Goal: Task Accomplishment & Management: Use online tool/utility

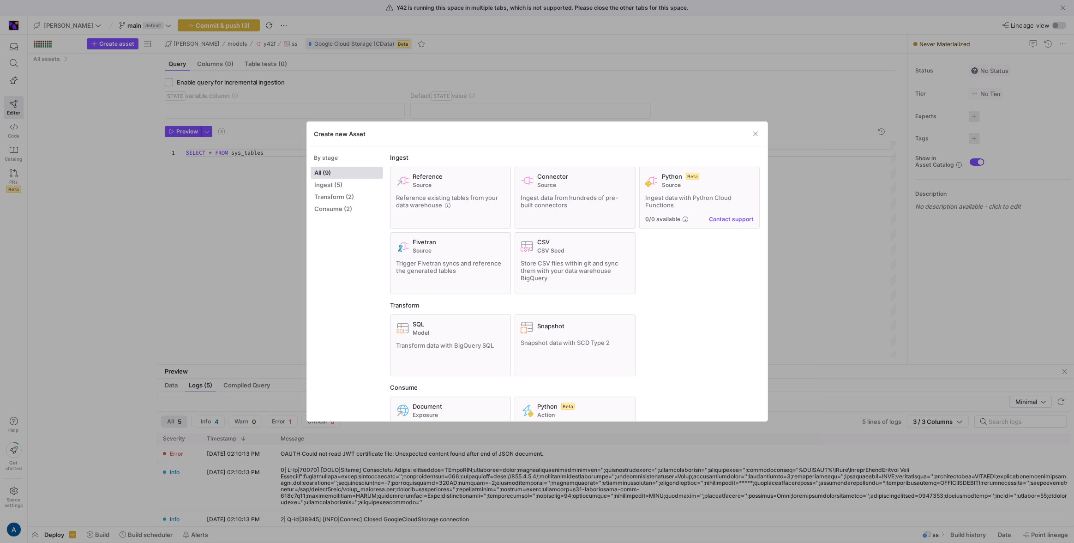
click at [414, 80] on div at bounding box center [537, 271] width 1074 height 543
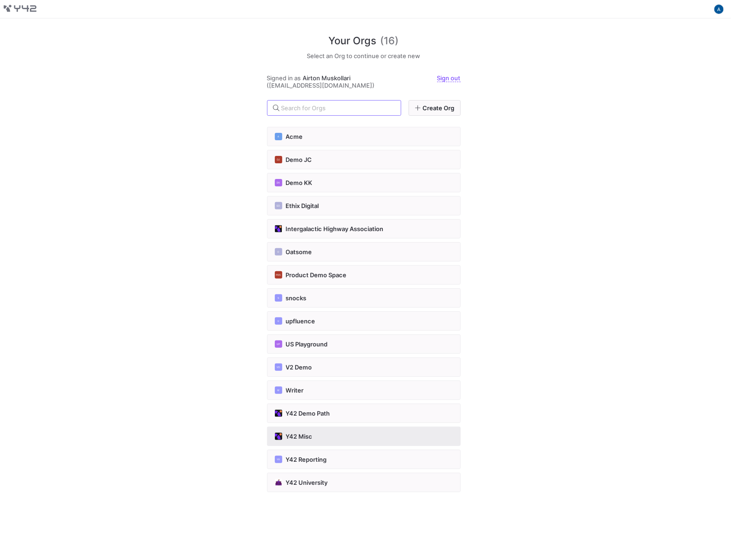
click at [316, 430] on button "Y42 Misc" at bounding box center [364, 436] width 194 height 19
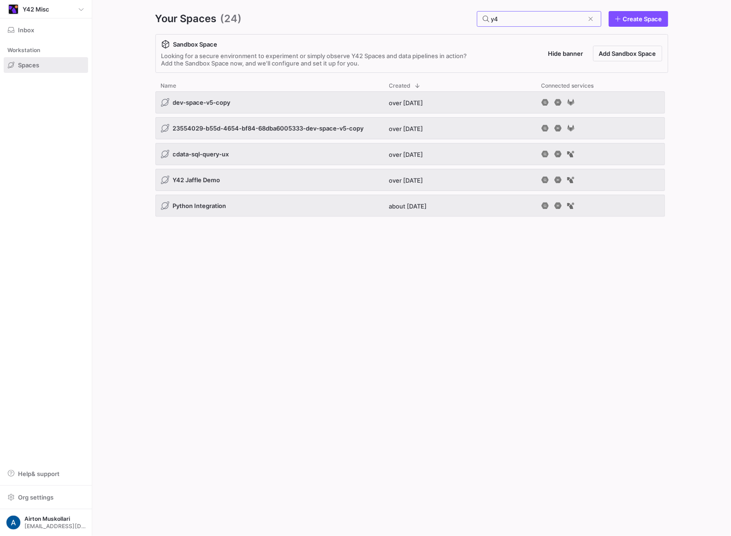
type input "y42"
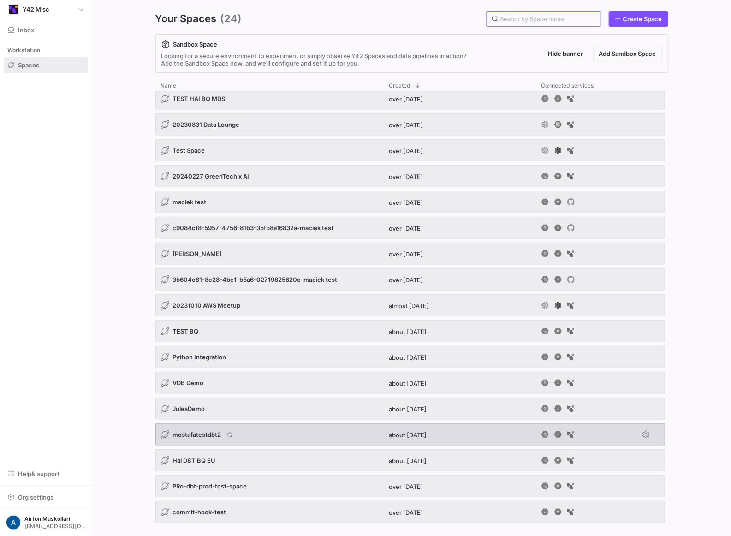
scroll to position [186, 0]
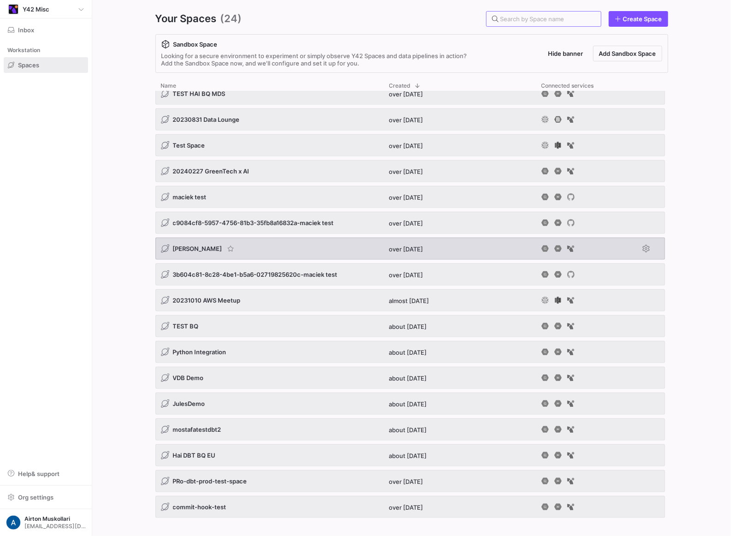
click at [191, 249] on span "adrian bq" at bounding box center [197, 248] width 49 height 7
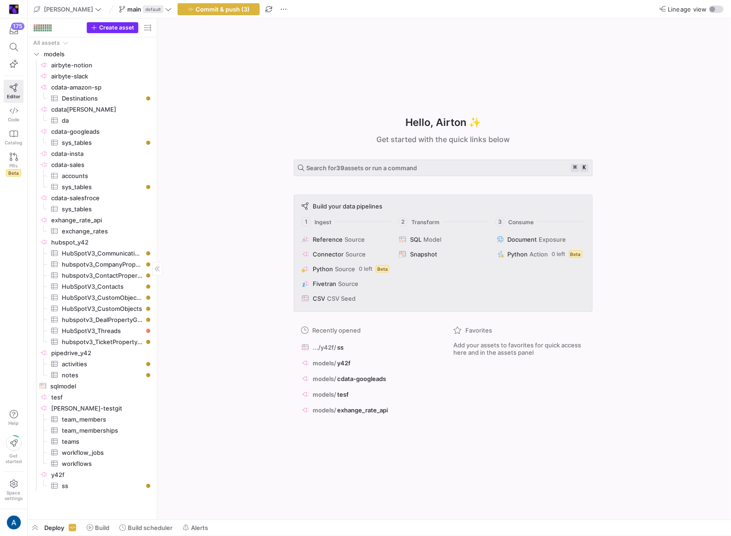
click at [116, 31] on span "button" at bounding box center [112, 28] width 51 height 10
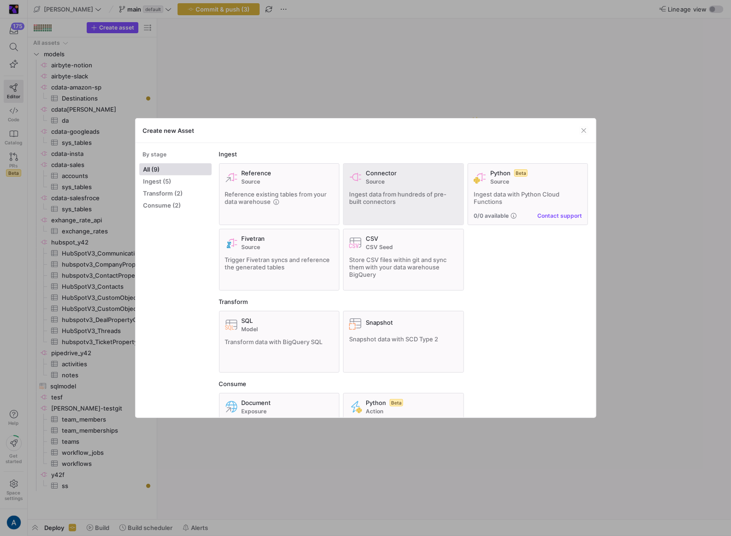
click at [377, 197] on span "Ingest data from hundreds of pre-built connectors" at bounding box center [397, 198] width 97 height 15
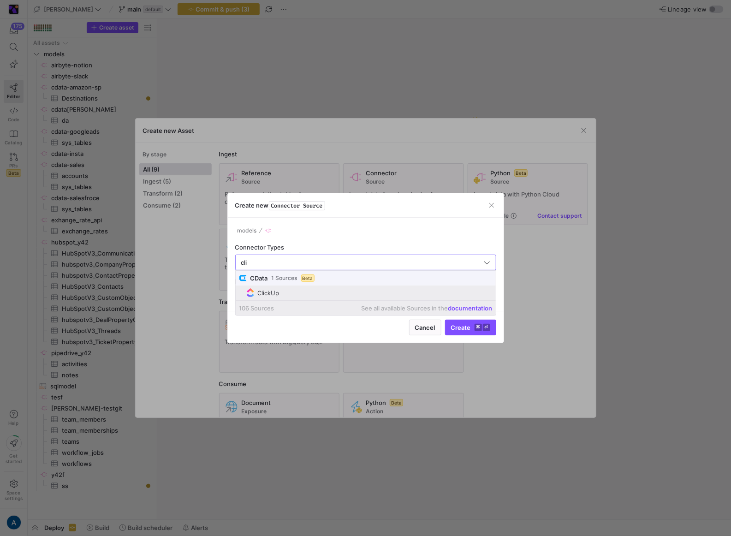
click at [334, 292] on span "ClickUp" at bounding box center [370, 292] width 246 height 9
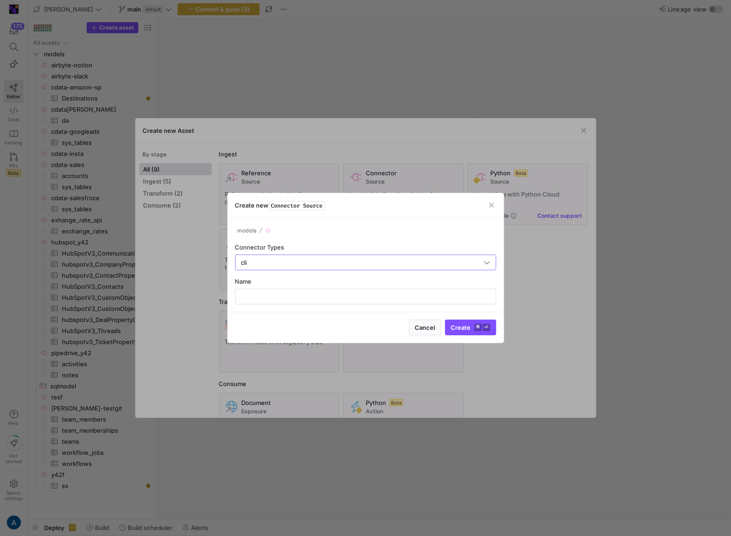
type input "ClickUp"
click at [304, 286] on div "Name" at bounding box center [365, 291] width 261 height 27
click at [302, 293] on input "text" at bounding box center [366, 296] width 246 height 7
type input "cdata-click-up"
click at [445, 320] on button "Create ⌘ ⏎" at bounding box center [470, 328] width 51 height 16
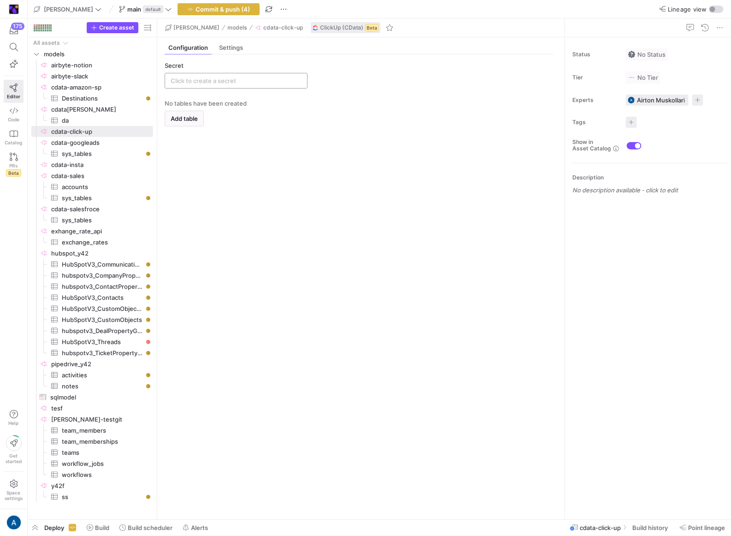
click at [244, 80] on input "text" at bounding box center [236, 80] width 131 height 7
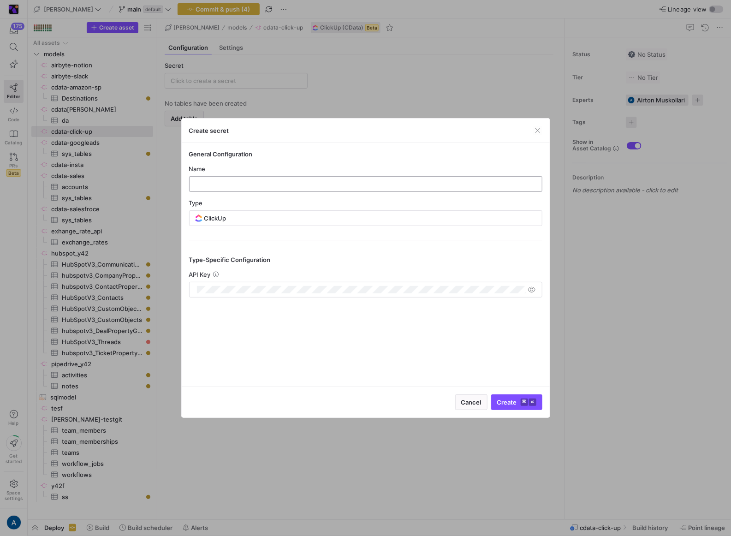
click at [232, 177] on div at bounding box center [366, 184] width 338 height 15
click at [233, 186] on input "text" at bounding box center [366, 183] width 338 height 7
type input "click-up"
click at [526, 409] on span "submit" at bounding box center [517, 402] width 50 height 15
type input "click-up"
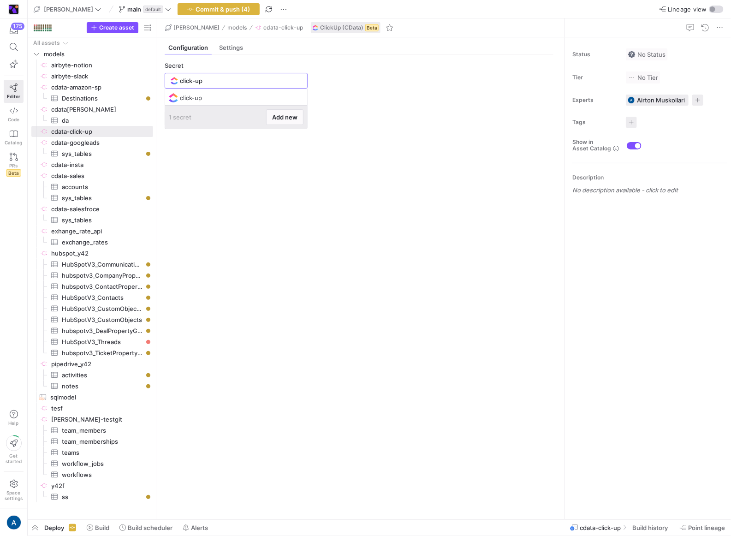
click at [264, 156] on y42-empty-state "No tables have been created Add table" at bounding box center [359, 306] width 389 height 413
click at [183, 111] on span "button" at bounding box center [184, 118] width 38 height 15
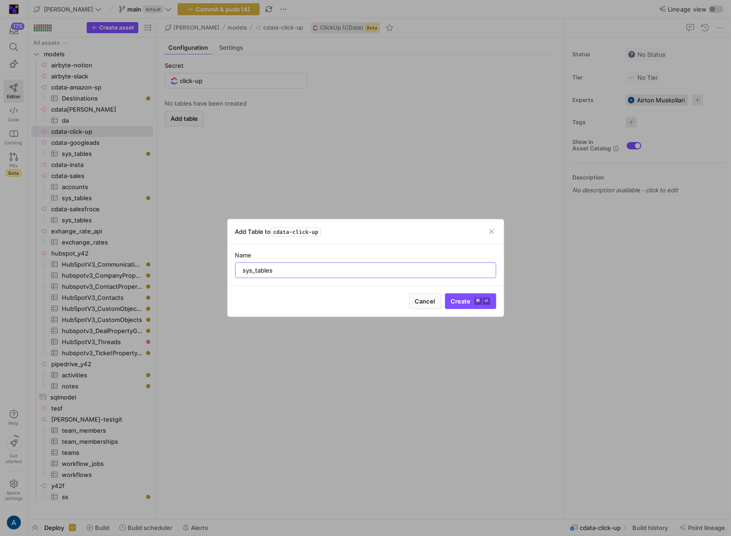
type input "sys_tables"
click at [445, 294] on button "Create ⌘ ⏎" at bounding box center [470, 302] width 51 height 16
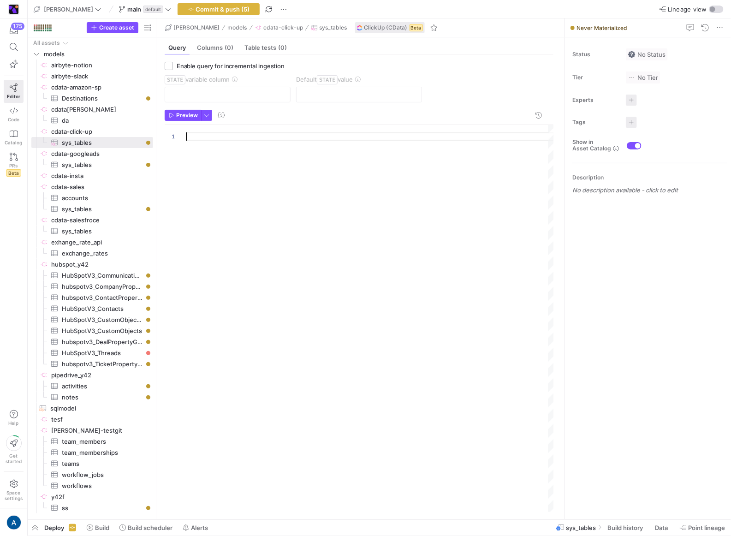
click at [226, 137] on div at bounding box center [370, 318] width 369 height 387
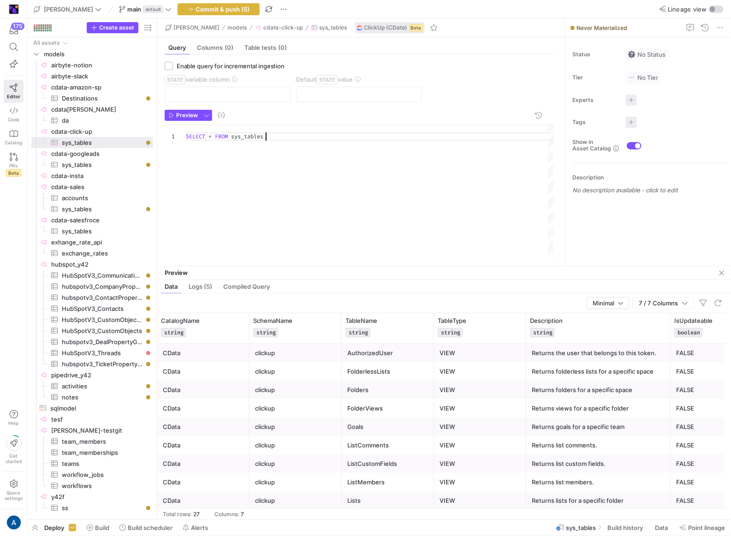
drag, startPoint x: 271, startPoint y: 358, endPoint x: 271, endPoint y: 268, distance: 90.0
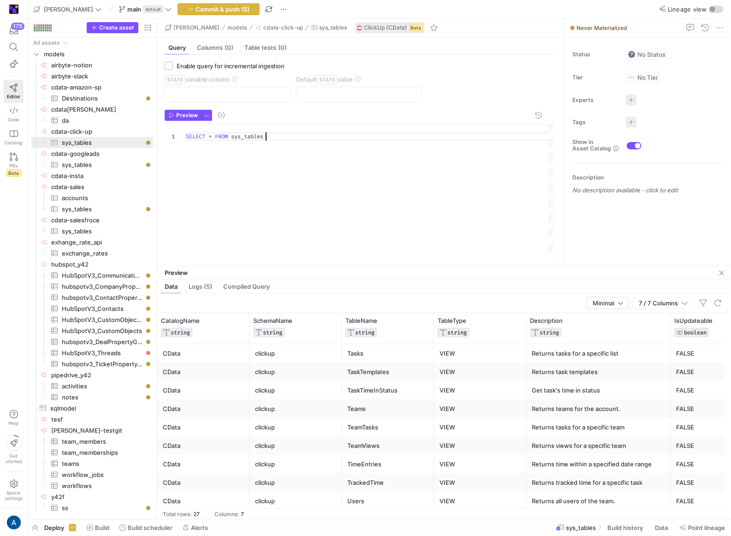
scroll to position [0, 0]
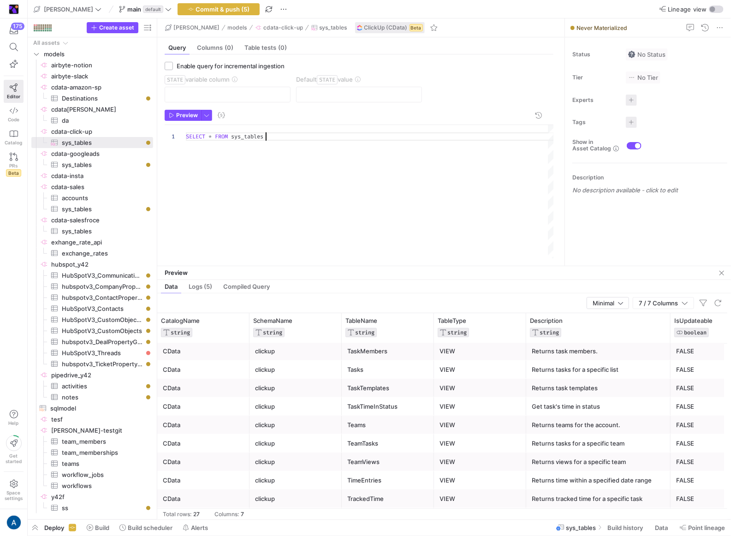
click at [356, 363] on div "Tasks" at bounding box center [388, 370] width 81 height 18
click at [252, 139] on div "SELECT * FROM sys_tables" at bounding box center [370, 191] width 369 height 133
click at [181, 117] on span "Preview" at bounding box center [187, 115] width 22 height 6
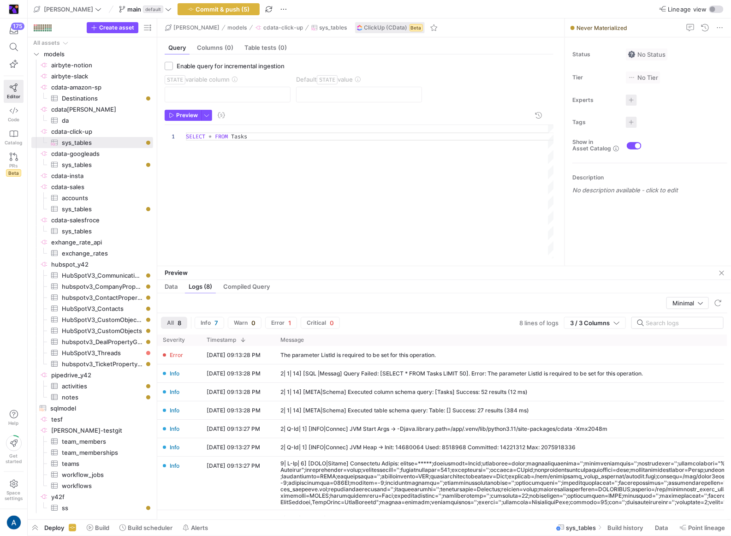
click at [307, 234] on div "SELECT * FROM Tasks" at bounding box center [370, 191] width 369 height 133
click at [186, 114] on span "Preview" at bounding box center [187, 115] width 22 height 6
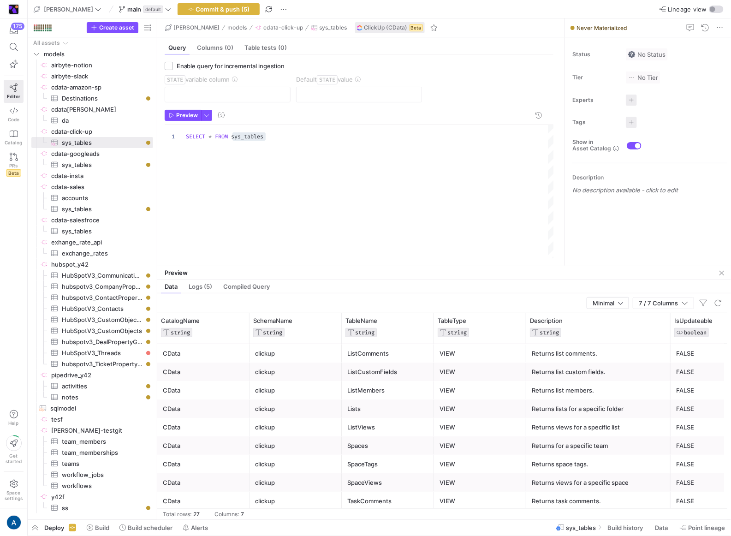
click at [358, 401] on div "Lists" at bounding box center [388, 409] width 81 height 18
click at [240, 135] on div "SELECT * FROM sys_tables" at bounding box center [370, 191] width 369 height 133
click at [175, 114] on span "Preview" at bounding box center [183, 115] width 29 height 6
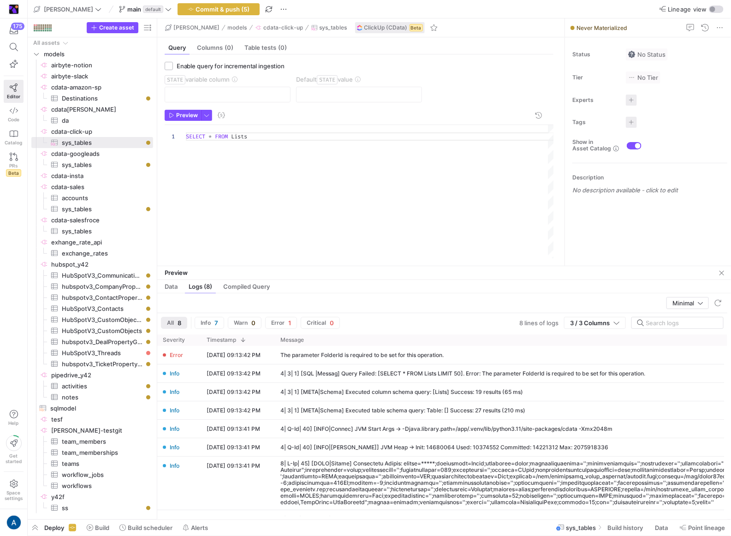
click at [243, 133] on div "SELECT * FROM Lists" at bounding box center [370, 191] width 369 height 133
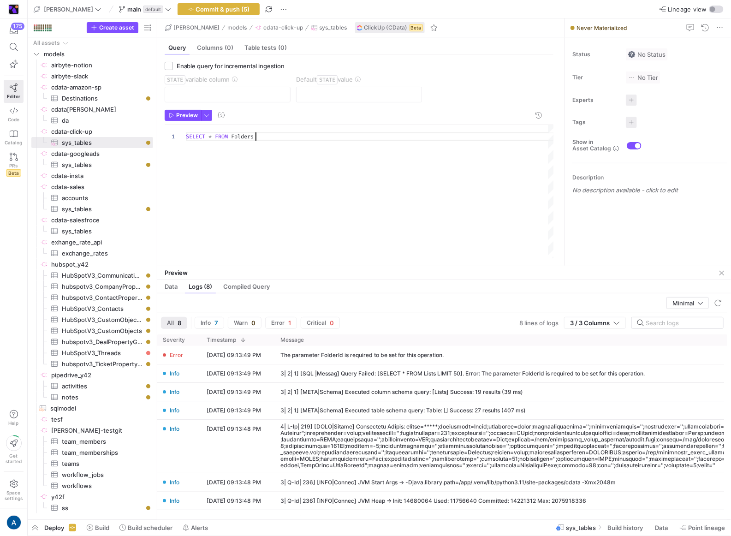
click at [245, 137] on div "SELECT * FROM Folders" at bounding box center [370, 191] width 369 height 133
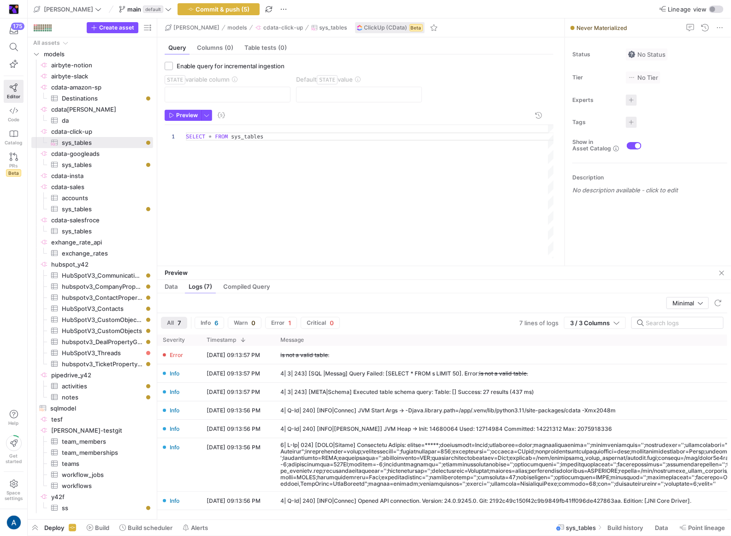
click at [248, 143] on div "SELECT * FROM sys_tables" at bounding box center [370, 191] width 369 height 133
click at [215, 162] on div "SELECT * FROM sys_tables" at bounding box center [370, 191] width 369 height 133
click at [178, 114] on span "Preview" at bounding box center [187, 115] width 22 height 6
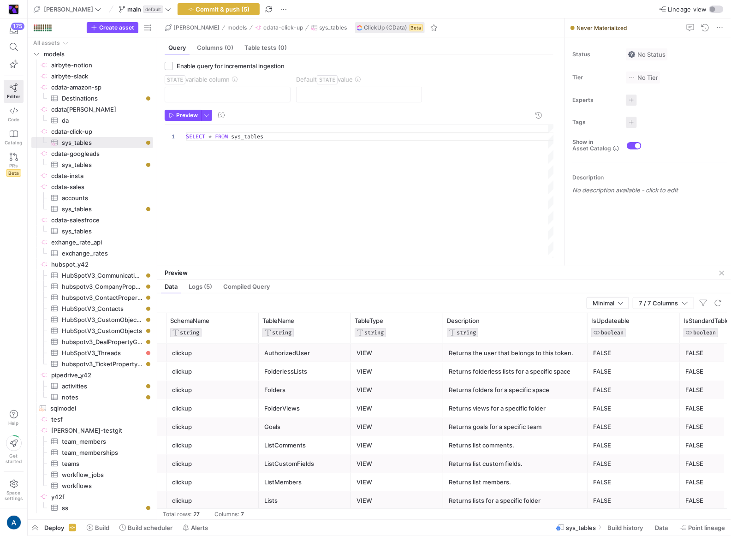
click at [296, 397] on div "Folders" at bounding box center [304, 390] width 81 height 18
click at [306, 377] on div "FolderlessLists" at bounding box center [304, 372] width 81 height 18
click at [255, 139] on div "SELECT * FROM sys_tables" at bounding box center [370, 191] width 369 height 133
click at [189, 117] on span "Preview" at bounding box center [187, 115] width 22 height 6
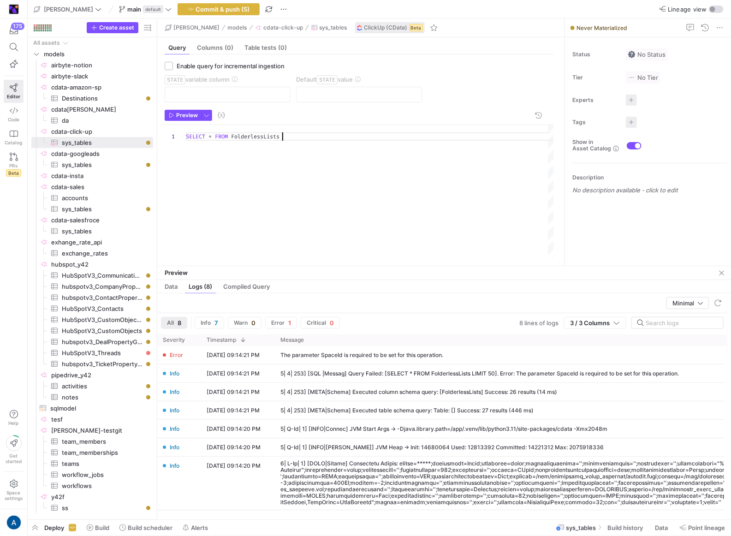
click at [278, 250] on div "SELECT * FROM FolderlessLists" at bounding box center [370, 191] width 369 height 133
click at [267, 134] on div "SELECT * FROM FolderlessLists" at bounding box center [370, 191] width 369 height 133
click at [263, 144] on div "SELECT * FROM spaces" at bounding box center [370, 191] width 369 height 133
click at [246, 134] on div "SELECT * FROM spaces" at bounding box center [370, 191] width 369 height 133
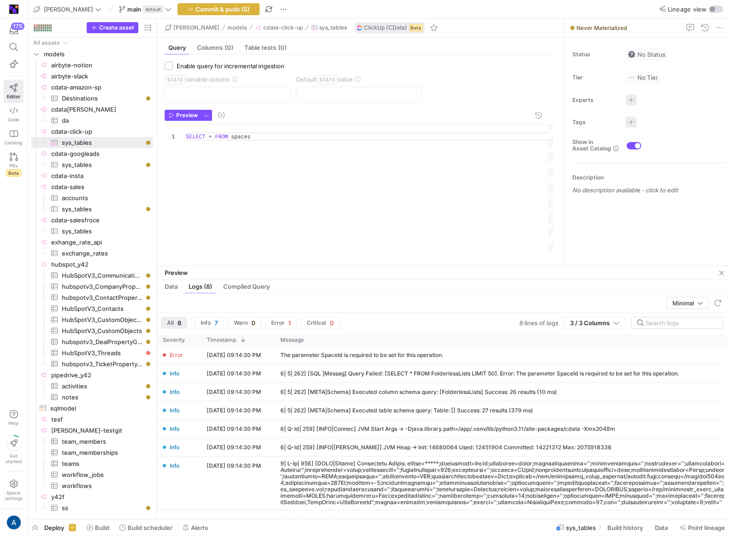
click at [246, 134] on div "SELECT * FROM spaces" at bounding box center [370, 191] width 369 height 133
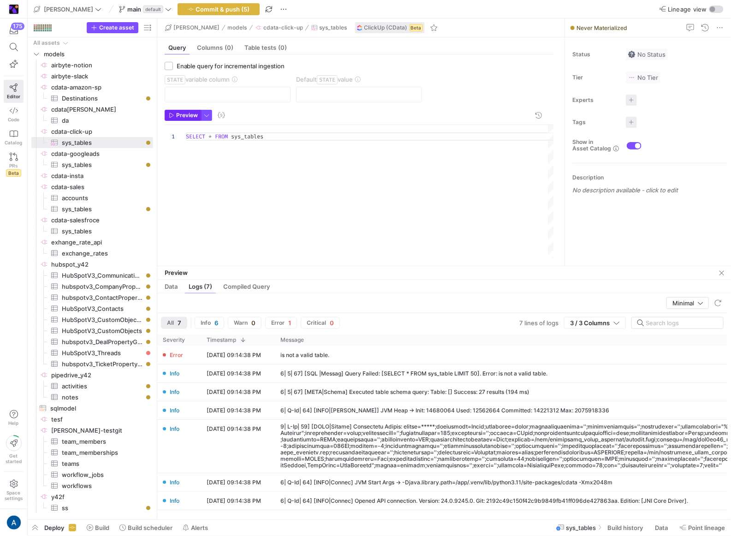
click at [189, 117] on span "Preview" at bounding box center [187, 115] width 22 height 6
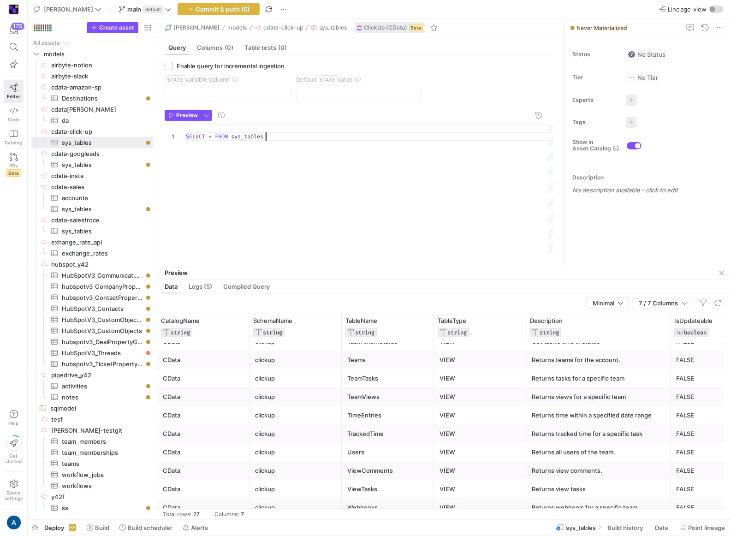
click at [351, 144] on div "SELECT * FROM sys_tables" at bounding box center [370, 191] width 369 height 133
click at [282, 152] on div "SELECT * FROM sys_tables Select * from spaces where space_id = '9015951832'" at bounding box center [370, 191] width 369 height 133
click at [294, 151] on div "SELECT * FROM sys_tables Select * from spaces where space_id = '9015951832'" at bounding box center [370, 191] width 369 height 133
click at [268, 153] on div "SELECT * FROM sys_tables Select * from spaces where spaceid = '9015951832'" at bounding box center [370, 191] width 369 height 133
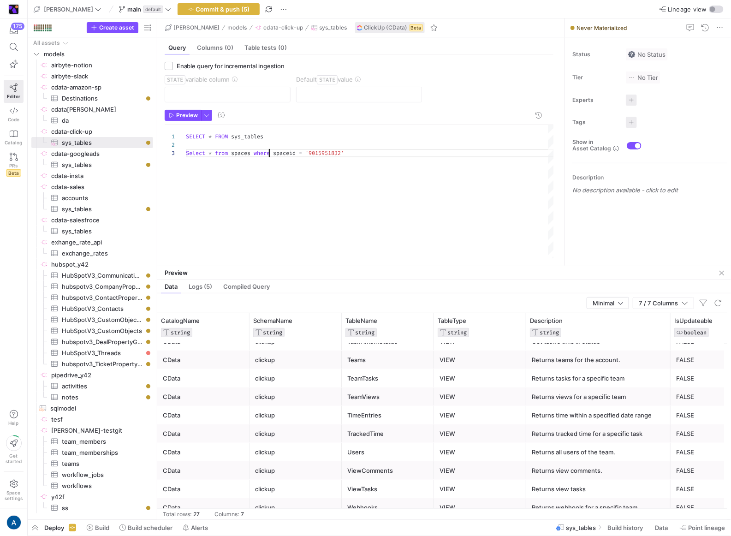
click at [268, 153] on div "SELECT * FROM sys_tables Select * from spaces where spaceid = '9015951832'" at bounding box center [370, 191] width 369 height 133
click at [182, 110] on span "button" at bounding box center [183, 115] width 36 height 10
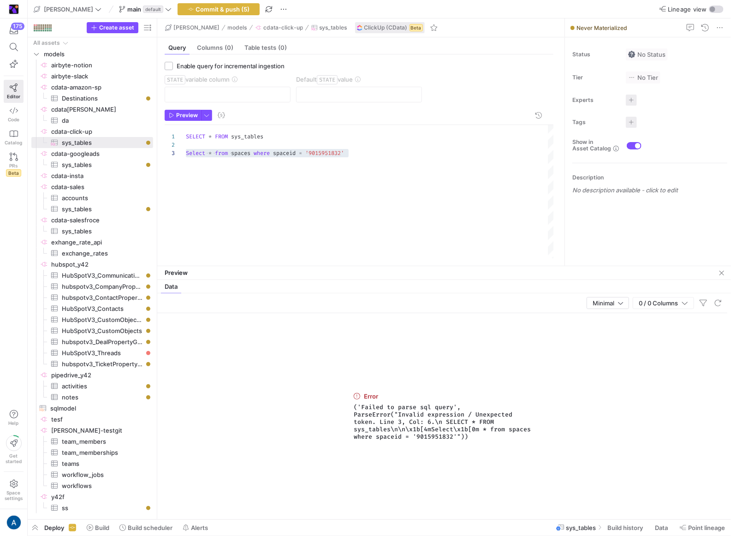
click at [227, 155] on div "SELECT * FROM sys_tables Select * from spaces where spaceid = '9015951832'" at bounding box center [370, 191] width 369 height 133
click at [183, 114] on span "Preview" at bounding box center [187, 115] width 22 height 6
click at [280, 161] on div "SELECT * FROM sys_tables Select * from spaces where spaceid = '9015951832'" at bounding box center [370, 191] width 369 height 133
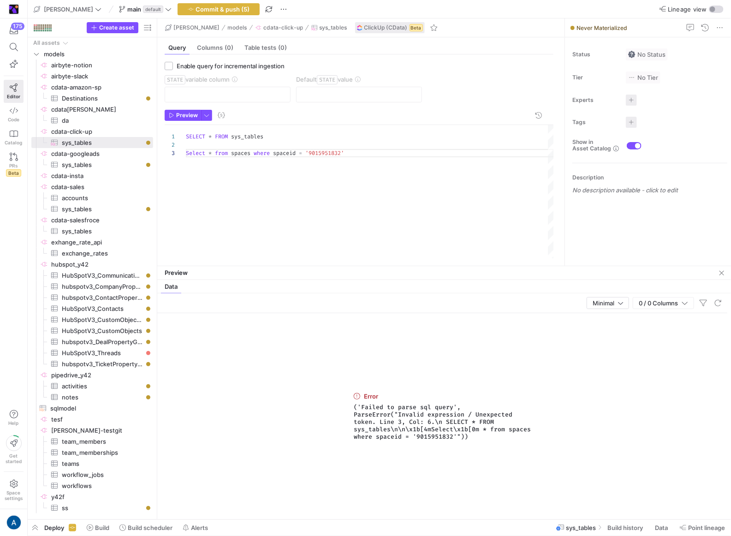
click at [257, 143] on div "SELECT * FROM sys_tables Select * from spaces where spaceid = '9015951832'" at bounding box center [370, 191] width 369 height 133
click at [259, 138] on div "SELECT * FROM sys_tables Select * from spaces where spaceid = '9015951832'" at bounding box center [370, 191] width 369 height 133
click at [179, 114] on span "Preview" at bounding box center [187, 115] width 22 height 6
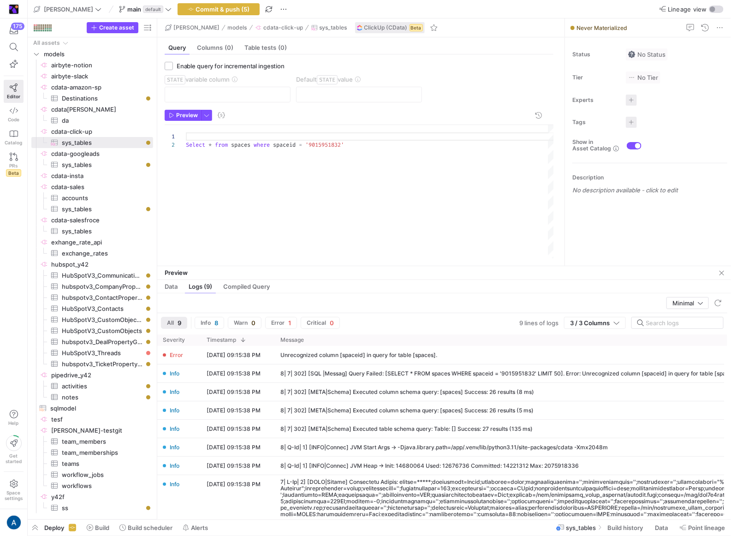
click at [253, 141] on div "Select * from spaces where spaceid = '9015951832'" at bounding box center [370, 191] width 369 height 133
click at [253, 136] on div "SELECT * FROM sys_tables Select * from spaces where space_id = '9015951832'" at bounding box center [370, 191] width 369 height 133
click at [228, 151] on div "SELECT * FROM spaces Select * from spaces where space_id = '9015951832'" at bounding box center [370, 191] width 369 height 133
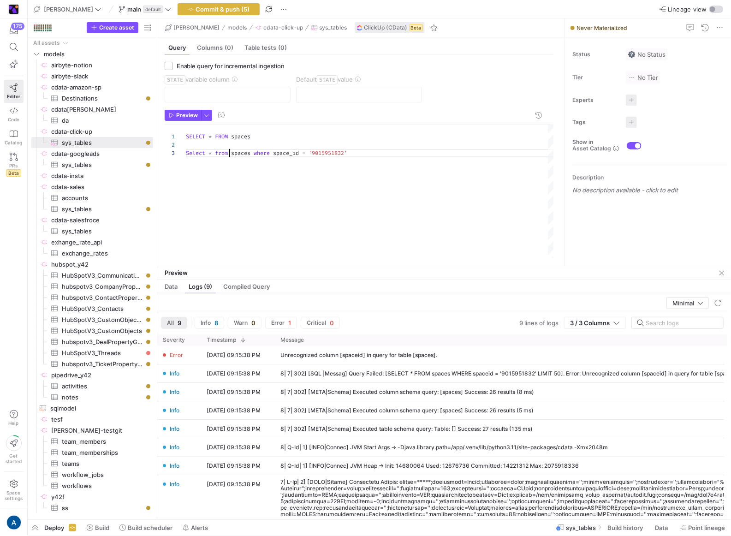
click at [228, 151] on div "SELECT * FROM spaces Select * from spaces where space_id = '9015951832'" at bounding box center [370, 191] width 369 height 133
click at [178, 117] on span "Preview" at bounding box center [187, 115] width 22 height 6
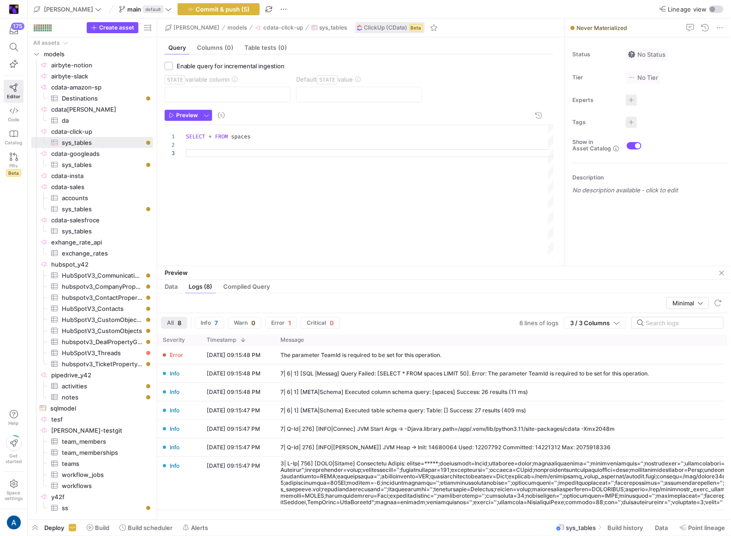
click at [283, 203] on div "SELECT * FROM spaces" at bounding box center [370, 191] width 369 height 133
click at [272, 146] on div "SELECT * FROM spaces" at bounding box center [370, 191] width 369 height 133
click at [258, 128] on div "SELECT * FROM spaces" at bounding box center [370, 191] width 369 height 133
click at [259, 132] on div "SELECT * FROM spaces" at bounding box center [370, 191] width 369 height 133
click at [256, 134] on div "SELECT * FROM spaces" at bounding box center [370, 191] width 369 height 133
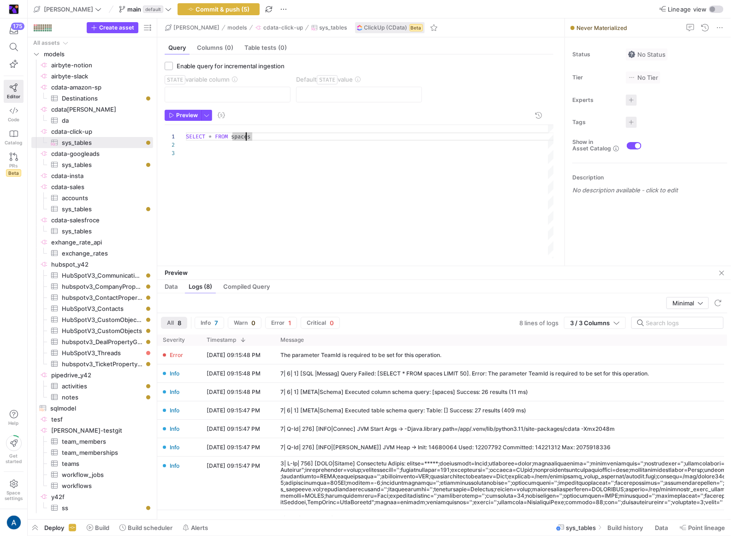
click at [247, 134] on div "SELECT * FROM spaces" at bounding box center [370, 191] width 369 height 133
click at [184, 115] on span "Preview" at bounding box center [187, 115] width 22 height 6
click at [244, 140] on div "SELECT * FROM spaces" at bounding box center [370, 191] width 369 height 133
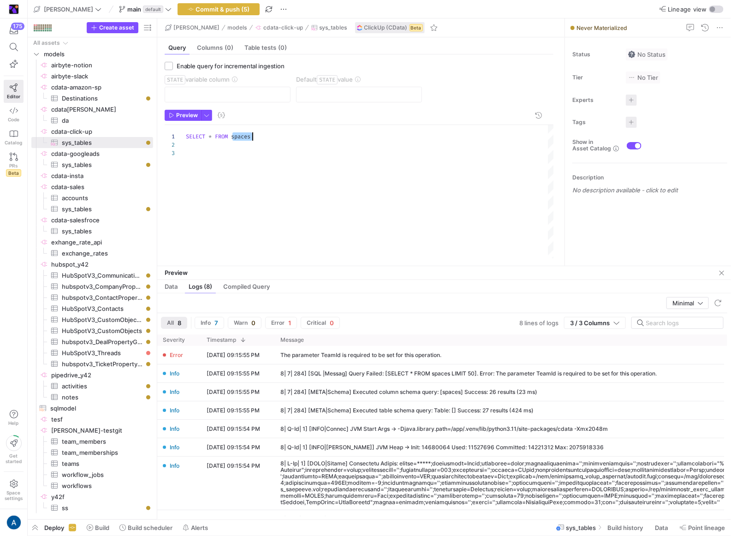
click at [244, 140] on div "SELECT * FROM spaces" at bounding box center [370, 191] width 369 height 133
drag, startPoint x: 168, startPoint y: 120, endPoint x: 185, endPoint y: 119, distance: 16.2
click at [169, 119] on span "button" at bounding box center [183, 115] width 36 height 10
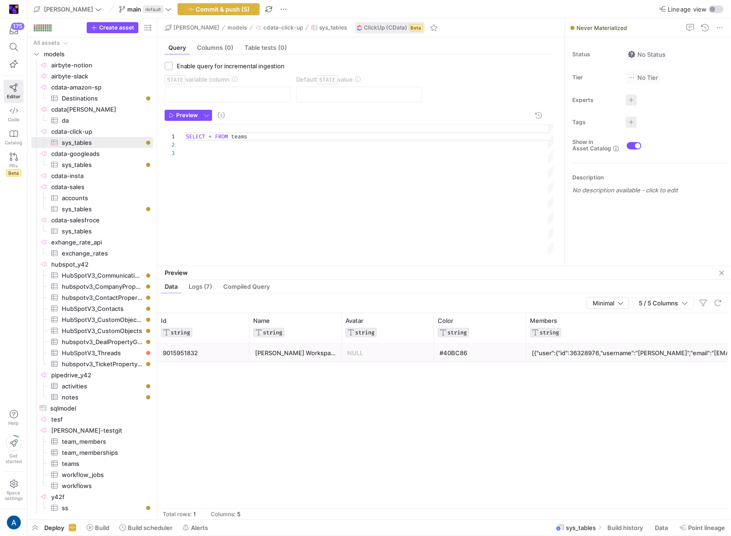
click at [219, 357] on div "9015951832" at bounding box center [203, 353] width 81 height 18
click at [236, 138] on div "SELECT * FROM teams" at bounding box center [370, 191] width 369 height 133
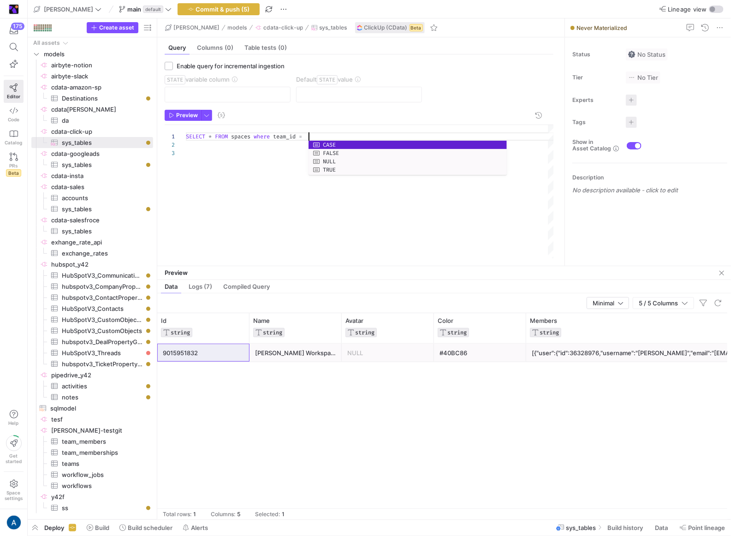
scroll to position [0, 156]
click at [188, 113] on span "Preview" at bounding box center [187, 115] width 22 height 6
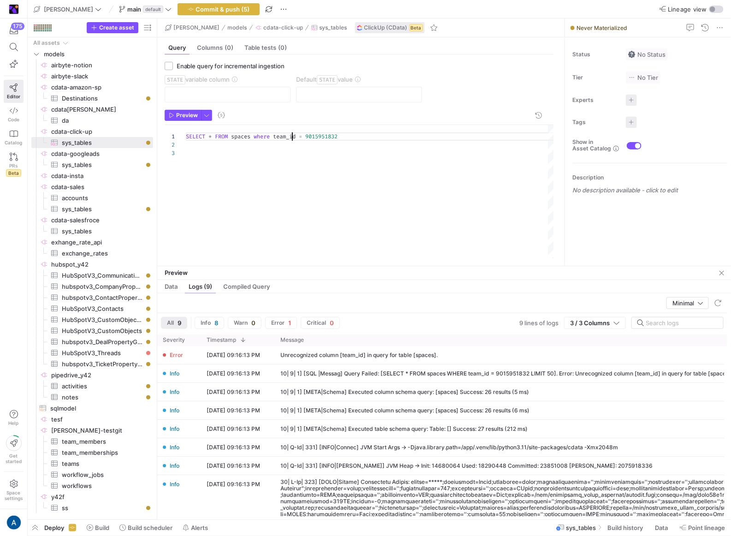
click at [293, 135] on div "SELECT * FROM spaces where team_id = 9015951832" at bounding box center [370, 191] width 369 height 133
click at [180, 112] on span "Preview" at bounding box center [187, 115] width 22 height 6
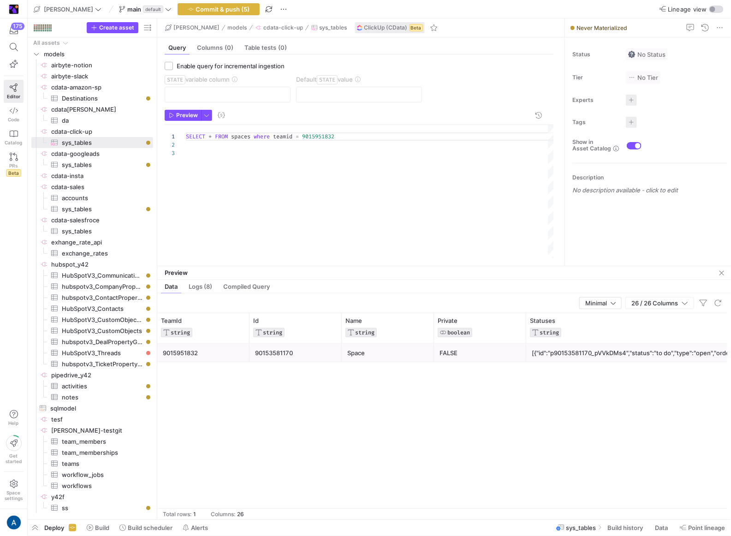
click at [259, 354] on div "90153581170" at bounding box center [295, 353] width 81 height 18
click at [320, 138] on div "SELECT * FROM spaces where teamid = 9015951832" at bounding box center [370, 191] width 369 height 133
click at [362, 144] on div "SELECT * FROM spaces where teamid = 9015951832" at bounding box center [370, 191] width 369 height 133
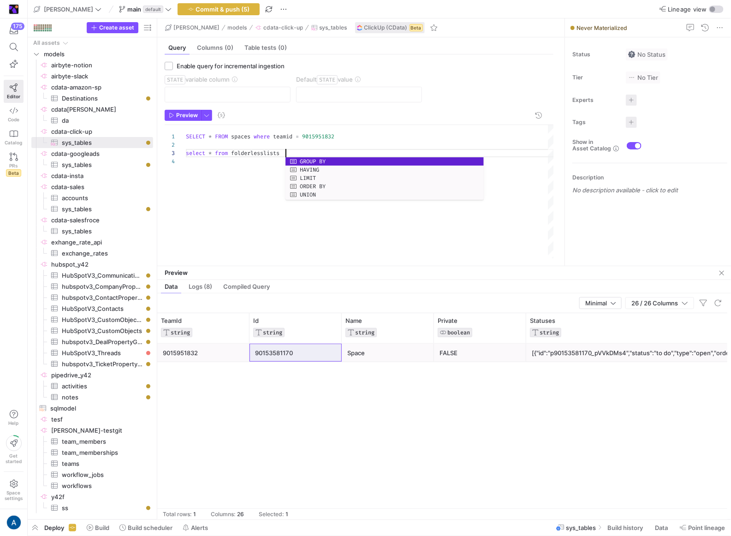
scroll to position [17, 96]
click at [304, 150] on div "SELECT * FROM spaces where teamid = 9015951832 select * from folderlesslists" at bounding box center [370, 191] width 369 height 133
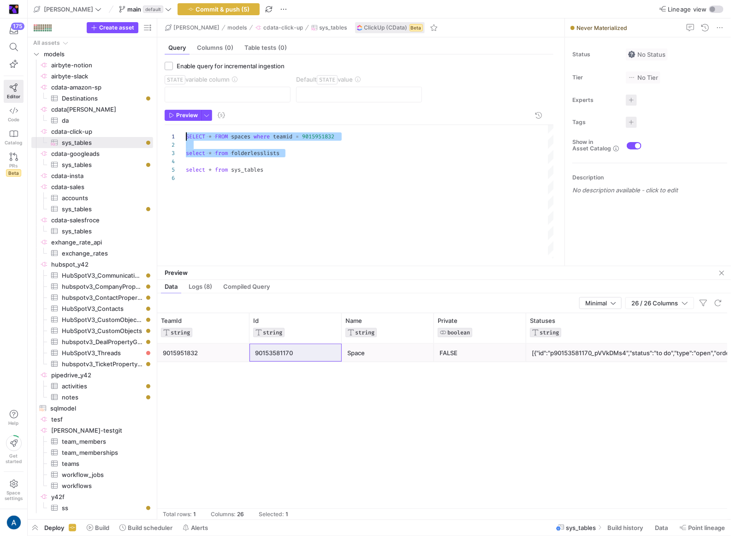
scroll to position [0, 0]
drag, startPoint x: 325, startPoint y: 158, endPoint x: 172, endPoint y: 122, distance: 156.9
click at [186, 125] on div "SELECT * FROM spaces where teamid = 9015951832 select * from folderlesslists se…" at bounding box center [370, 191] width 369 height 133
click at [174, 116] on icon "button" at bounding box center [172, 116] width 6 height 6
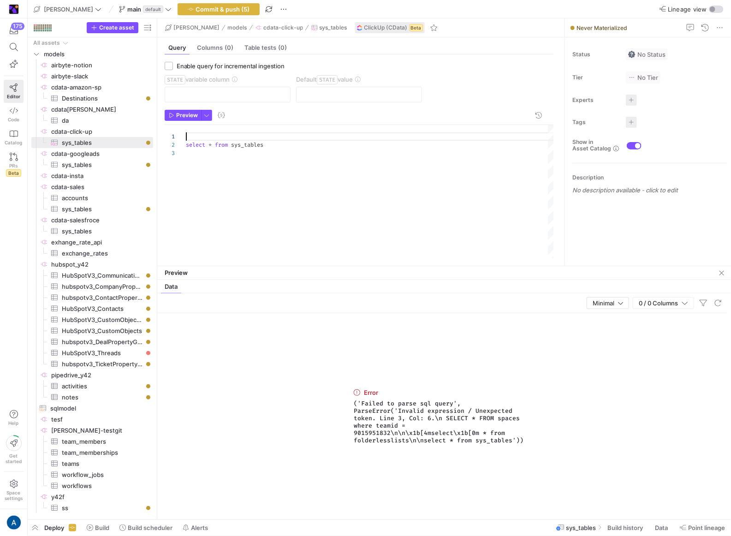
click at [217, 133] on div "select * from sys_tables" at bounding box center [370, 191] width 369 height 133
click at [187, 141] on div "select * from sys_tables" at bounding box center [370, 191] width 369 height 133
click at [182, 113] on span "Preview" at bounding box center [187, 115] width 22 height 6
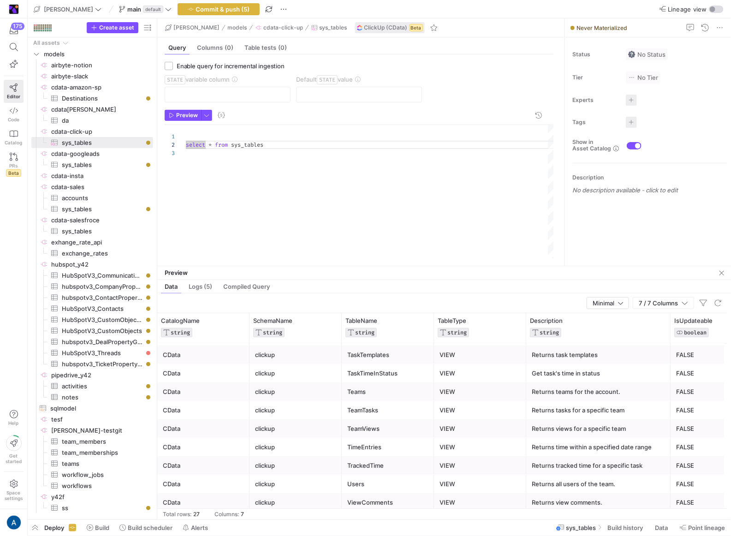
scroll to position [0, 0]
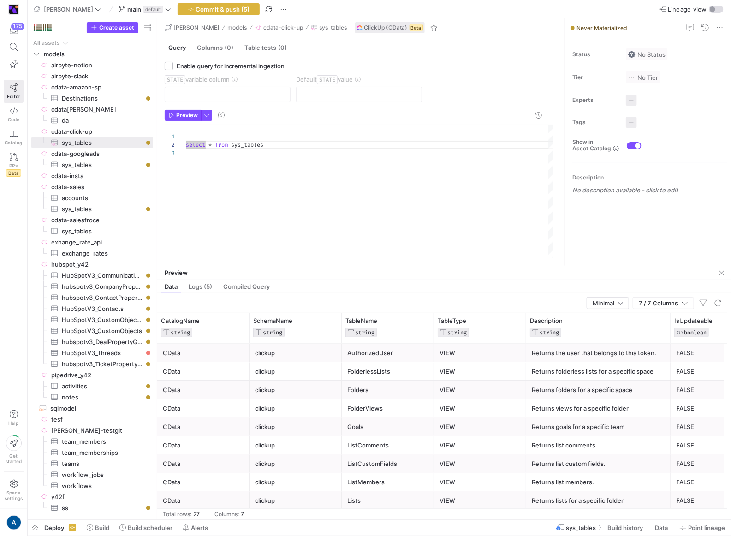
click at [364, 373] on div "FolderlessLists" at bounding box center [388, 372] width 81 height 18
click at [303, 237] on div "select * from sys_tables" at bounding box center [370, 191] width 369 height 133
click at [372, 363] on div "FolderlessLists" at bounding box center [388, 372] width 81 height 18
click at [266, 164] on div "select * from sys_tables SELECT * FROM spaces where teamid = 9015951832 select …" at bounding box center [370, 191] width 369 height 133
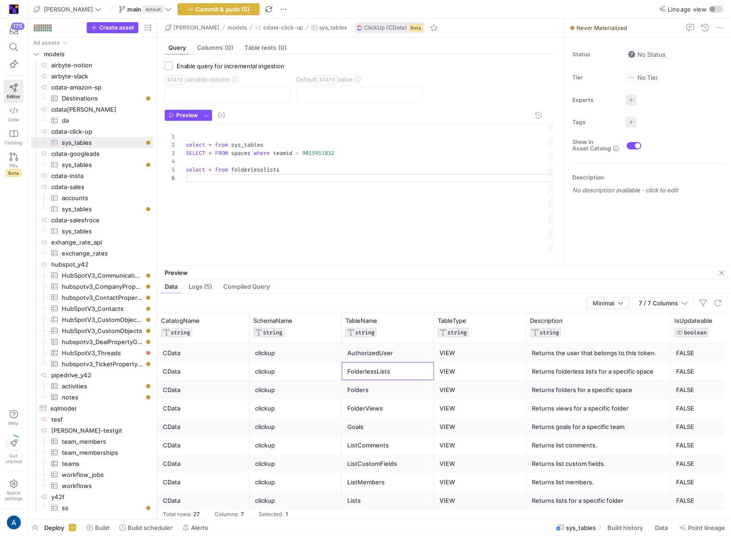
scroll to position [24, 0]
click at [266, 164] on div "select * from sys_tables SELECT * FROM spaces where teamid = 9015951832 select …" at bounding box center [370, 191] width 369 height 133
click at [266, 168] on div "select * from sys_tables SELECT * FROM spaces where teamid = 9015951832 select …" at bounding box center [370, 191] width 369 height 133
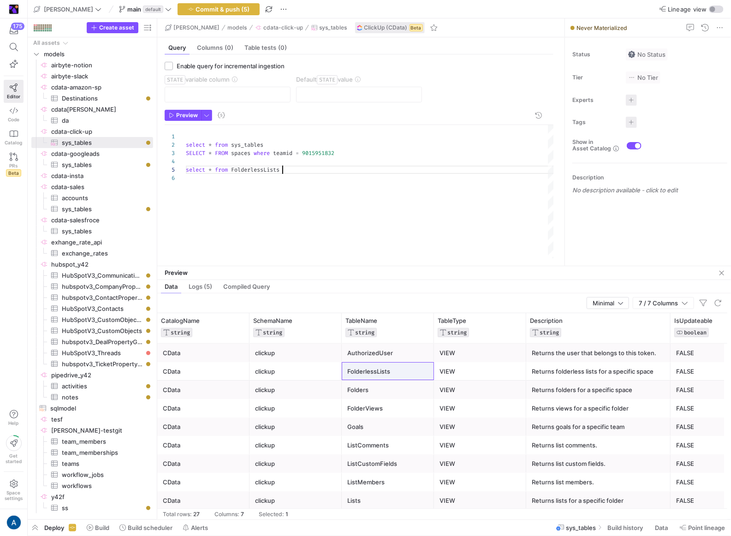
click at [300, 169] on div "select * from sys_tables SELECT * FROM spaces where teamid = 9015951832 select …" at bounding box center [370, 191] width 369 height 133
click at [284, 151] on div "select * from sys_tables SELECT * FROM spaces where teamid = 9015951832 select …" at bounding box center [370, 191] width 369 height 133
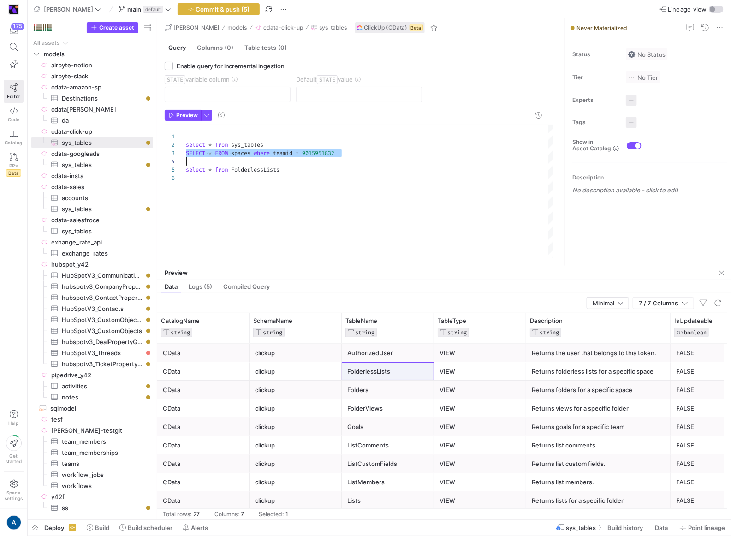
scroll to position [17, 0]
click at [298, 170] on div "select * from sys_tables SELECT * FROM spaces where teamid = 9015951832 select …" at bounding box center [370, 191] width 369 height 133
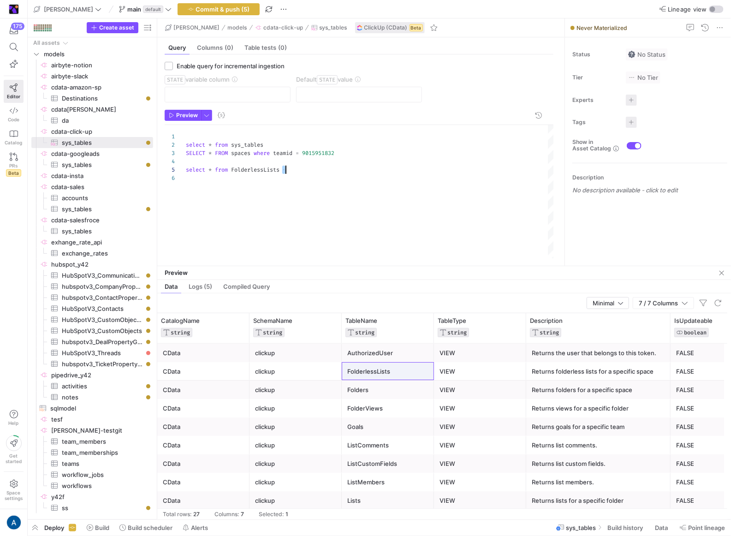
scroll to position [33, 0]
click at [298, 170] on div "select * from sys_tables SELECT * FROM spaces where teamid = 9015951832 select …" at bounding box center [370, 191] width 369 height 133
click at [276, 144] on div "select * from sys_tables SELECT * FROM spaces where teamid = 9015951832" at bounding box center [370, 191] width 369 height 133
drag, startPoint x: 165, startPoint y: 142, endPoint x: 154, endPoint y: 141, distance: 11.1
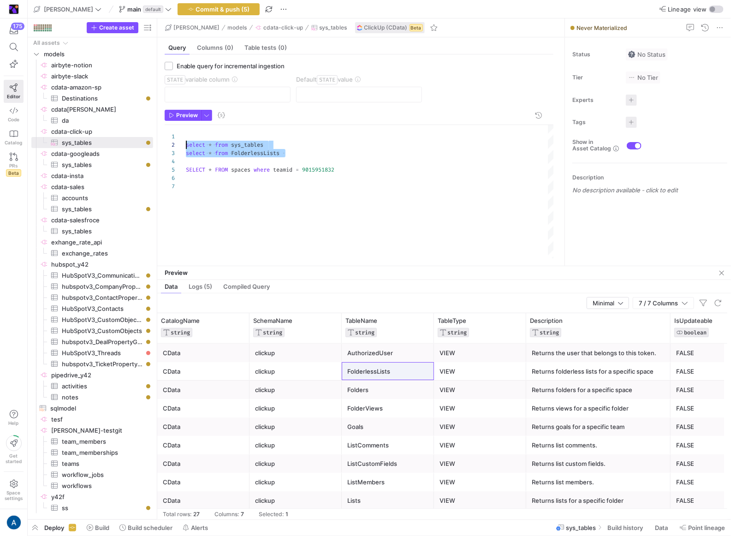
click at [186, 141] on div "select * from sys_tables SELECT * FROM spaces where teamid = 9015951832 select …" at bounding box center [370, 191] width 369 height 133
click at [186, 113] on span "Preview" at bounding box center [187, 115] width 22 height 6
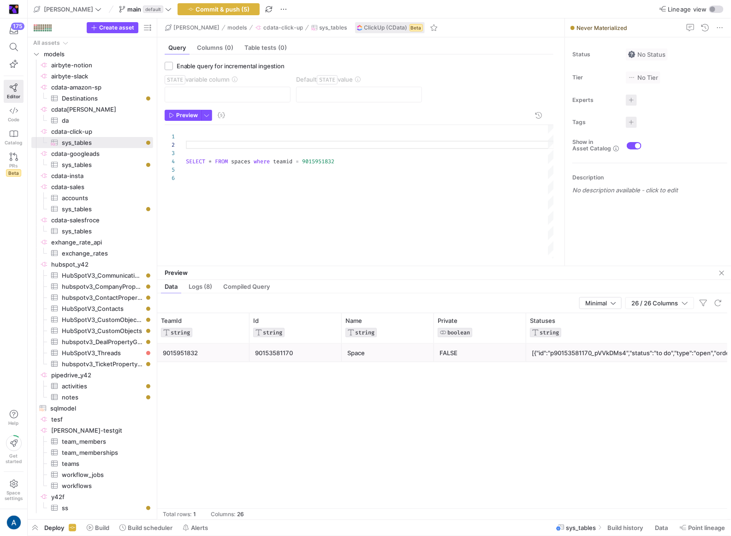
click at [214, 137] on div "SELECT * FROM spaces where teamid = 9015951832" at bounding box center [370, 191] width 369 height 133
click at [216, 143] on div "SELECT * FROM spaces where teamid = 9015951832" at bounding box center [370, 191] width 369 height 133
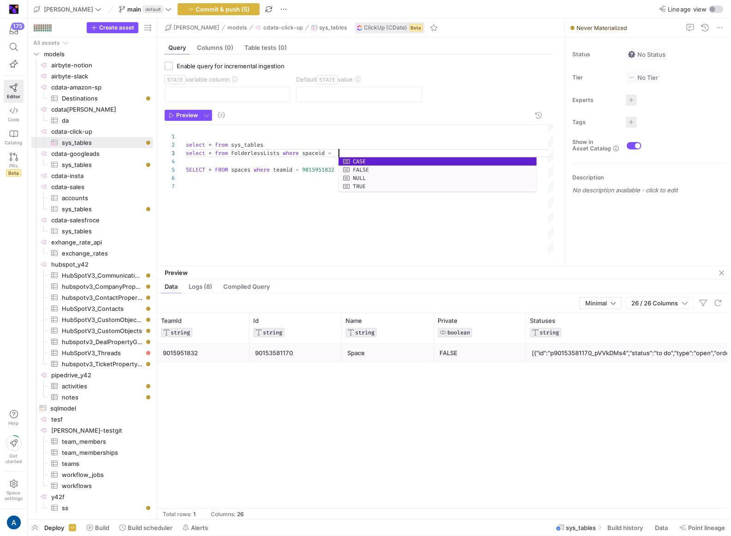
click at [180, 350] on div "9015951832" at bounding box center [203, 353] width 81 height 18
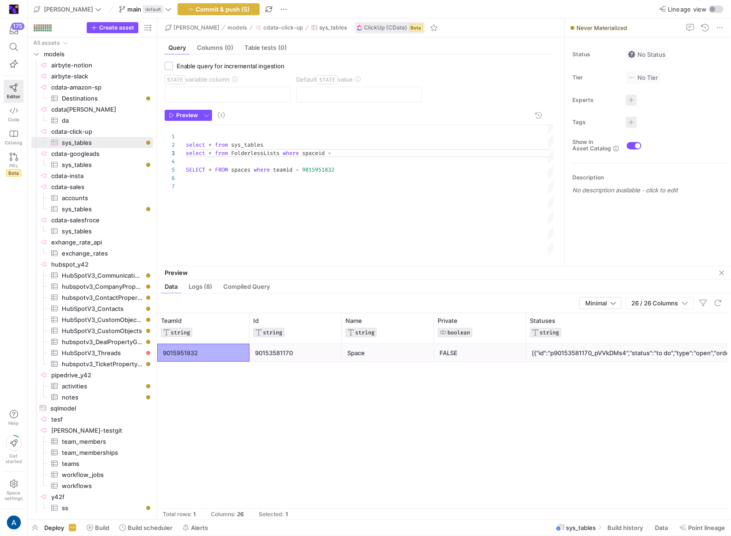
click at [348, 152] on div "select * from sys_tables SELECT * FROM spaces where teamid = 9015951832 select …" at bounding box center [370, 191] width 369 height 133
click at [332, 150] on div "select * from sys_tables SELECT * FROM spaces where teamid = 9015951832 select …" at bounding box center [370, 191] width 369 height 133
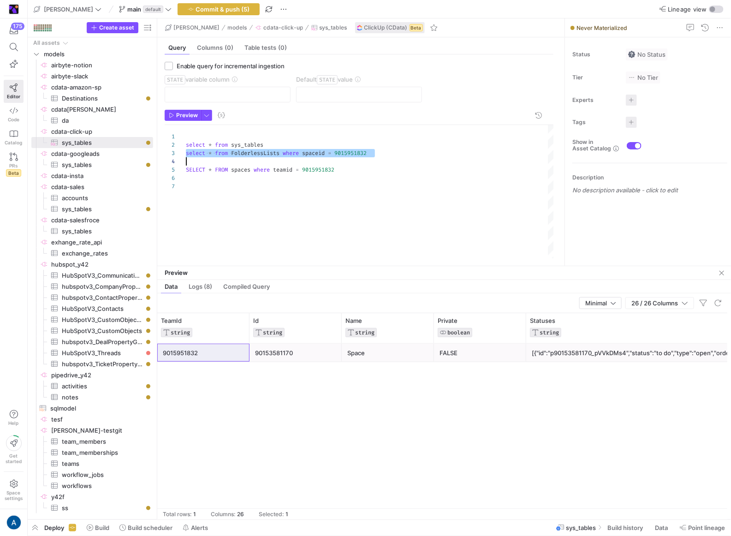
click at [358, 172] on div "select * from sys_tables SELECT * FROM spaces where teamid = 9015951832 select …" at bounding box center [370, 191] width 369 height 133
click at [304, 146] on div "select * from sys_tables select * from FolderlessLists where spaceid = 90159518…" at bounding box center [370, 191] width 369 height 133
drag, startPoint x: 317, startPoint y: 162, endPoint x: 64, endPoint y: 108, distance: 258.9
click at [186, 125] on div "select * from sys_tables select * from FolderlessLists where spaceid = 90159518…" at bounding box center [370, 191] width 369 height 133
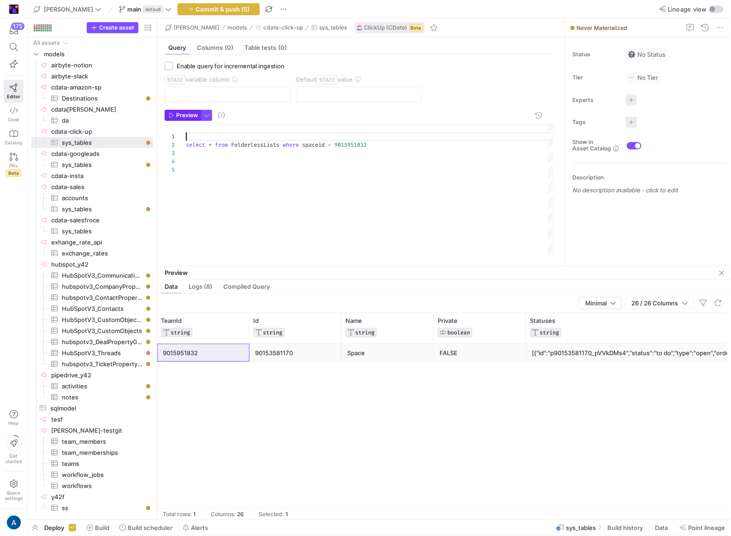
click at [178, 112] on span "Preview" at bounding box center [187, 115] width 22 height 6
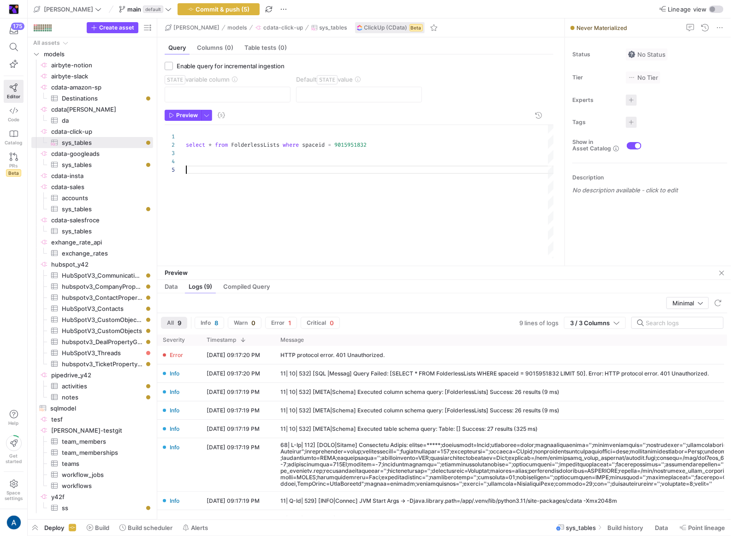
click at [245, 213] on div "select * from FolderlessLists where spaceid = 9015951832" at bounding box center [370, 191] width 369 height 133
click at [249, 185] on div "select * from FolderlessLists where spaceid = 9015951832" at bounding box center [370, 191] width 369 height 133
click at [247, 160] on div "select * from FolderlessLists where spaceid = 9015951832" at bounding box center [370, 191] width 369 height 133
click at [249, 150] on div "select * from FolderlessLists where spaceid = 9015951832" at bounding box center [370, 191] width 369 height 133
click at [188, 112] on span "Preview" at bounding box center [187, 115] width 22 height 6
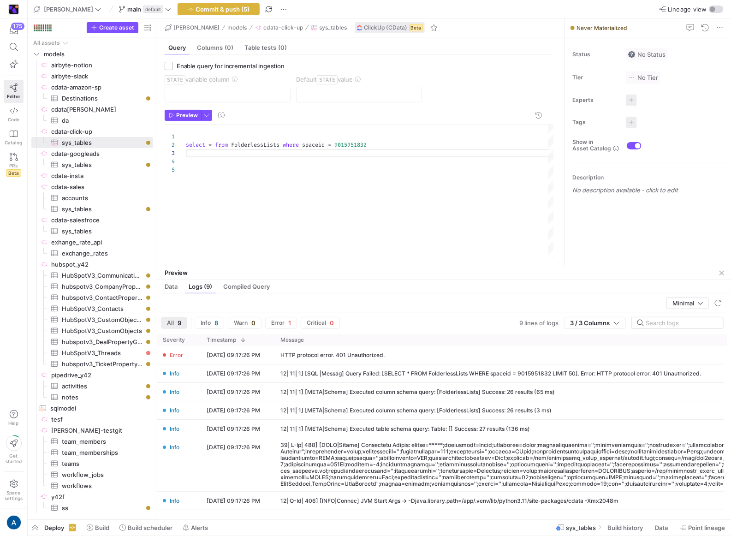
click at [354, 143] on div "select * from FolderlessLists where spaceid = 9015951832" at bounding box center [370, 191] width 369 height 133
click at [178, 118] on span "Preview" at bounding box center [187, 115] width 22 height 6
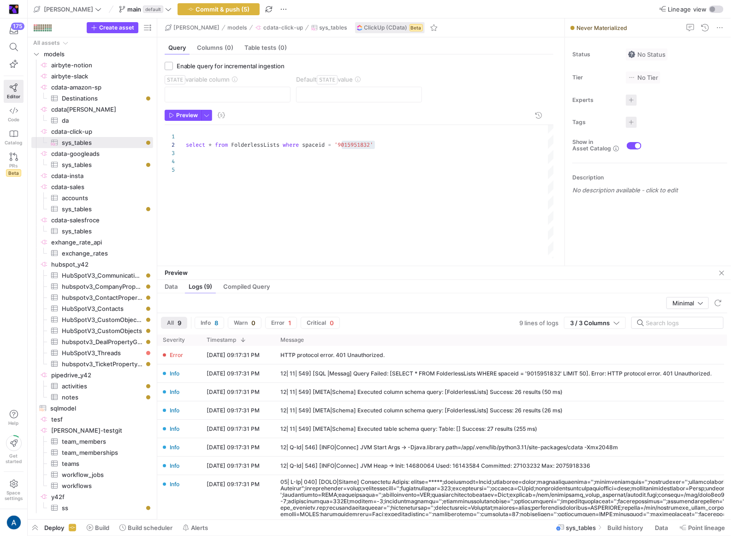
click at [338, 221] on div "select * from FolderlessLists where spaceid = '9015951832'" at bounding box center [370, 191] width 369 height 133
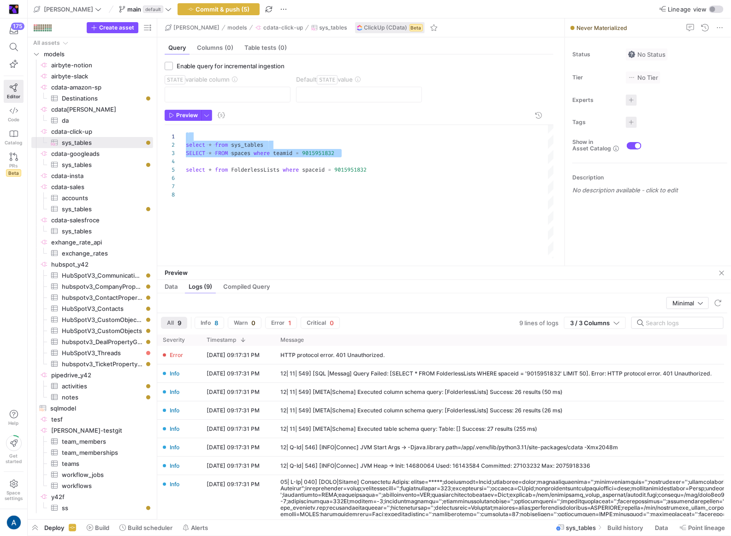
click at [270, 162] on div "select * from FolderlessLists where spaceid = 9015951832 select * from sys_tabl…" at bounding box center [370, 191] width 369 height 133
click at [204, 152] on div "select * from FolderlessLists where spaceid = 9015951832 select * from sys_tabl…" at bounding box center [370, 191] width 369 height 133
click at [233, 142] on div "select * from FolderlessLists where spaceid = 9015951832 select * from sys_tabl…" at bounding box center [370, 191] width 369 height 133
click at [187, 143] on div "select * from FolderlessLists where spaceid = 9015951832 select * from sys_tabl…" at bounding box center [370, 191] width 369 height 133
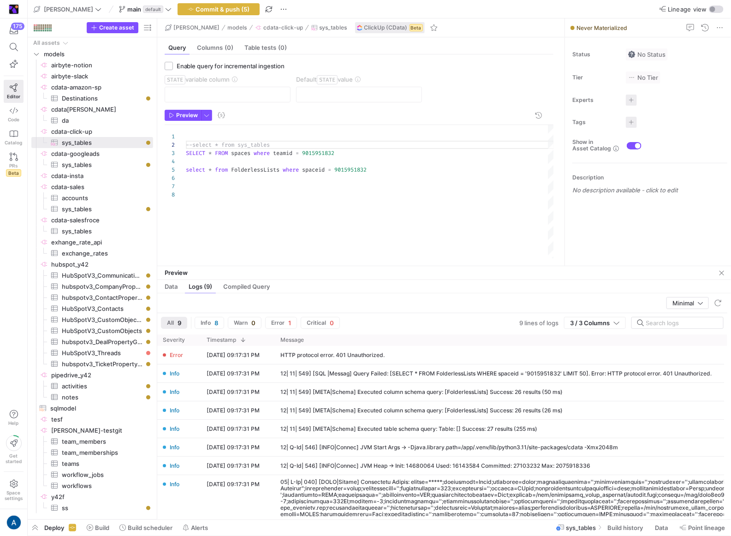
click at [265, 157] on div "select * from FolderlessLists where spaceid = 9015951832 --select * from sys_ta…" at bounding box center [370, 191] width 369 height 133
click at [267, 152] on div "select * from FolderlessLists where spaceid = 9015951832 --select * from sys_ta…" at bounding box center [370, 191] width 369 height 133
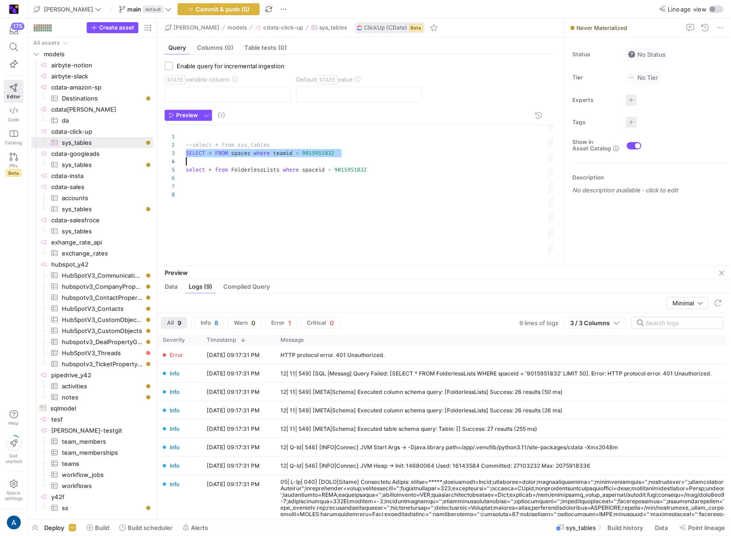
click at [267, 152] on div "select * from FolderlessLists where spaceid = 9015951832 --select * from sys_ta…" at bounding box center [370, 191] width 369 height 133
click at [187, 169] on div "select * from FolderlessLists where spaceid = 9015951832 --select * from sys_ta…" at bounding box center [370, 191] width 369 height 133
click at [186, 152] on div "--select * from FolderlessLists where spaceid = 90 15951832 --select * from sys…" at bounding box center [370, 191] width 369 height 133
click at [195, 145] on div "--select * from FolderlessLists where spaceid = 90 15951832 --select * from sys…" at bounding box center [370, 191] width 369 height 133
click at [182, 112] on span "Preview" at bounding box center [187, 115] width 22 height 6
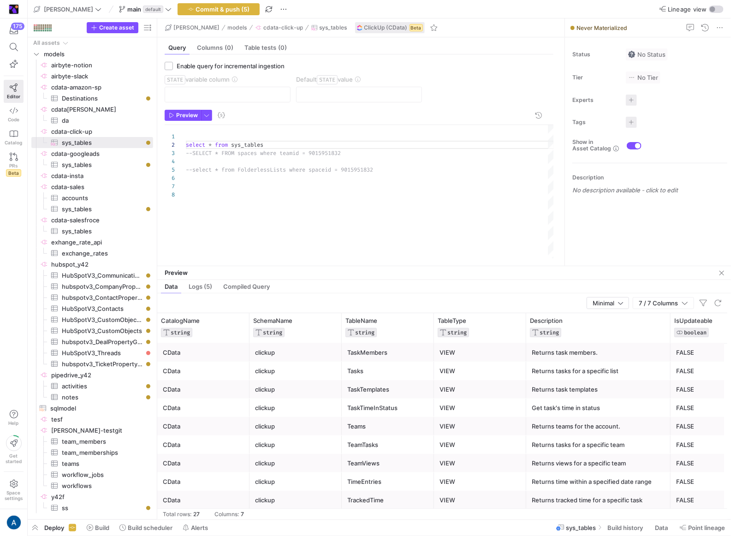
click at [371, 366] on div "Tasks" at bounding box center [388, 371] width 81 height 18
click at [253, 143] on div "--select * from FolderlessLists where spaceid = 90 15951832 select * from sys_t…" at bounding box center [370, 191] width 369 height 133
click at [177, 114] on span "Preview" at bounding box center [187, 115] width 22 height 6
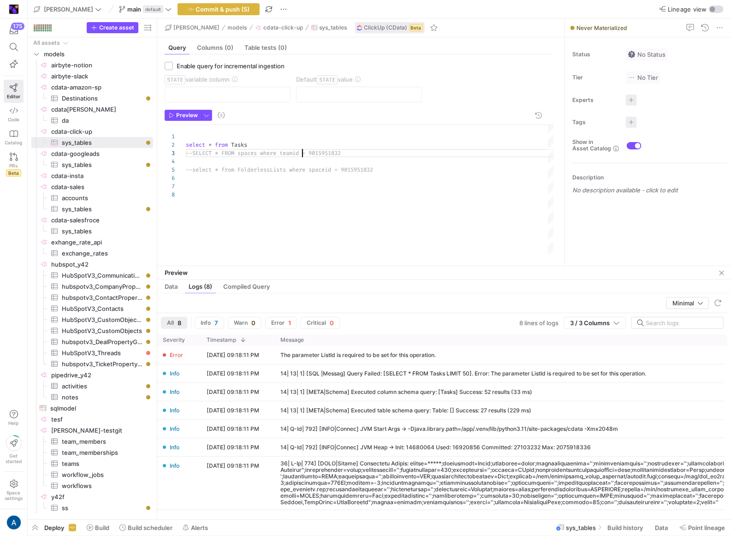
click at [304, 150] on div "--select * from FolderlessLists where spaceid = 90 15951832 select * from Tasks…" at bounding box center [370, 191] width 369 height 133
click at [180, 113] on span "Preview" at bounding box center [187, 115] width 22 height 6
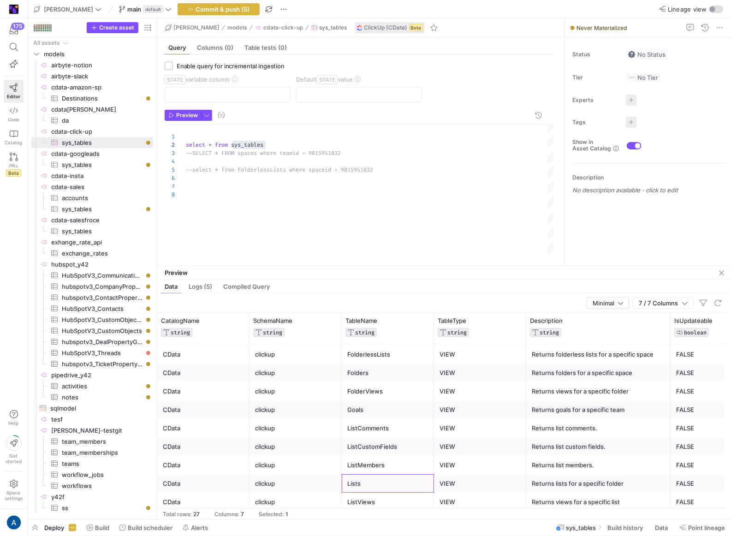
click at [358, 481] on div "Lists" at bounding box center [388, 484] width 81 height 18
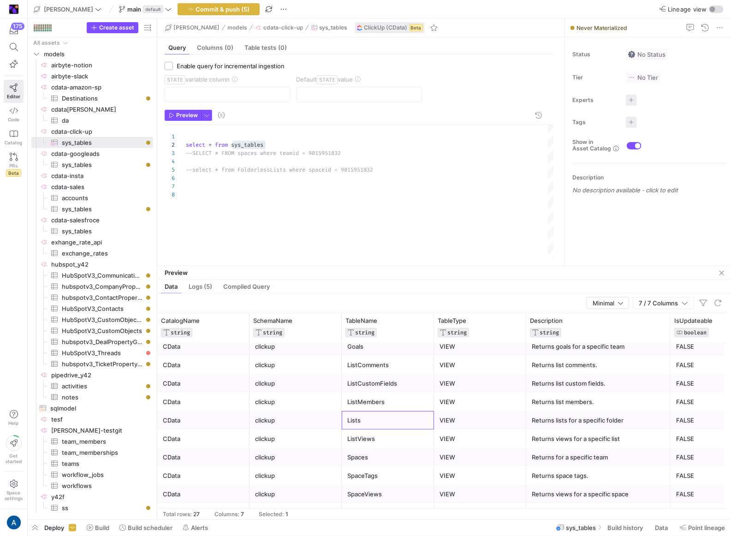
click at [383, 432] on div "ListViews" at bounding box center [388, 439] width 81 height 18
click at [248, 145] on div "--select * from FolderlessLists where spaceid = 90 15951832 select * from sys_t…" at bounding box center [370, 191] width 369 height 133
click at [182, 113] on span "Preview" at bounding box center [187, 115] width 22 height 6
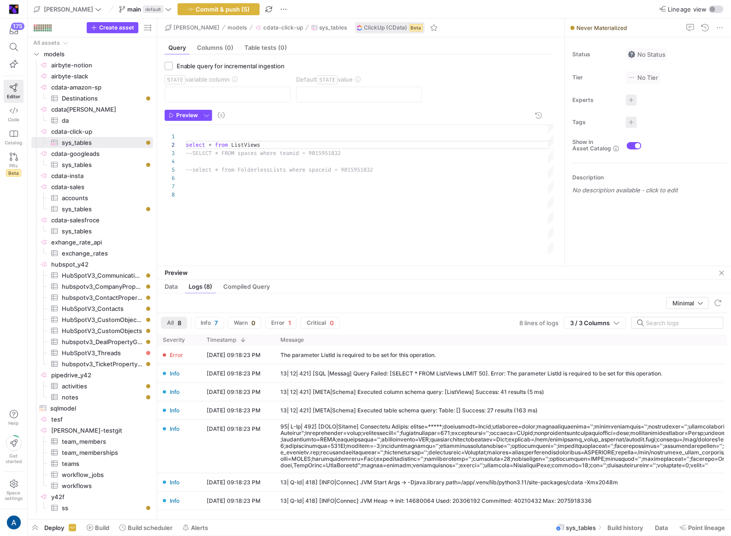
click at [248, 146] on div "--select * from FolderlessLists where spaceid = 90 15951832 select * from ListV…" at bounding box center [370, 191] width 369 height 133
click at [180, 117] on span "Preview" at bounding box center [187, 115] width 22 height 6
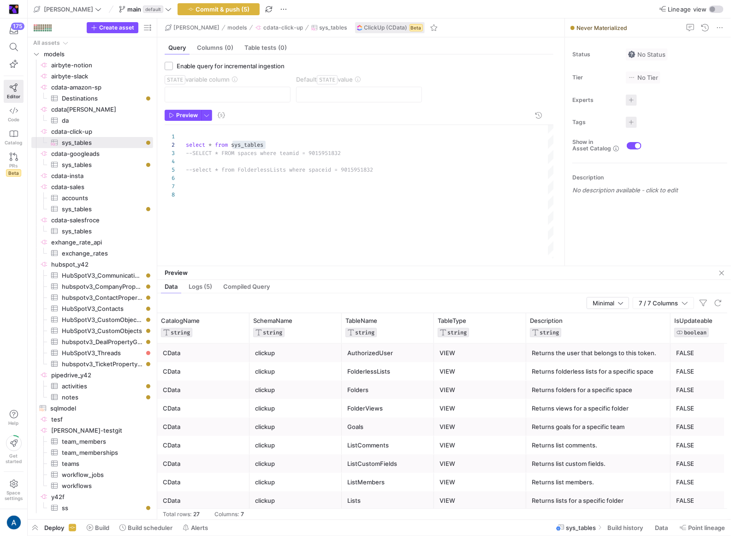
click at [374, 394] on div "Folders" at bounding box center [388, 390] width 81 height 18
click at [254, 144] on div "--select * from FolderlessLists where spaceid = 90 15951832 select * from sys_t…" at bounding box center [370, 191] width 369 height 133
click at [178, 112] on span "Preview" at bounding box center [187, 115] width 22 height 6
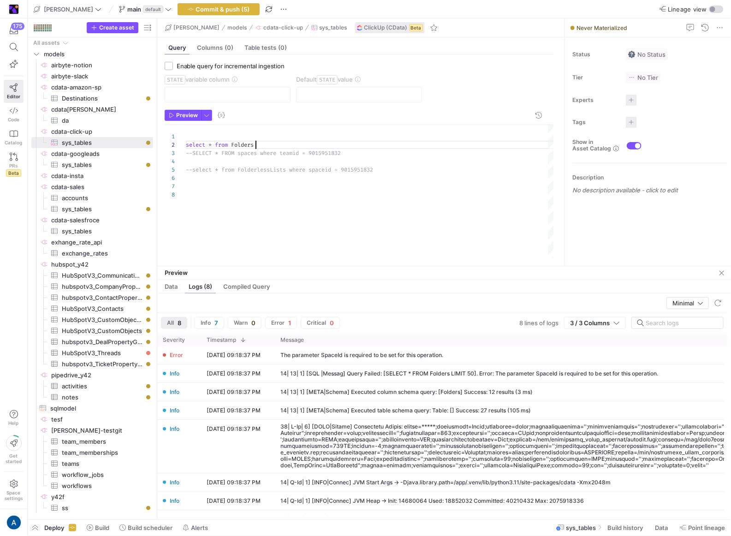
click at [256, 143] on div "--select * from FolderlessLists where spaceid = 90 15951832 select * from Folde…" at bounding box center [370, 191] width 369 height 133
click at [282, 214] on div "--select * from FolderlessLists where spaceid = 90 15951832 select * from Folde…" at bounding box center [370, 191] width 369 height 133
click at [327, 168] on div "--select * from FolderlessLists where spaceid = 90 15951832 select * from Folde…" at bounding box center [370, 191] width 369 height 133
drag, startPoint x: 327, startPoint y: 168, endPoint x: 352, endPoint y: 169, distance: 25.4
click at [352, 169] on div "--select * from FolderlessLists where spaceid = 90 15951832 select * from Folde…" at bounding box center [370, 191] width 369 height 133
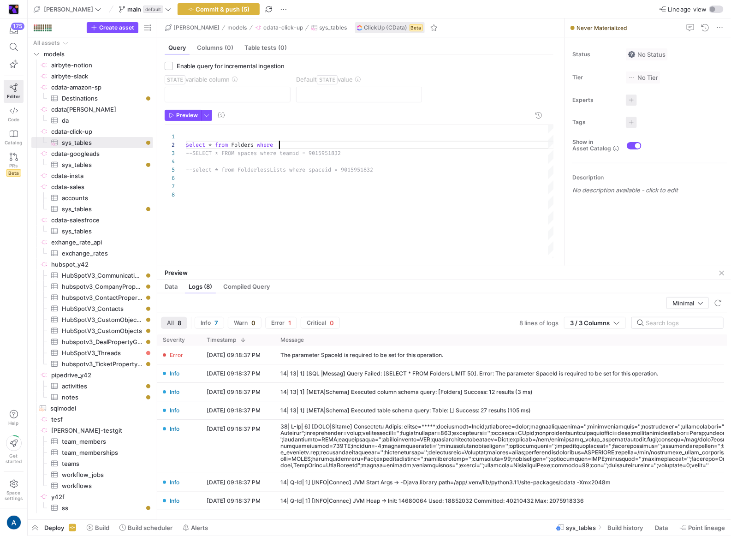
click at [313, 142] on div "--select * from FolderlessLists where spaceid = 90 15951832 select * from Folde…" at bounding box center [370, 191] width 369 height 133
click at [207, 140] on div "--select * from FolderlessLists where spaceid = 90 15951832 select * from Folde…" at bounding box center [370, 191] width 369 height 133
click at [208, 145] on div "--select * from FolderlessLists where spaceid = 90 15951832 select * from Folde…" at bounding box center [370, 191] width 369 height 133
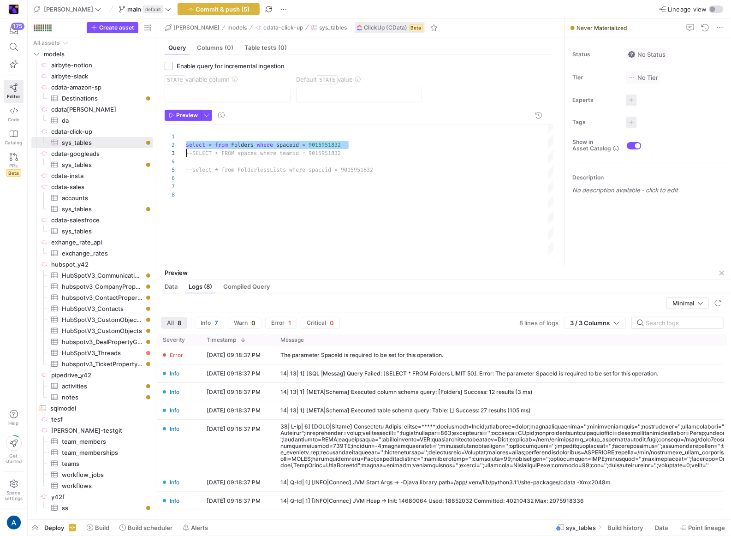
click at [208, 145] on div "--select * from FolderlessLists where spaceid = 90 15951832 select * from Folde…" at bounding box center [370, 191] width 369 height 133
click at [306, 160] on div "--select * from FolderlessLists where spaceid = 90 15951832 select * from Folde…" at bounding box center [370, 191] width 369 height 133
click at [309, 152] on div "--select * from FolderlessLists where spaceid = 90 15951832 select * from Folde…" at bounding box center [370, 191] width 369 height 133
click at [197, 153] on div "--select * from FolderlessLists where spaceid = 90 15951832 select * from Folde…" at bounding box center [370, 191] width 369 height 133
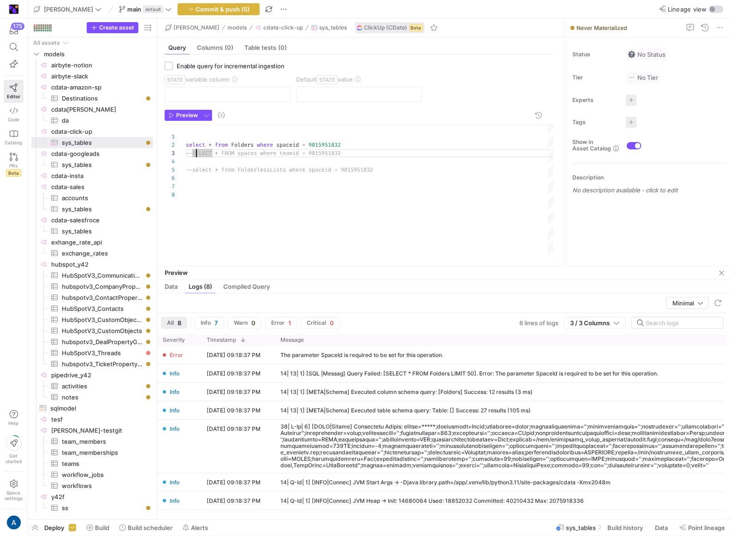
click at [191, 154] on div "--select * from FolderlessLists where spaceid = 90 15951832 select * from Folde…" at bounding box center [370, 191] width 369 height 133
click at [188, 146] on div "--select * from FolderlessLists where spaceid = 90 15951832 select * from Folde…" at bounding box center [370, 191] width 369 height 133
click at [182, 112] on span "Preview" at bounding box center [187, 115] width 22 height 6
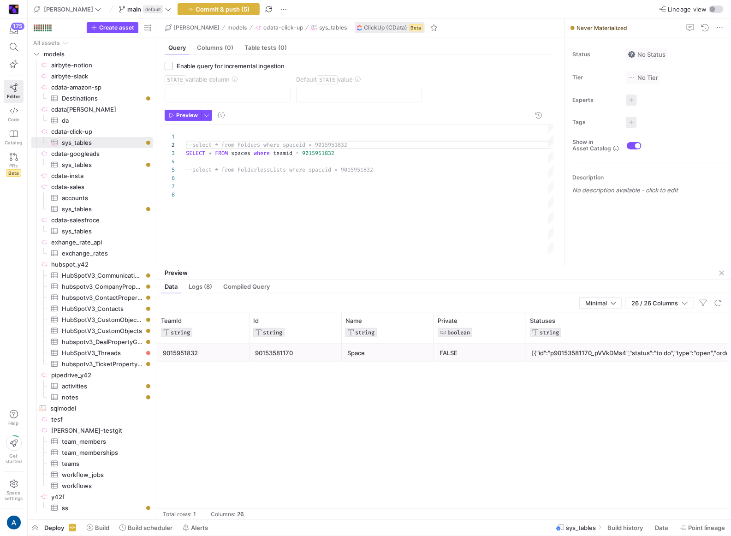
click at [276, 351] on div "90153581170" at bounding box center [295, 353] width 81 height 18
click at [360, 169] on div "--select * from FolderlessLists where spaceid = 90 15951832 --select * from Fol…" at bounding box center [370, 191] width 369 height 133
click at [192, 170] on div "--select * from FolderlessLists where spaceid = 90 153581170 --select * from Fo…" at bounding box center [370, 191] width 369 height 133
click at [186, 152] on span "SELECT" at bounding box center [195, 153] width 19 height 7
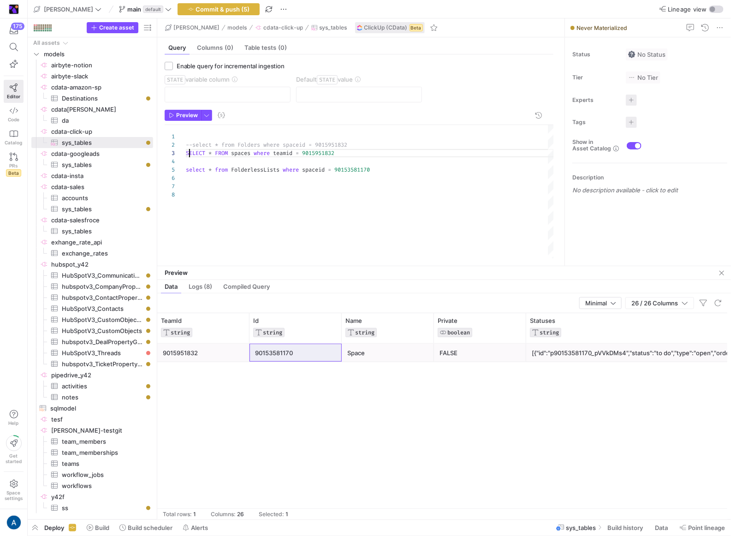
click at [188, 152] on div "select * from FolderlessLists where spaceid = 90153581170 --select * from Folde…" at bounding box center [370, 191] width 369 height 133
click at [182, 120] on span "button" at bounding box center [183, 115] width 36 height 10
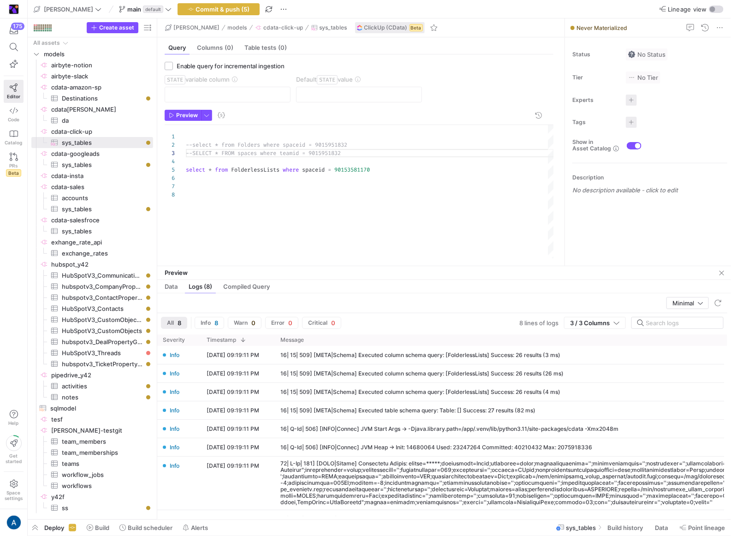
click at [345, 171] on div "select * from FolderlessLists where spaceid = 90153581170 --select * from Folde…" at bounding box center [370, 191] width 369 height 133
click at [324, 141] on div "select * from FolderlessLists where spaceid = 90153581170 --select * from Folde…" at bounding box center [370, 191] width 369 height 133
click at [193, 144] on div "select * from FolderlessLists where spaceid = 90153581170 --select * from Folde…" at bounding box center [370, 191] width 369 height 133
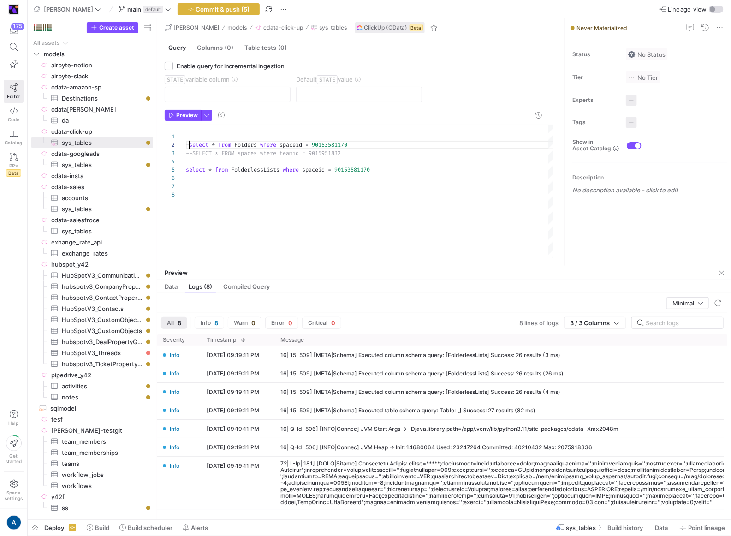
scroll to position [8, 0]
click at [184, 172] on div "5" at bounding box center [175, 170] width 21 height 8
click at [185, 170] on div "5" at bounding box center [175, 170] width 21 height 8
click at [186, 170] on span "select" at bounding box center [195, 169] width 19 height 7
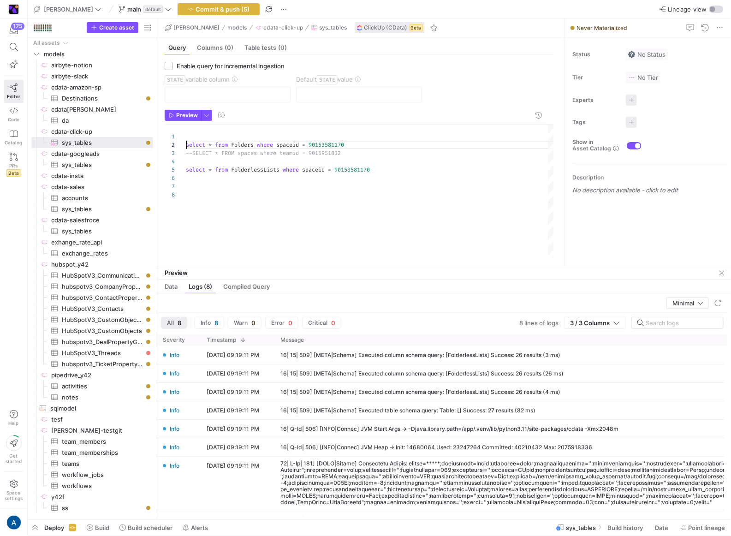
click at [190, 170] on div "select * from FolderlessLists where spaceid = 90153581170 select * from Folders…" at bounding box center [370, 191] width 369 height 133
click at [189, 170] on div "select * from FolderlessLists where spaceid = 90153581170 select * from Folders…" at bounding box center [370, 191] width 369 height 133
click at [187, 170] on div "select * from FolderlessLists where spaceid = 90153581170 select * from Folders…" at bounding box center [370, 191] width 369 height 133
type textarea "select * from Folders where spaceid = 90153581170 --SELECT * FROM spaces where …"
click at [185, 114] on span "Preview" at bounding box center [187, 115] width 22 height 6
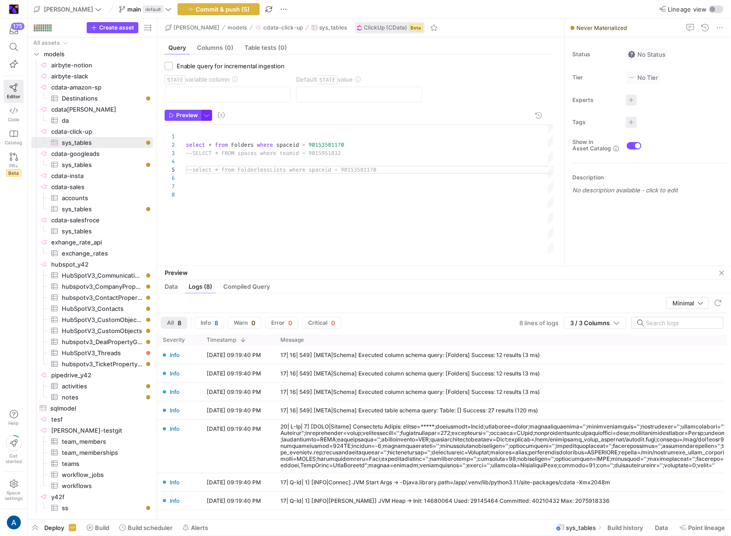
click at [208, 116] on span "button" at bounding box center [207, 115] width 10 height 10
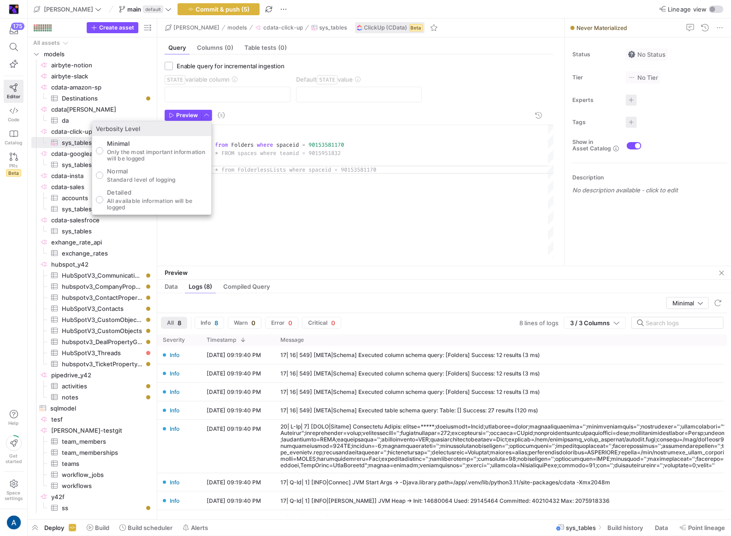
click at [177, 201] on p "All available information will be logged" at bounding box center [157, 204] width 101 height 13
click at [103, 201] on input "Detailed All available information will be logged" at bounding box center [99, 199] width 7 height 7
radio input "true"
click at [289, 208] on div at bounding box center [365, 268] width 731 height 536
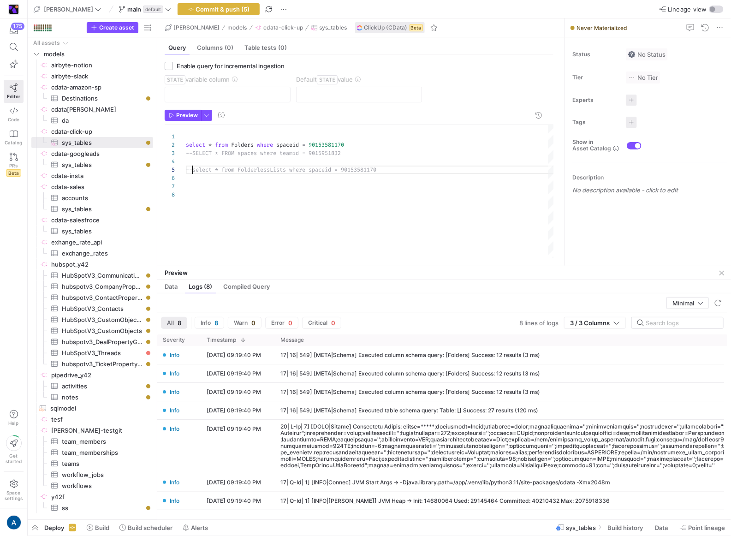
click at [193, 168] on div "--select * from FolderlessLists where spaceid = 90 153581170 select * from Fold…" at bounding box center [370, 191] width 369 height 133
click at [185, 144] on div "2" at bounding box center [175, 145] width 21 height 8
click at [186, 144] on div "select * from FolderlessLists where spaceid = 90153581170 select * from Folders…" at bounding box center [370, 191] width 369 height 133
click at [185, 106] on y42-source-table-entity-configuration "Enable query for incremental ingestion STATE variable column Default STATE value" at bounding box center [359, 86] width 389 height 48
click at [184, 113] on span "Preview" at bounding box center [187, 115] width 22 height 6
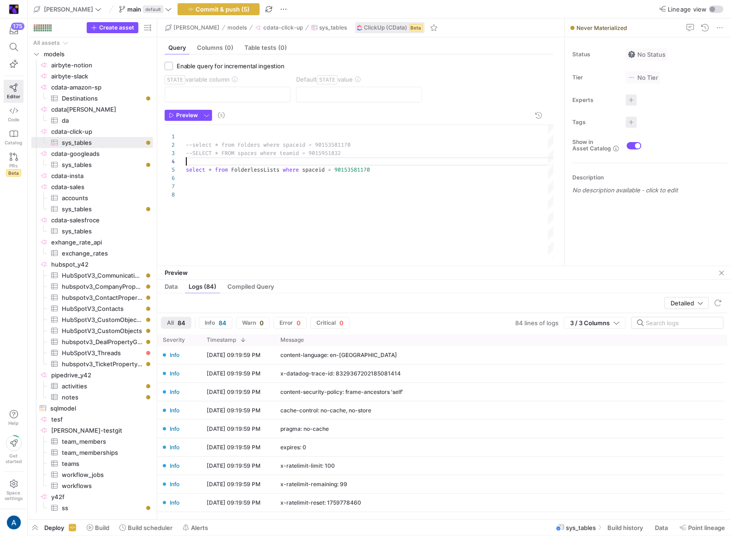
click at [213, 159] on div "select * from FolderlessLists where spaceid = 90153581170 --select * from Folde…" at bounding box center [370, 191] width 369 height 133
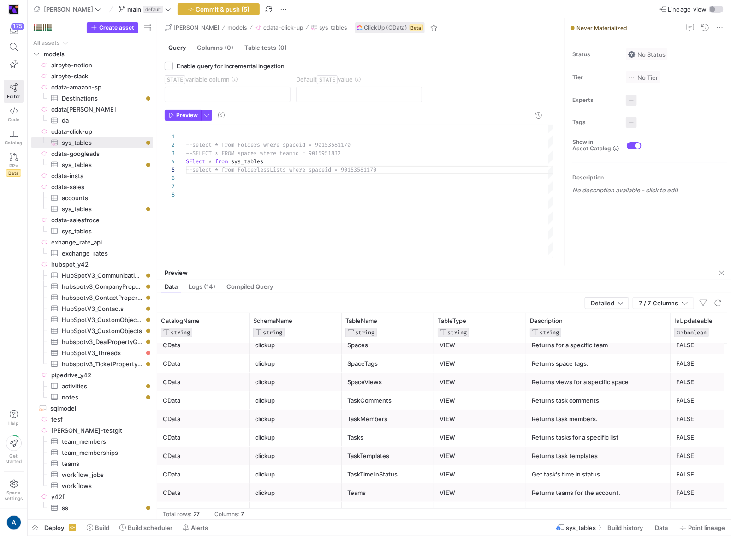
scroll to position [170, 0]
click at [360, 451] on div "ListViews" at bounding box center [388, 457] width 81 height 18
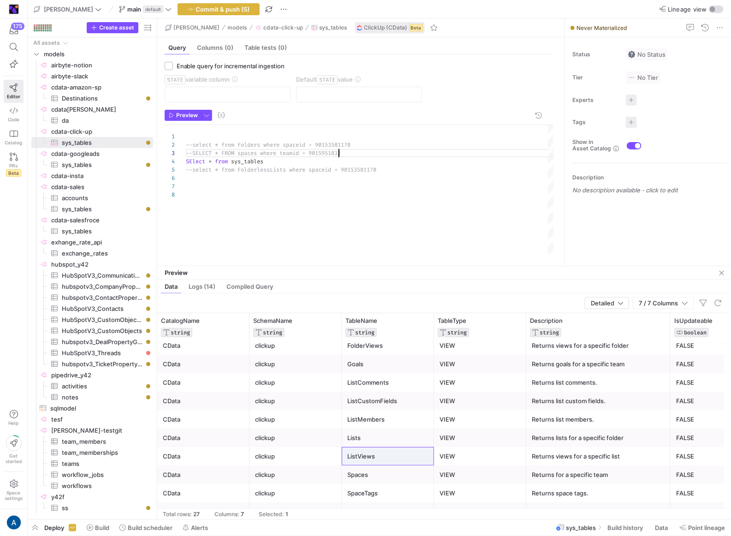
click at [338, 150] on div "--select * from FolderlessLists where spaceid = 90 153581170 --select * from Fo…" at bounding box center [370, 191] width 369 height 133
click at [251, 160] on div "--select * from FolderlessLists where spaceid = 90 153581170 --select * from Fo…" at bounding box center [370, 191] width 369 height 133
click at [186, 115] on span "Preview" at bounding box center [187, 115] width 22 height 6
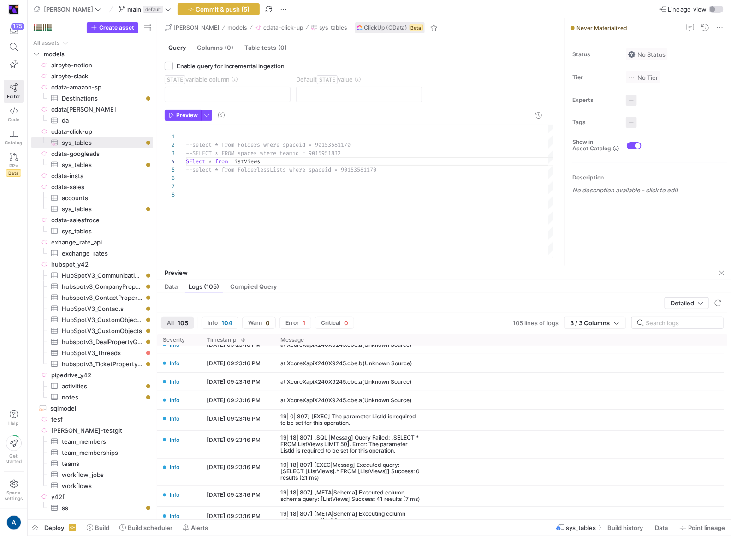
click at [249, 160] on div "--select * from FolderlessLists where spaceid = 90 153581170 --select * from Fo…" at bounding box center [370, 191] width 369 height 133
click at [301, 181] on div "--select * from FolderlessLists where spaceid = 90 153581170 --select * from Fo…" at bounding box center [370, 191] width 369 height 133
click at [238, 157] on div "--select * from FolderlessLists where spaceid = 90 153581170 --select * from Fo…" at bounding box center [370, 191] width 369 height 133
click at [247, 150] on div "--select * from FolderlessLists where spaceid = 90 153581170 --select * from Fo…" at bounding box center [370, 191] width 369 height 133
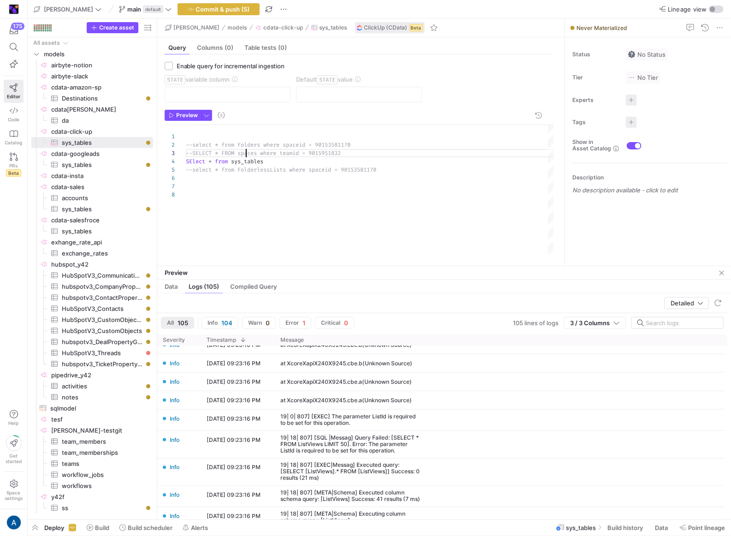
scroll to position [17, 60]
click at [189, 160] on div "--select * from FolderlessLists where spaceid = 90 153581170 --select * from Fo…" at bounding box center [370, 191] width 369 height 133
click at [195, 145] on div "--select * from FolderlessLists where spaceid = 90 153581170 --select * from Fo…" at bounding box center [370, 191] width 369 height 133
click at [192, 170] on div "--select * from FolderlessLists where spaceid = 90 153581170 --select * from Fo…" at bounding box center [370, 191] width 369 height 133
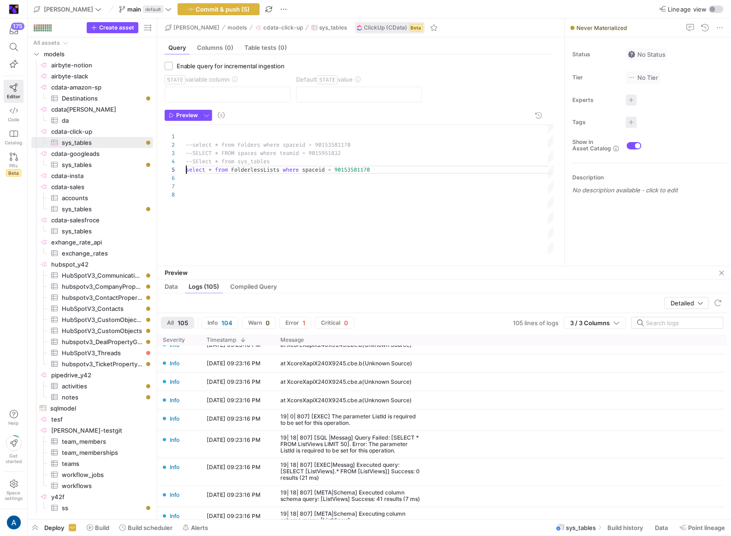
scroll to position [33, 0]
click at [186, 111] on span "button" at bounding box center [183, 115] width 36 height 10
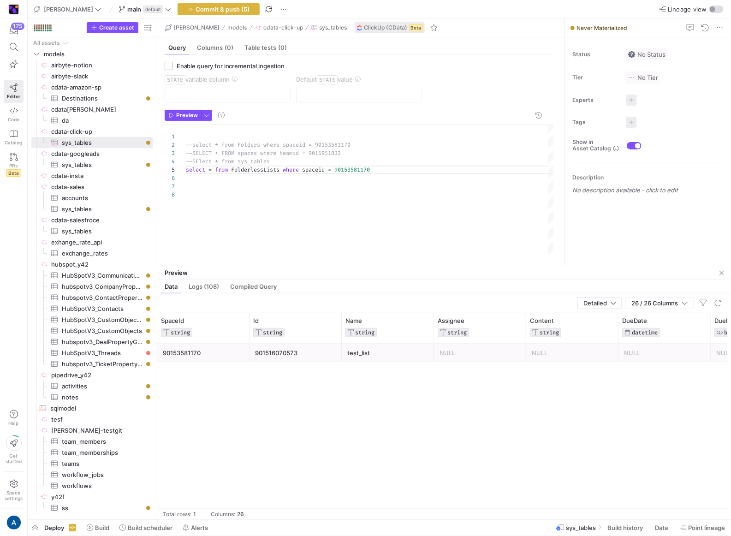
click at [192, 350] on div "90153581170" at bounding box center [203, 353] width 81 height 18
click at [255, 354] on div "901516070573" at bounding box center [295, 353] width 81 height 18
click at [295, 353] on div "901516070573" at bounding box center [295, 353] width 81 height 18
click at [306, 151] on div "select * from FolderlessLists where spaceid = 90153581170 --select * from Folde…" at bounding box center [370, 191] width 369 height 133
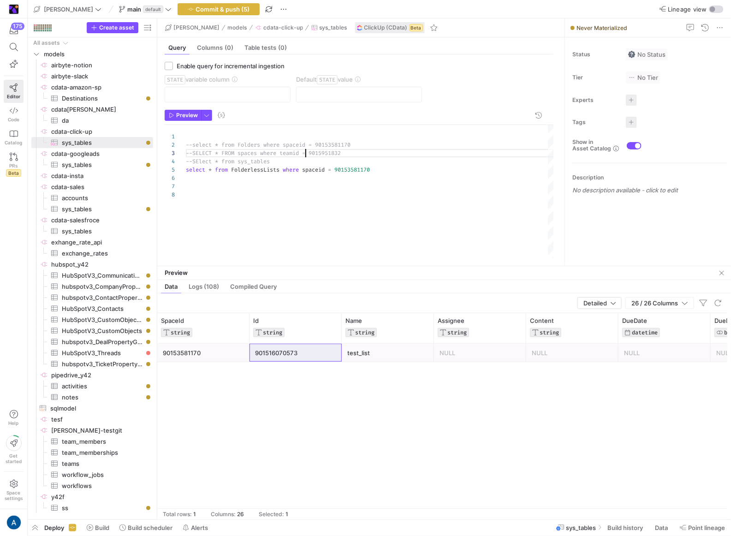
click at [193, 161] on div "select * from FolderlessLists where spaceid = 90153581170 --select * from Folde…" at bounding box center [370, 191] width 369 height 133
click at [186, 168] on div "select * from FolderlessLists where spaceid = 90153581170 --select * from Folde…" at bounding box center [370, 191] width 369 height 133
click at [185, 117] on span "Preview" at bounding box center [187, 115] width 22 height 6
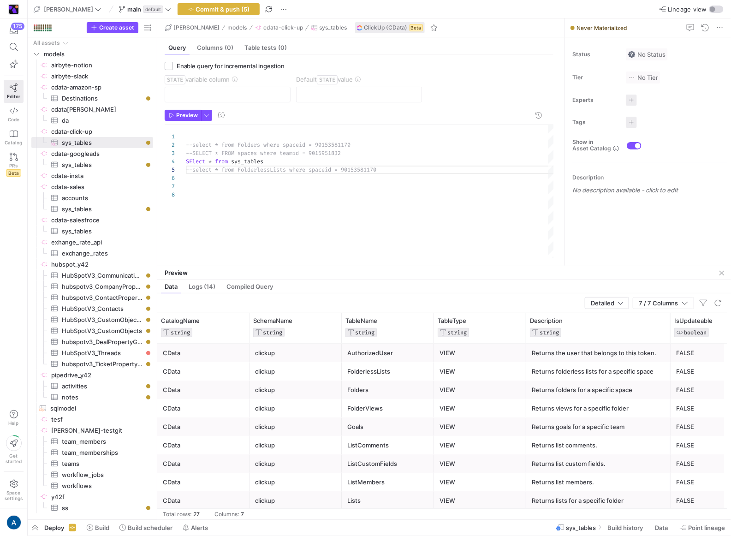
click at [268, 156] on div "--select * from FolderlessLists where spaceid = 90 153581170 --select * from Fo…" at bounding box center [370, 191] width 369 height 133
click at [203, 156] on div "--select * from FolderlessLists where spaceid = 90 153581170 --select * from Fo…" at bounding box center [370, 191] width 369 height 133
click at [295, 162] on div "--select * from FolderlessLists where spaceid = 90 153581170 --select * from Fo…" at bounding box center [370, 191] width 369 height 133
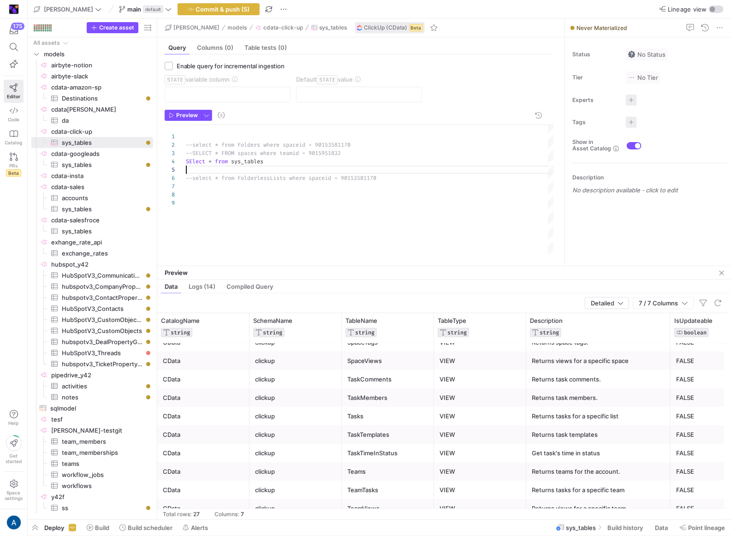
scroll to position [201, 0]
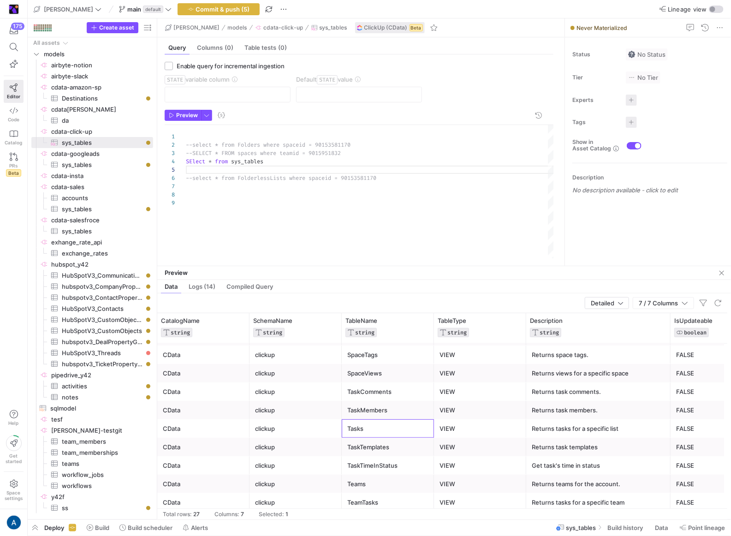
click at [389, 426] on div "Tasks" at bounding box center [388, 429] width 81 height 18
click at [270, 150] on div "--select * from FolderlessLists where spaceid = 90 153581170 --select * from Fo…" at bounding box center [370, 191] width 369 height 133
click at [277, 146] on div "--select * from FolderlessLists where spaceid = 90 153581170 --select * from Fo…" at bounding box center [370, 191] width 369 height 133
click at [361, 142] on div "--select * from FolderlessLists where spaceid = 90 153581170 --select * from Fo…" at bounding box center [370, 191] width 369 height 133
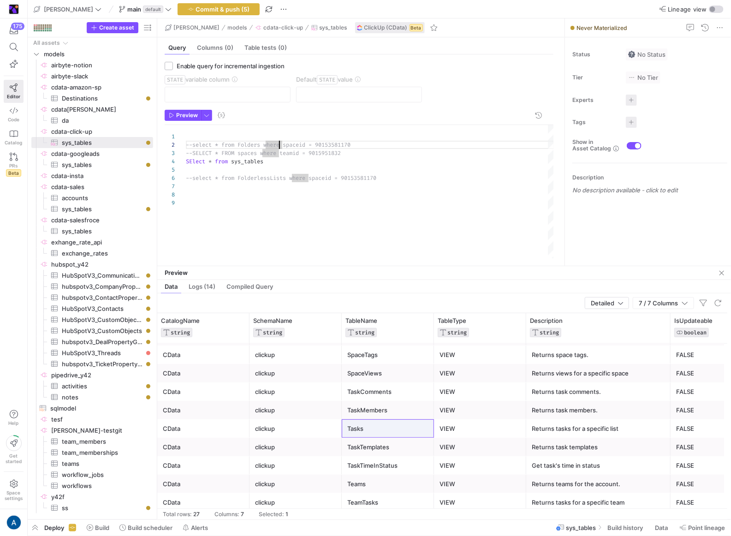
scroll to position [8, 169]
click at [380, 141] on div "--select * from FolderlessLists where spaceid = 90 153581170 --select * from Fo…" at bounding box center [370, 191] width 369 height 133
click at [193, 144] on div "--select * from FolderlessLists where spaceid = 90 153581170 --select * from Fo…" at bounding box center [370, 191] width 369 height 133
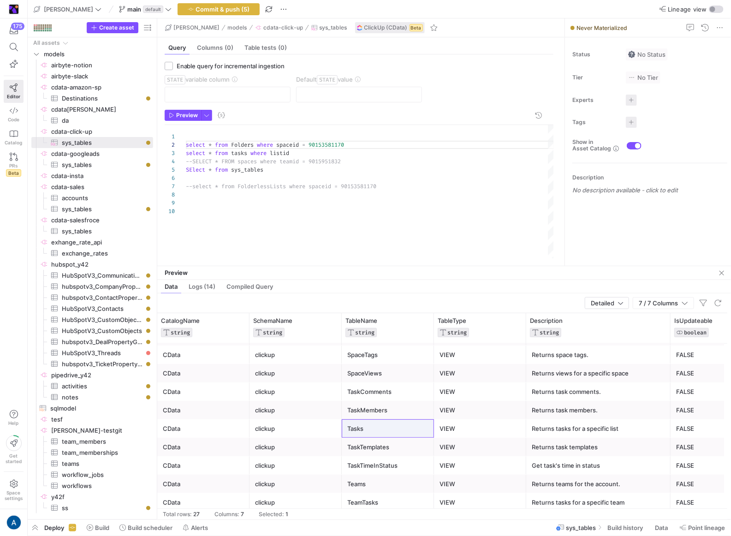
click at [186, 152] on span "select" at bounding box center [195, 153] width 19 height 7
click at [175, 110] on button "Preview" at bounding box center [183, 115] width 36 height 11
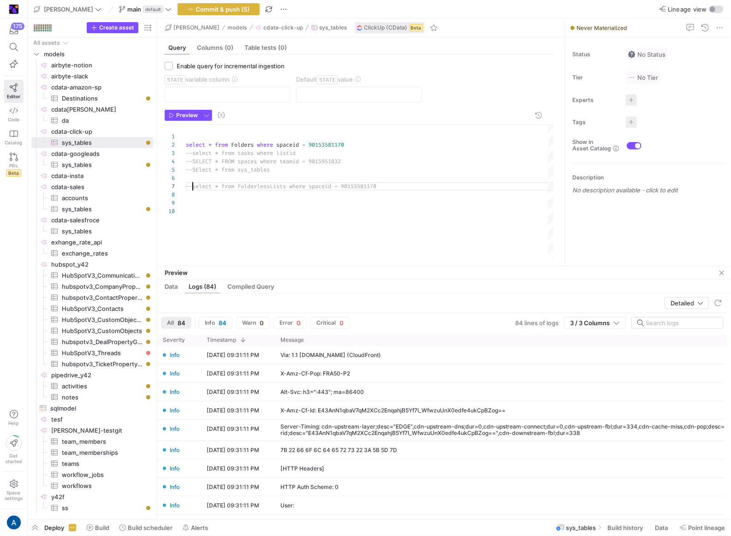
click at [194, 186] on div "--select * from FolderlessLists where spaceid = 90 153581170 select * from Fold…" at bounding box center [370, 191] width 369 height 133
click at [186, 144] on span "select" at bounding box center [195, 144] width 19 height 7
click at [185, 144] on div "2" at bounding box center [175, 145] width 21 height 8
click at [186, 144] on div "select * from FolderlessLists where spaceid = 90153581170 select * from Folders…" at bounding box center [370, 191] width 369 height 133
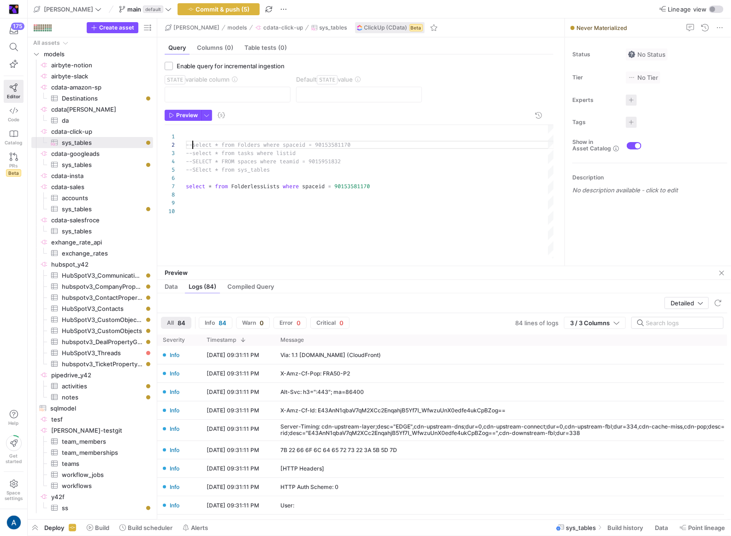
scroll to position [8, 6]
click at [173, 114] on icon "button" at bounding box center [172, 116] width 6 height 6
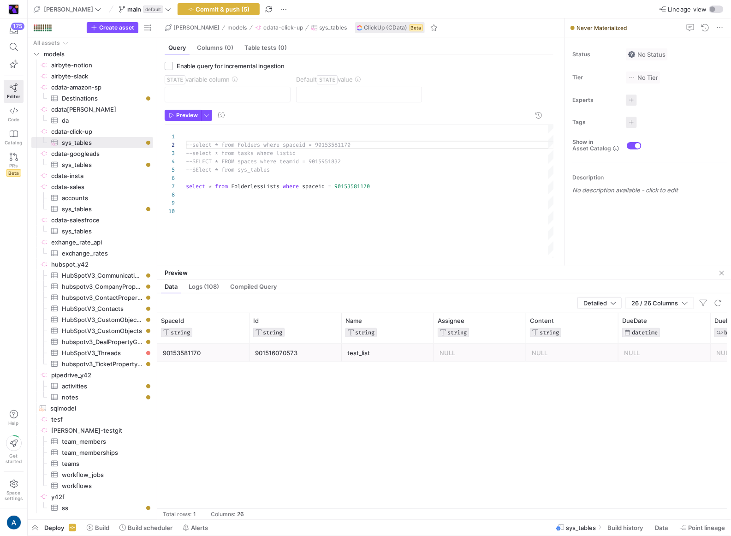
click at [260, 356] on div "901516070573" at bounding box center [295, 353] width 81 height 18
click at [315, 154] on div "select * from FolderlessLists where spaceid = 90153581170 --select * from Folde…" at bounding box center [370, 191] width 369 height 133
click at [185, 186] on div "7" at bounding box center [175, 186] width 21 height 8
click at [187, 186] on div "select * from FolderlessLists where spaceid = 90153581170 --select * from Folde…" at bounding box center [370, 191] width 369 height 133
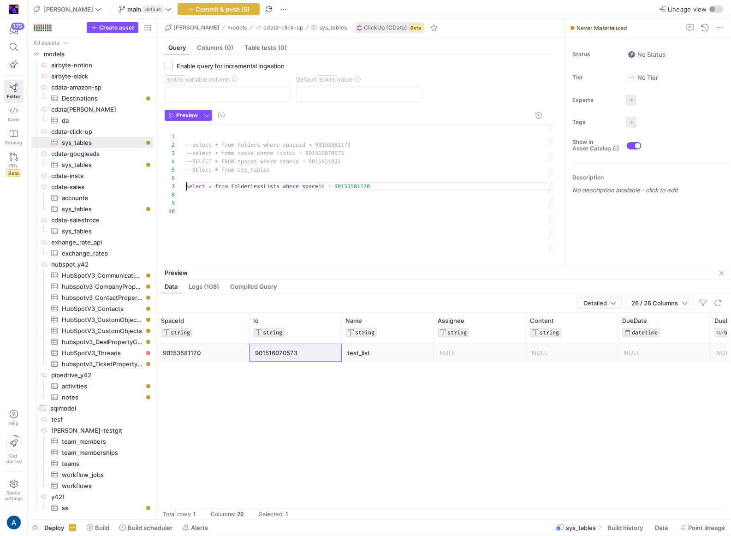
scroll to position [50, 0]
click at [197, 154] on div "--select * from FolderlessLists where spaceid = 90 153581170 --select * from Fo…" at bounding box center [370, 191] width 369 height 133
type textarea "--select * from Folders where spaceid = 90153581170 select * from tasks where l…"
click at [174, 108] on y42-source-table-entity-configuration "Enable query for incremental ingestion STATE variable column Default STATE value" at bounding box center [359, 86] width 389 height 48
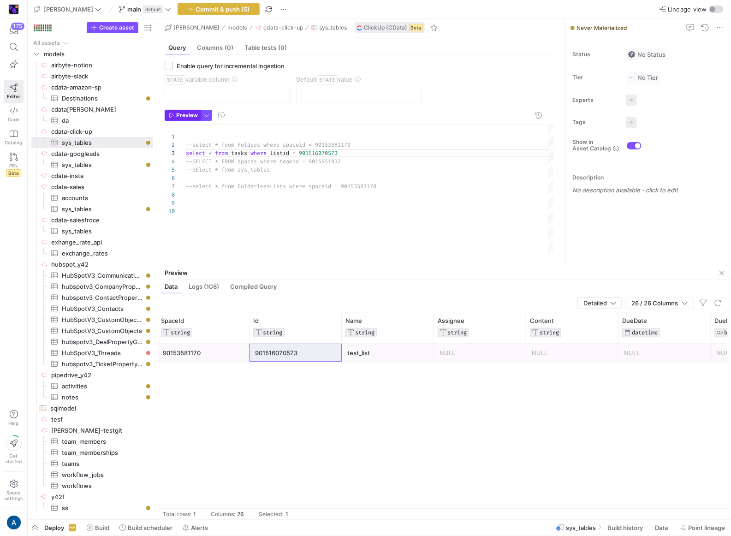
click at [179, 114] on span "Preview" at bounding box center [187, 115] width 22 height 6
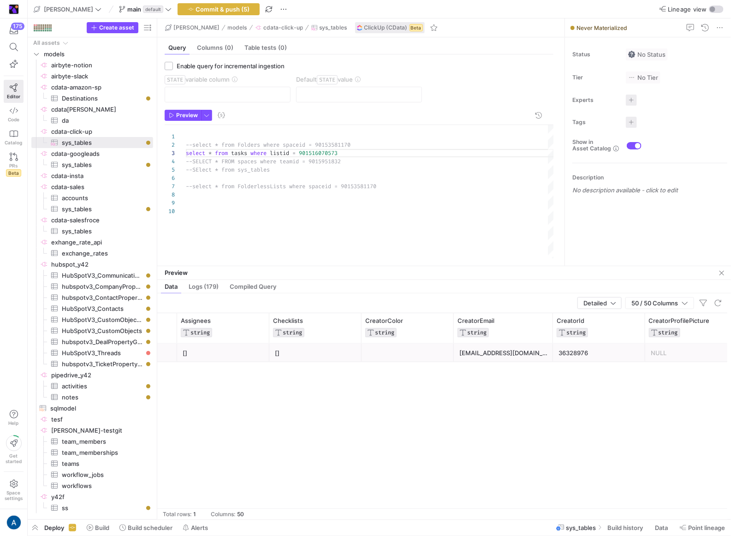
scroll to position [0, 348]
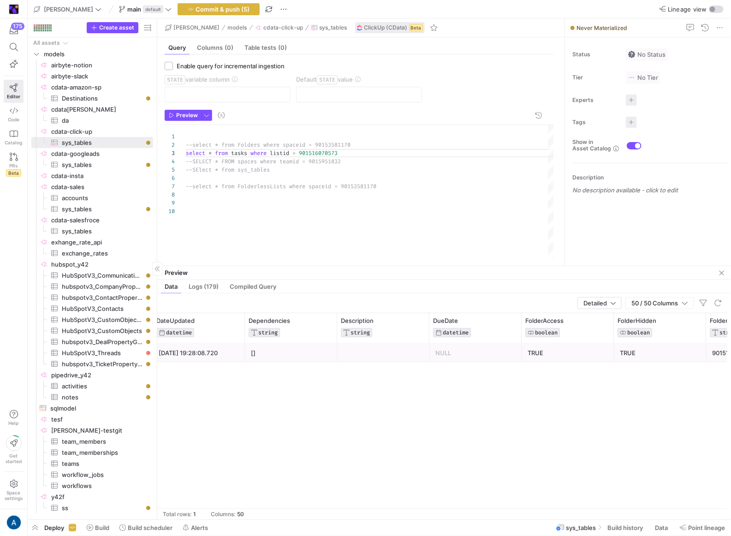
click at [129, 19] on div "Create asset" at bounding box center [92, 27] width 129 height 19
click at [126, 24] on span "Create asset" at bounding box center [116, 27] width 35 height 6
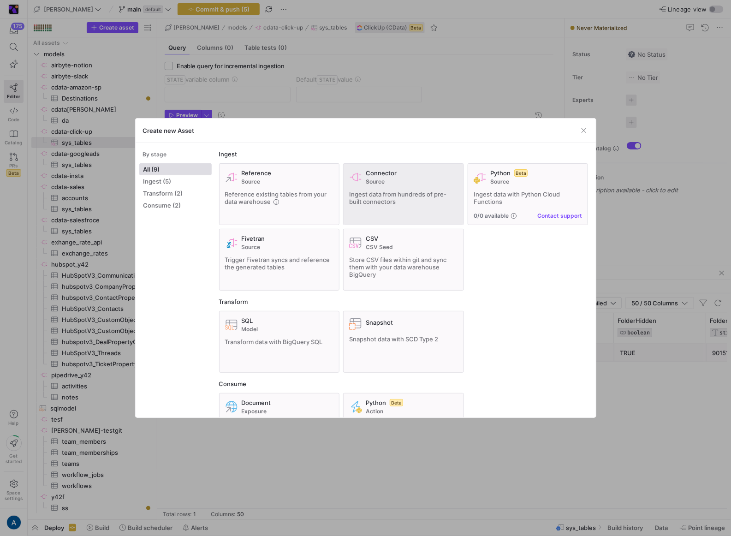
click at [380, 186] on div "Connector Source Ingest data from hundreds of pre-built connectors" at bounding box center [403, 194] width 109 height 50
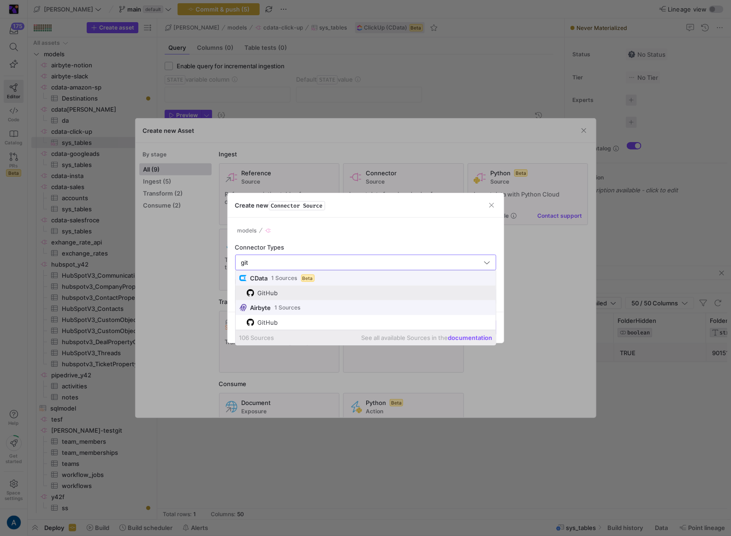
click at [268, 294] on div "GitHub" at bounding box center [268, 292] width 20 height 7
type input "GitHub"
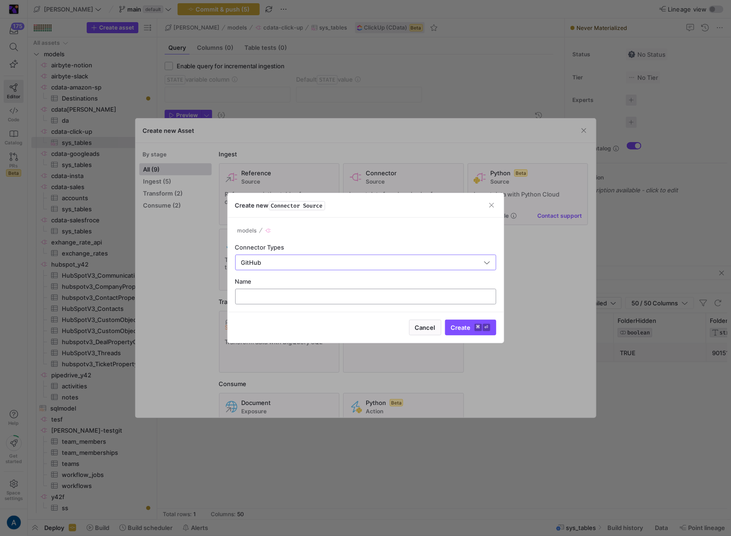
click at [273, 296] on input "text" at bounding box center [366, 296] width 246 height 7
type input "cdata-github"
click at [445, 320] on button "Create ⌘ ⏎" at bounding box center [470, 328] width 51 height 16
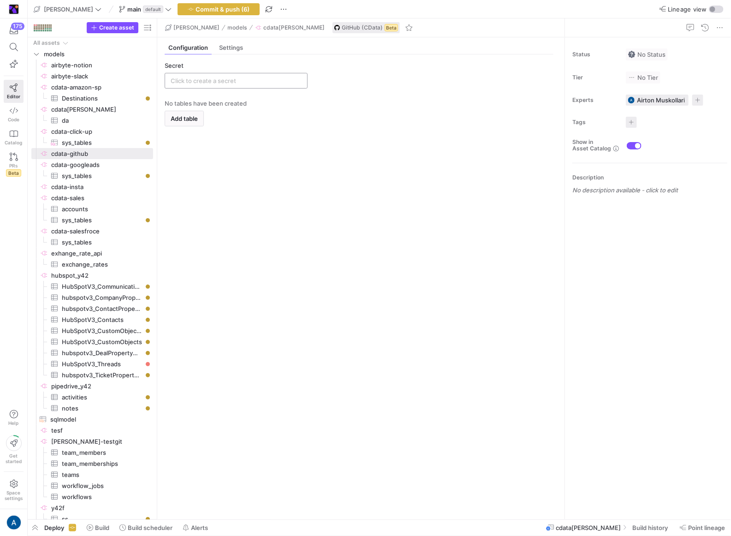
click at [207, 84] on div at bounding box center [236, 80] width 131 height 15
click at [209, 83] on input "text" at bounding box center [236, 80] width 131 height 7
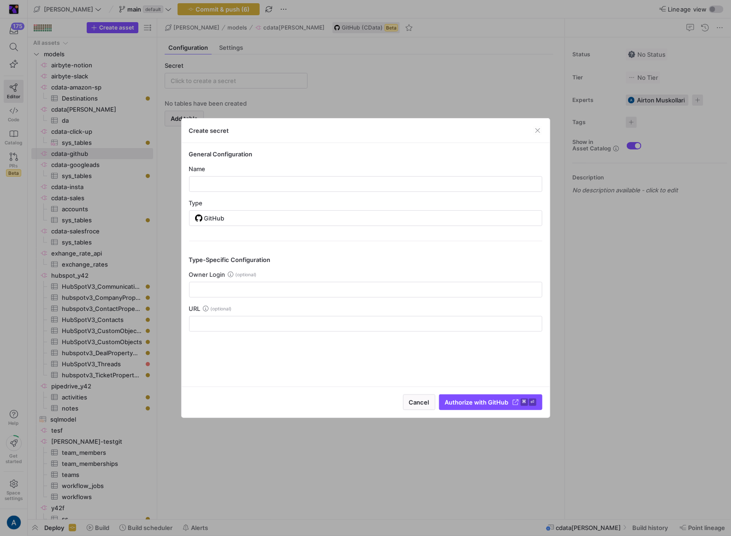
click at [255, 198] on y42-credential-form "General Configuration Name Type GitHub Type-Specific Configuration Owner Login …" at bounding box center [366, 240] width 354 height 181
click at [258, 192] on mat-form-field at bounding box center [366, 184] width 354 height 16
click at [261, 185] on input "text" at bounding box center [366, 183] width 338 height 7
type input "toni_git"
click at [284, 272] on div "Owner Login" at bounding box center [366, 274] width 354 height 7
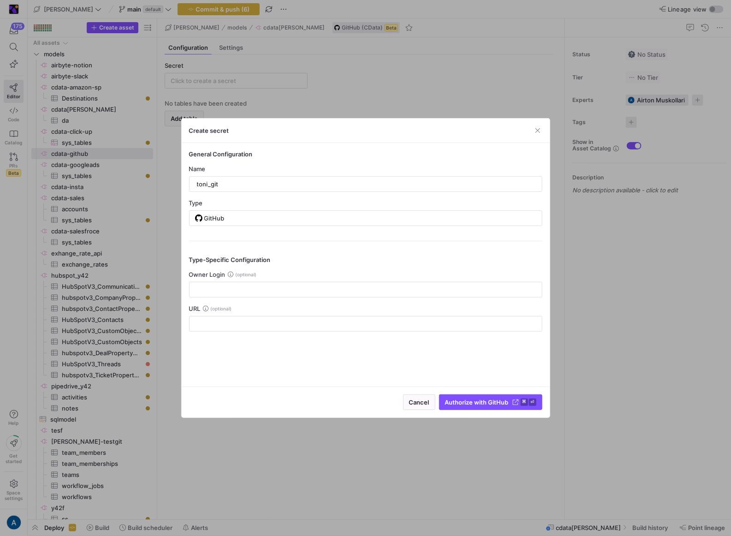
click at [281, 280] on div "Owner Login" at bounding box center [366, 284] width 354 height 27
click at [290, 279] on div "Owner Login" at bounding box center [366, 284] width 354 height 27
click at [285, 287] on input "text" at bounding box center [366, 289] width 338 height 7
click at [475, 392] on div "Cancel Authorize with GitHub ⌘ ⏎" at bounding box center [366, 402] width 368 height 31
click at [474, 400] on span "Authorize with GitHub" at bounding box center [477, 402] width 64 height 7
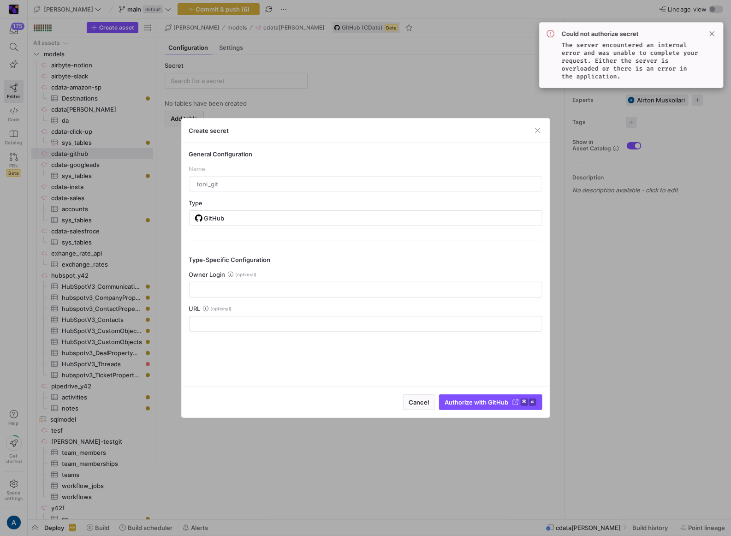
click at [598, 48] on code "The server encountered an internal error and was unable to complete your reques…" at bounding box center [630, 60] width 137 height 39
copy code "The server encountered an internal error and was unable to complete your reques…"
click at [299, 80] on div at bounding box center [365, 268] width 731 height 536
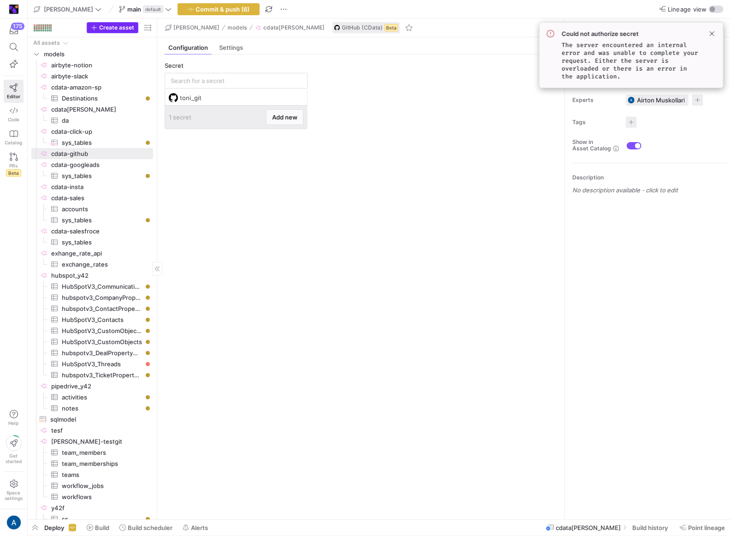
click at [123, 30] on span "Create asset" at bounding box center [116, 27] width 35 height 6
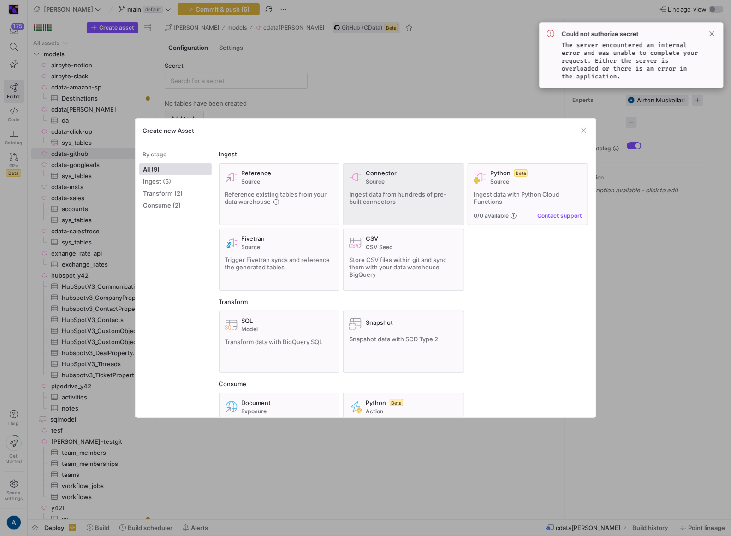
click at [407, 176] on div "Connector Source" at bounding box center [412, 177] width 92 height 16
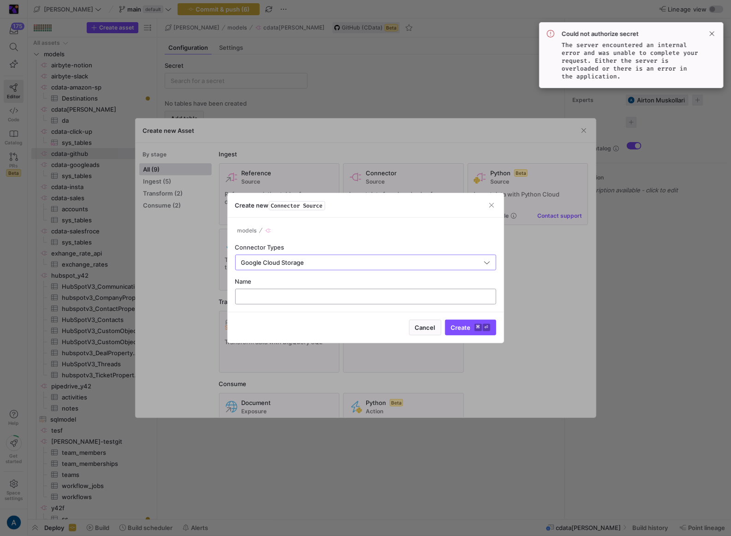
type input "Google Cloud Storage"
click at [296, 291] on div at bounding box center [366, 296] width 246 height 15
type input "cdata-gcs"
click at [445, 320] on button "Create ⌘ ⏎" at bounding box center [470, 328] width 51 height 16
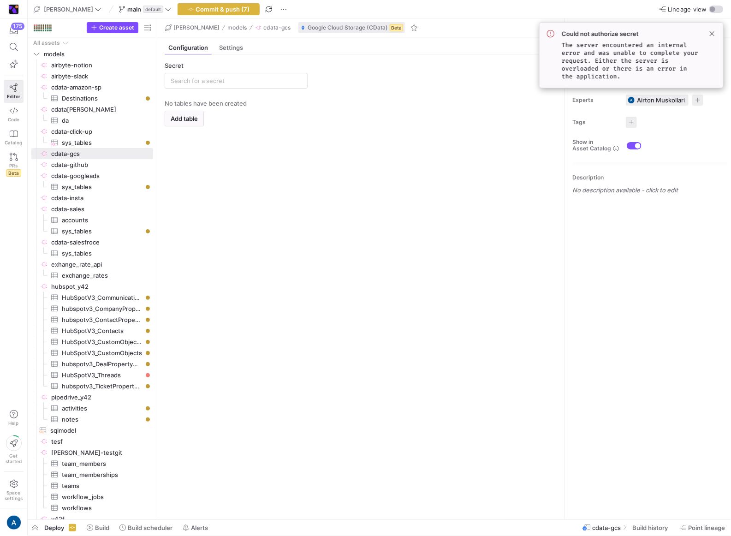
click at [253, 67] on div "Secret" at bounding box center [236, 65] width 143 height 7
click at [251, 76] on div at bounding box center [236, 80] width 131 height 15
click at [291, 126] on div "1 secret Add new" at bounding box center [236, 117] width 142 height 24
click at [294, 117] on span "Add new" at bounding box center [284, 117] width 25 height 7
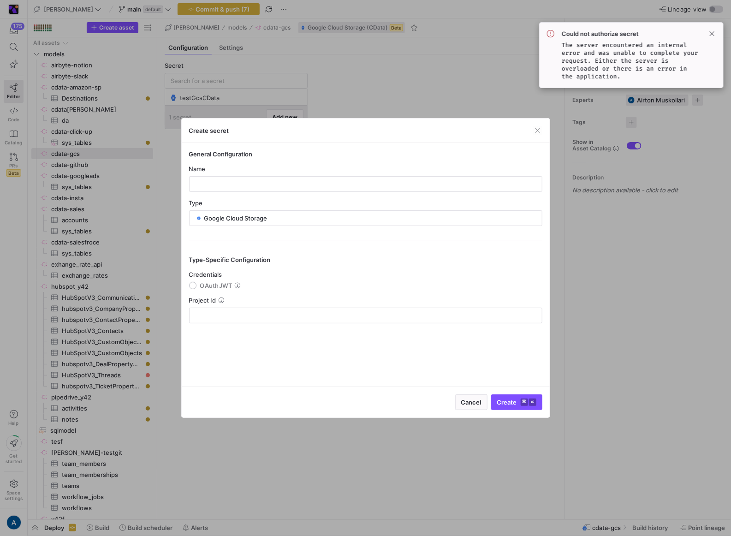
click at [270, 172] on div "Name" at bounding box center [366, 168] width 354 height 7
click at [271, 180] on div at bounding box center [366, 184] width 338 height 15
type input "cdata-gcs"
click at [214, 290] on y42-json-schema-form-fields "Credentials OAuthJWT Project Id" at bounding box center [366, 297] width 354 height 53
click at [216, 287] on span "OAuthJWT" at bounding box center [216, 285] width 32 height 7
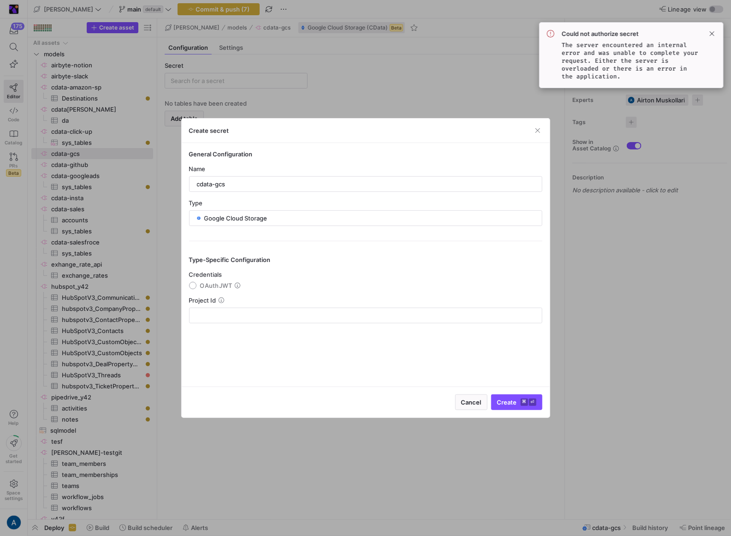
click at [197, 287] on input "OAuthJWT" at bounding box center [192, 285] width 7 height 7
radio input "true"
click at [219, 339] on icon at bounding box center [222, 342] width 6 height 6
click at [268, 311] on div at bounding box center [366, 319] width 338 height 22
click at [266, 322] on textarea at bounding box center [366, 319] width 338 height 15
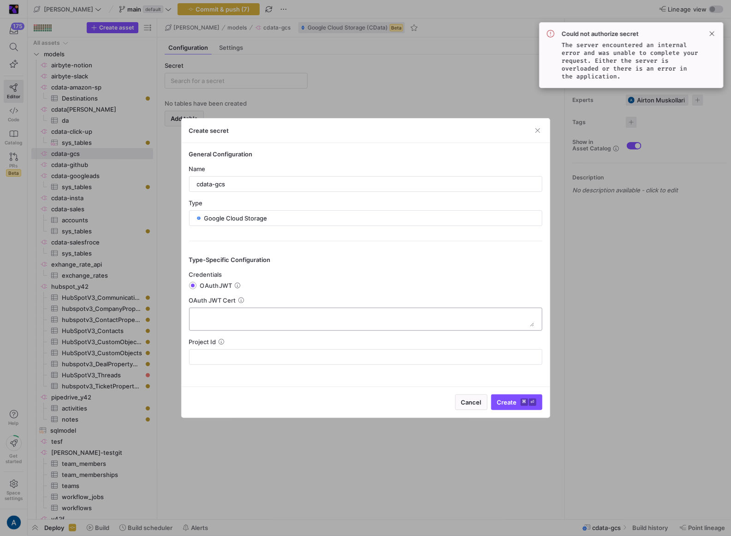
paste textarea "-----BEGIN PRIVATE KEY-----MIIEvQIBADANBgkqhkiG9w0BAQEFAASCBKcwggSjAgEAAoIBAQDd…"
type textarea "-----BEGIN PRIVATE KEY-----MIIEvQIBADANBgkqhkiG9w0BAQEFAASCBKcwggSjAgEAAoIBAQDd…"
click at [192, 363] on div at bounding box center [366, 357] width 354 height 16
click at [196, 360] on div at bounding box center [366, 357] width 342 height 15
paste input "y42-integration-test-624e5a72"
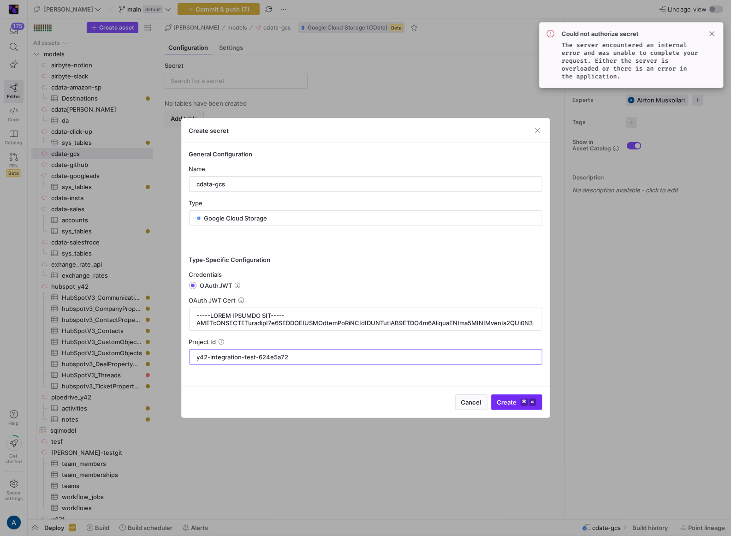
type input "y42-integration-test-624e5a72"
click at [505, 399] on span "Create ⌘ ⏎" at bounding box center [517, 402] width 39 height 7
type input "cdata-gcs"
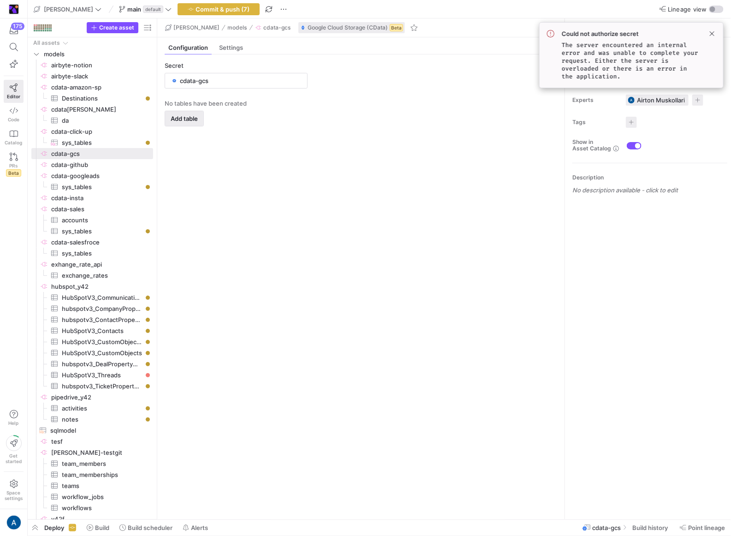
click at [197, 122] on span "button" at bounding box center [184, 118] width 38 height 15
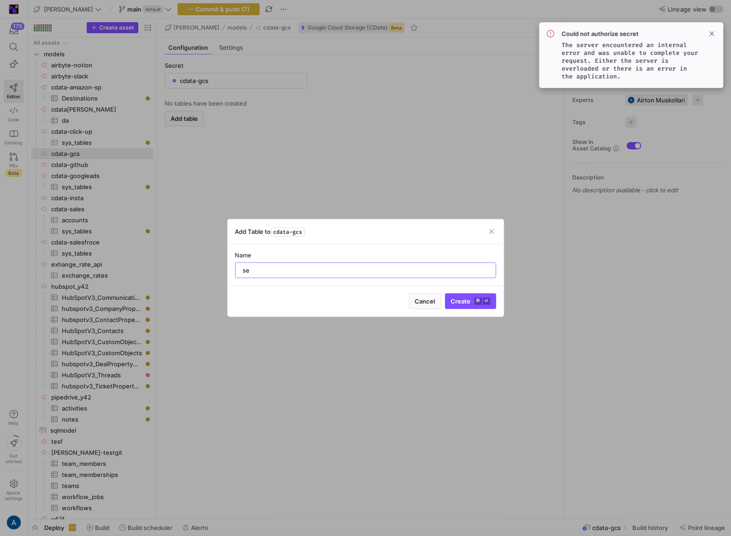
type input "s"
type input "sys_tables"
click at [445, 294] on button "Create ⌘ ⏎" at bounding box center [470, 302] width 51 height 16
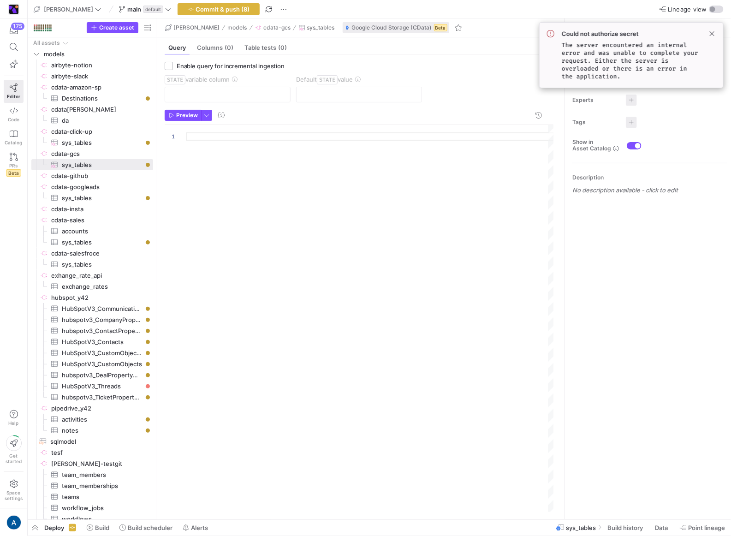
click at [281, 134] on div at bounding box center [370, 318] width 369 height 387
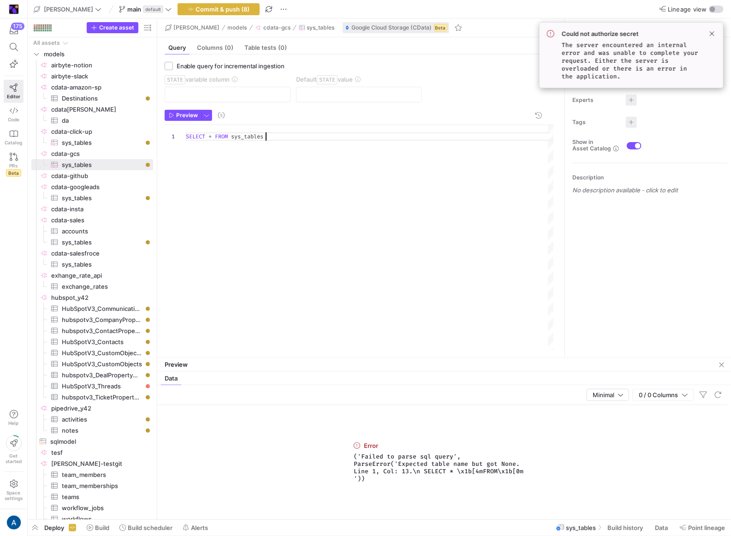
click at [246, 146] on div "SELECT * FROM sys_tables" at bounding box center [370, 237] width 369 height 225
type textarea "SELECT * FROM sys_tables"
click at [187, 118] on span "Preview" at bounding box center [187, 115] width 22 height 6
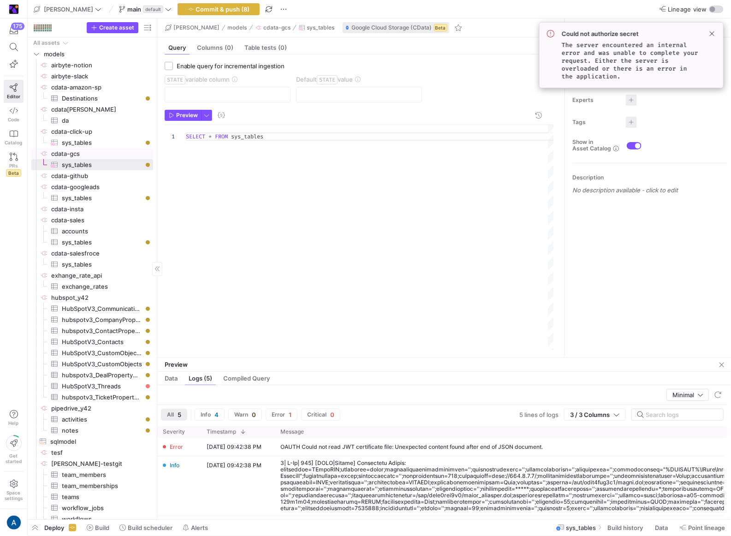
click at [111, 157] on span "cdata-gcs​​​​​​​​" at bounding box center [101, 154] width 101 height 11
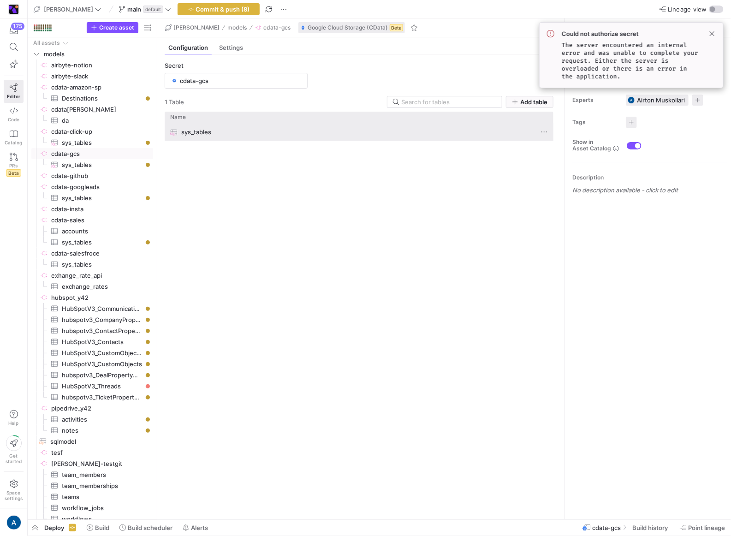
click at [297, 136] on div "sys_tables" at bounding box center [350, 132] width 360 height 18
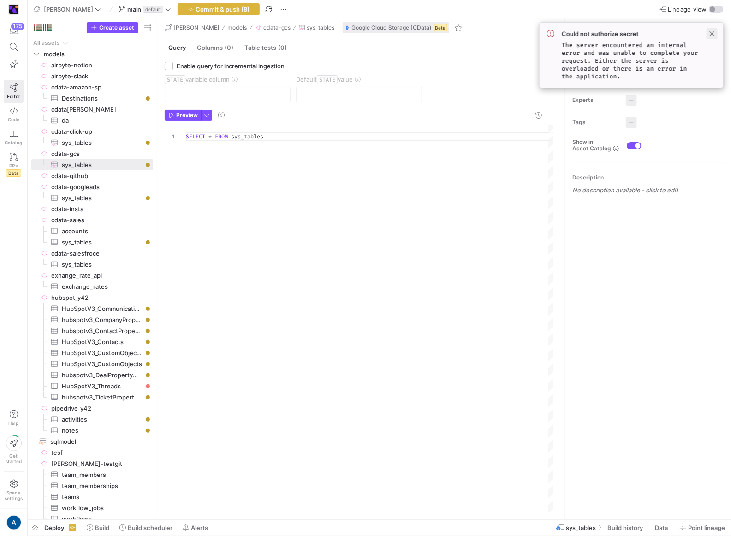
click at [715, 36] on span at bounding box center [712, 33] width 11 height 11
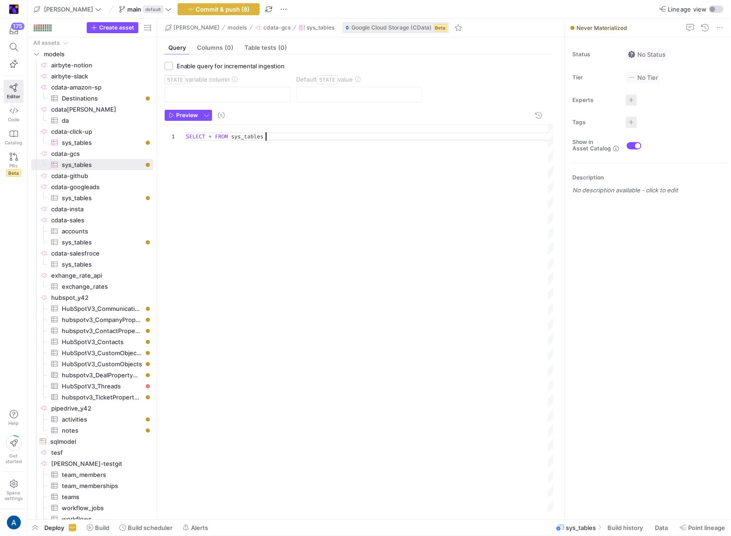
click at [318, 141] on div "SELECT * FROM sys_tables" at bounding box center [370, 318] width 369 height 387
click at [290, 216] on div "SELECT * FROM sys_tables" at bounding box center [370, 318] width 369 height 387
click at [94, 148] on link "cdata-gcs​​​​​​​​" at bounding box center [92, 153] width 122 height 11
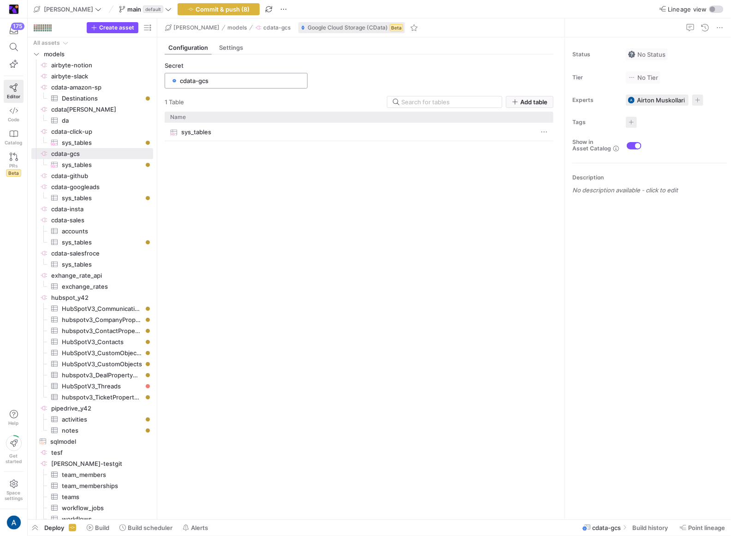
click at [184, 82] on input "cdata-gcs" at bounding box center [241, 80] width 122 height 7
click at [289, 123] on span at bounding box center [285, 117] width 36 height 15
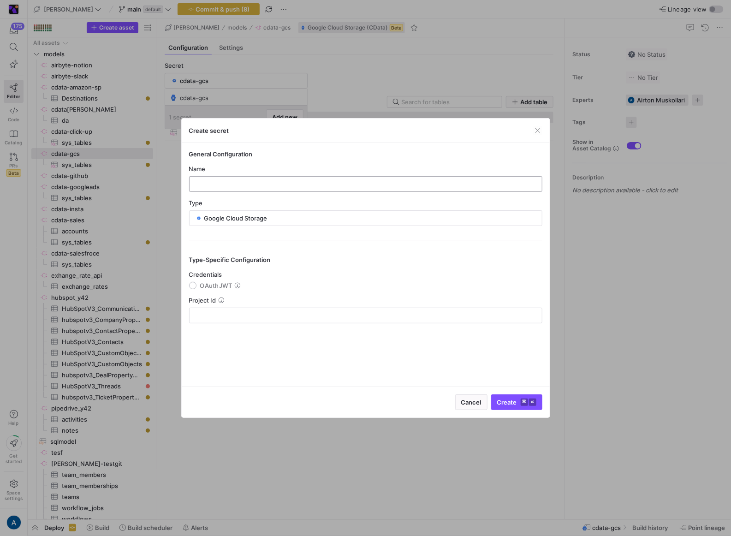
click at [261, 177] on div at bounding box center [366, 184] width 338 height 15
type input "cdata-gcs2"
click at [203, 280] on mat-radio-group "Credentials OAuthJWT" at bounding box center [366, 280] width 354 height 18
click at [216, 294] on y42-json-schema-form-fields "Credentials OAuthJWT Project Id" at bounding box center [366, 297] width 354 height 53
click at [218, 284] on span "OAuthJWT" at bounding box center [216, 285] width 32 height 7
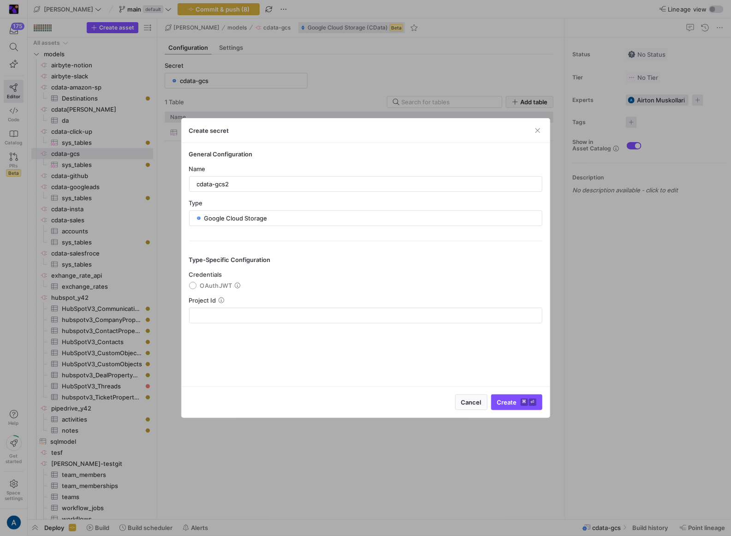
click at [197, 284] on input "OAuthJWT" at bounding box center [192, 285] width 7 height 7
radio input "true"
click at [223, 323] on textarea at bounding box center [366, 319] width 338 height 15
paste textarea "-----BEGIN PRIVATE KEY----- MIIEvgIBADANBgkqhkiG9w0BAQEFAASCBKgwggSkAgEAAoIBAQD…"
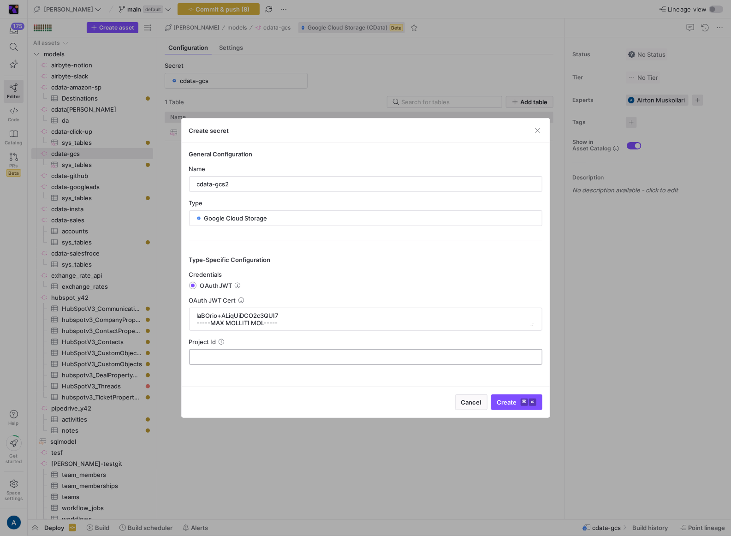
click at [241, 355] on input "text" at bounding box center [366, 357] width 338 height 7
click at [241, 310] on div at bounding box center [366, 319] width 338 height 22
click at [241, 315] on textarea at bounding box center [366, 319] width 338 height 15
click at [241, 322] on textarea at bounding box center [366, 319] width 338 height 15
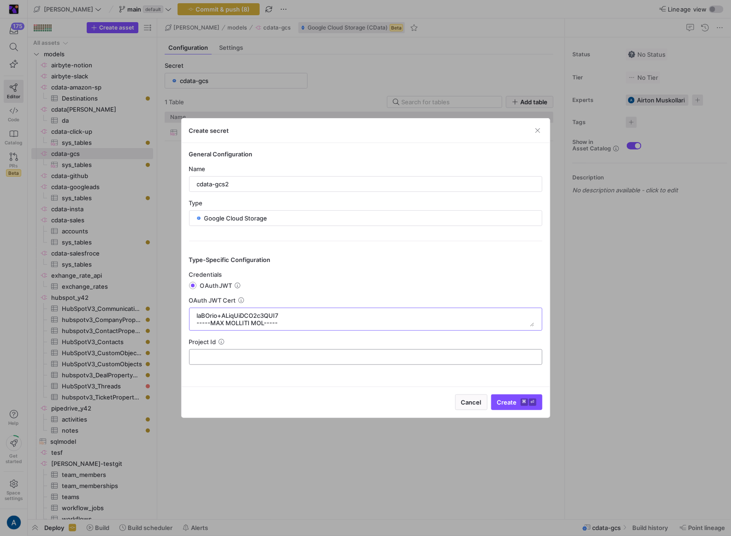
type textarea "-----BEGIN PRIVATE KEY----- MIIEvgIBADANBgkqhkiG9w0BAQEFAASCBKgwggSkAgEAAoIBAQD…"
click at [232, 351] on div at bounding box center [366, 357] width 338 height 15
type input "datos-tech"
click at [492, 395] on button "Create ⌘ ⏎" at bounding box center [517, 403] width 51 height 16
type input "cdata-gcs2"
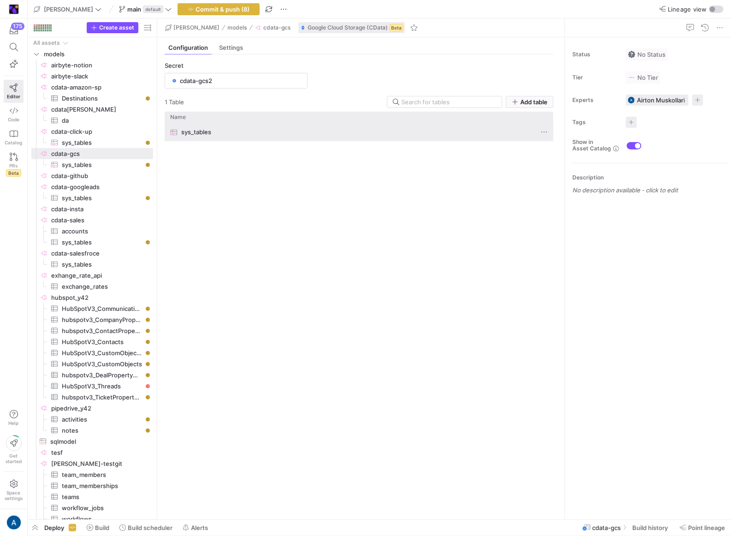
click at [258, 136] on div "sys_tables" at bounding box center [350, 132] width 360 height 18
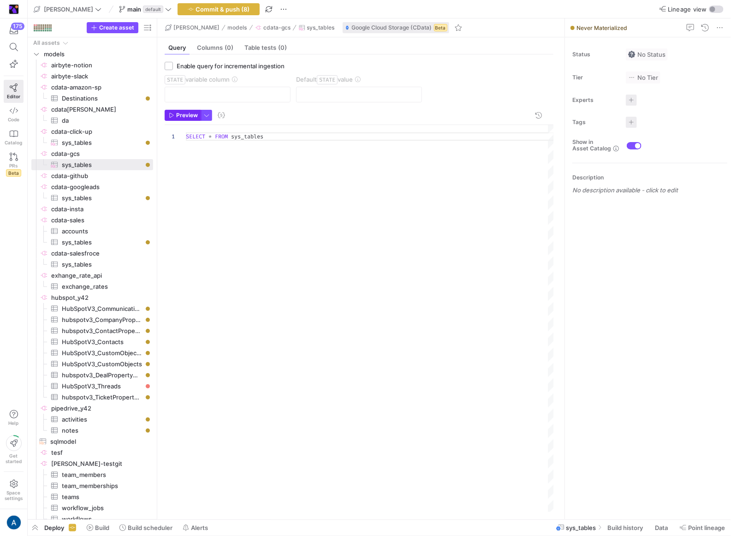
click at [192, 119] on span "button" at bounding box center [183, 115] width 36 height 10
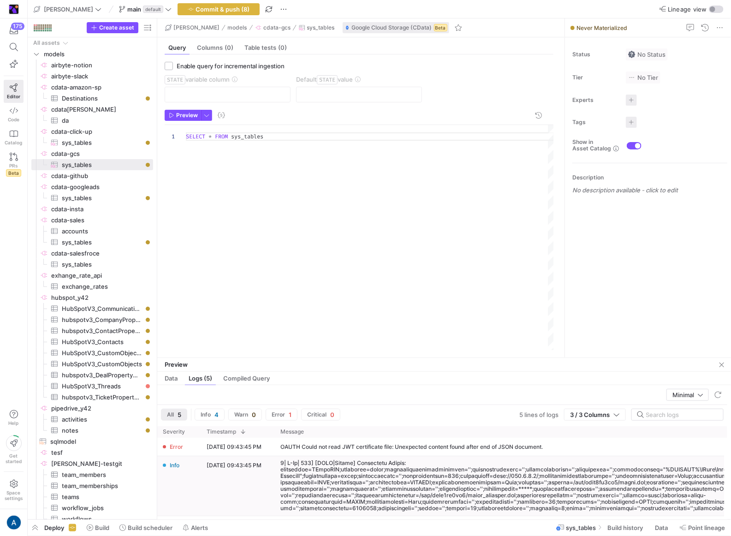
scroll to position [1, 0]
click at [339, 487] on div at bounding box center [564, 485] width 566 height 52
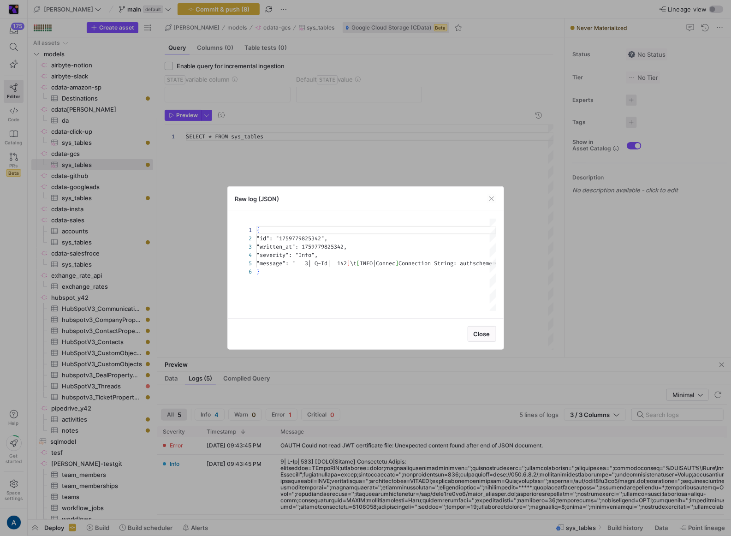
scroll to position [33, 0]
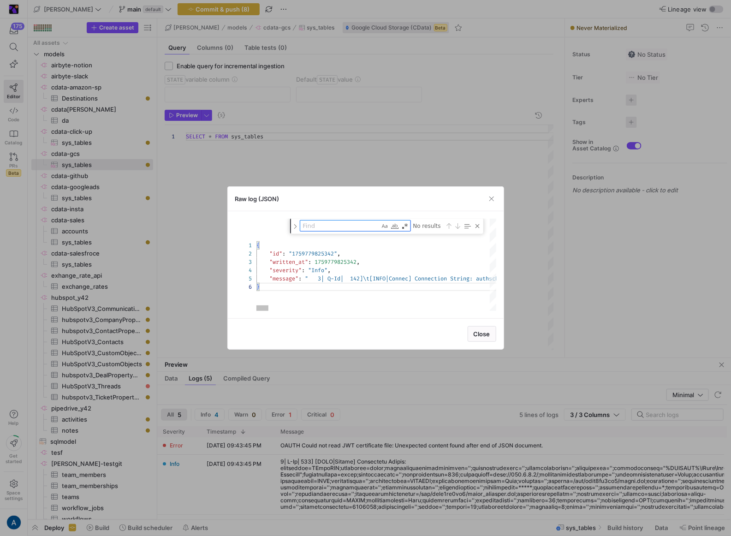
type textarea "{ "id": "1759779825342", "written_at": 1759779825342, "severity": "Info", "mess…"
type textarea "j"
type textarea "0;callbackurl=http://127.0.0.1/;delegatedserviceaccounts='';encryptoauthsetting…"
type textarea "js"
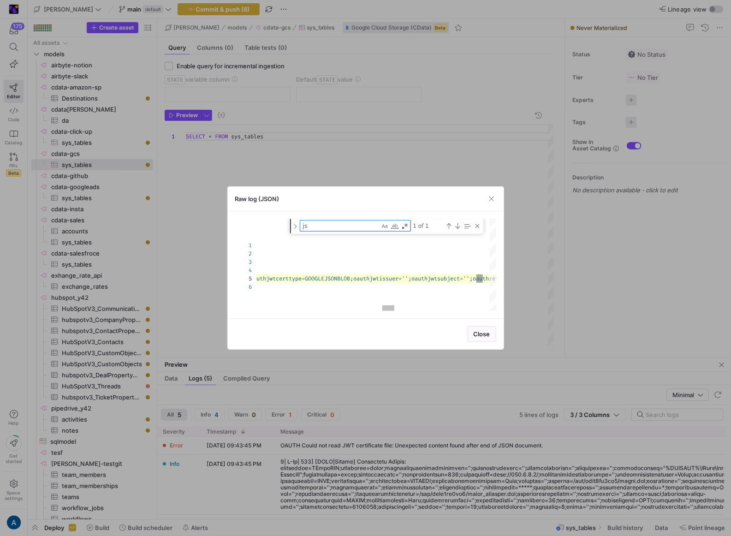
type textarea "0;callbackurl=http://127.0.0.1/;delegatedserviceaccounts='';encryptoauthsetting…"
type textarea "jso"
type textarea "0;callbackurl=http://127.0.0.1/;delegatedserviceaccounts='';encryptoauthsetting…"
type textarea "json"
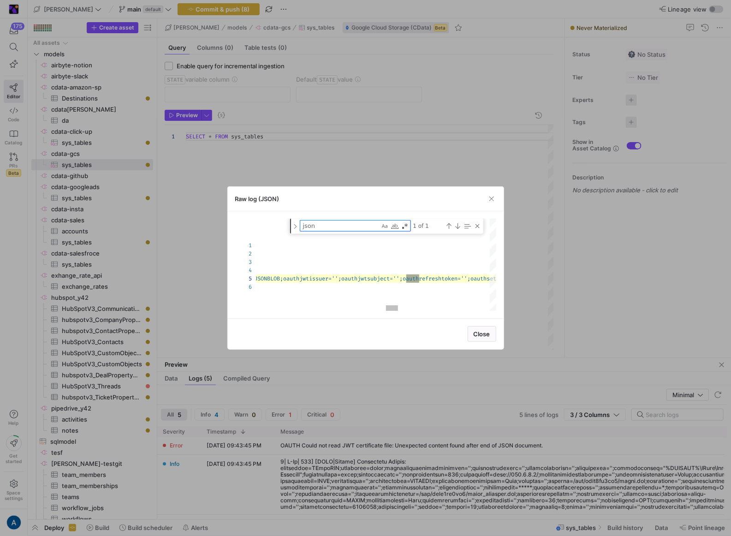
click at [382, 282] on div "{ "id" : "1759779825342" , "written_at" : 1759779825342 , "severity" : "Info" ,…" at bounding box center [6, 265] width 4582 height 92
click at [395, 278] on div "{ "id" : "1759779825342" , "written_at" : 1759779825342 , "severity" : "Info" ,…" at bounding box center [6, 265] width 4582 height 92
type textarea "nce=600;callbackurl=http://127.0.0.1/;delegatedserviceaccounts='';encryptoauths…"
click at [395, 278] on div "{ "id" : "1759779825342" , "written_at" : 1759779825342 , "severity" : "Info" ,…" at bounding box center [6, 265] width 4582 height 92
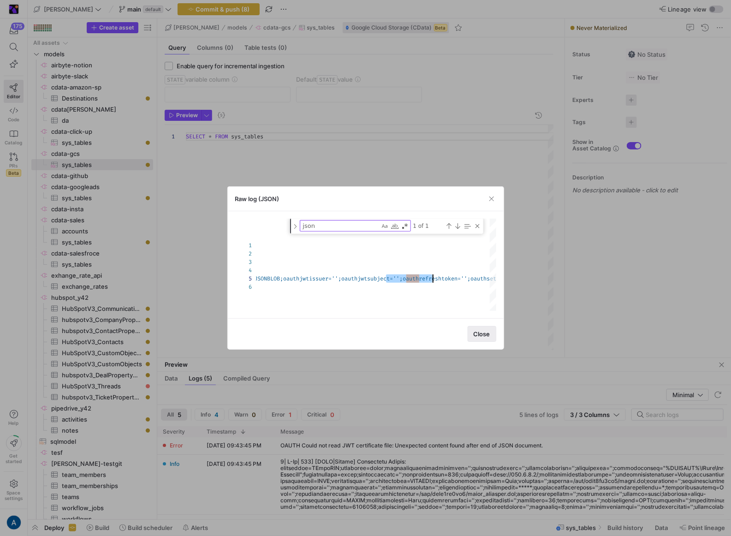
click at [476, 332] on span "Close" at bounding box center [482, 333] width 17 height 7
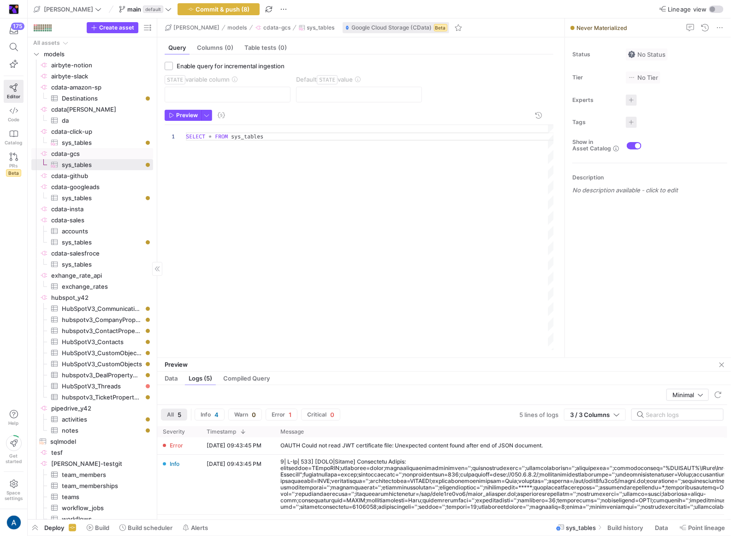
click at [99, 146] on span "sys_tables​​​​​​​​​" at bounding box center [102, 143] width 81 height 11
type textarea "--select * from Folders where spaceid = 90153581170 select * from tasks where l…"
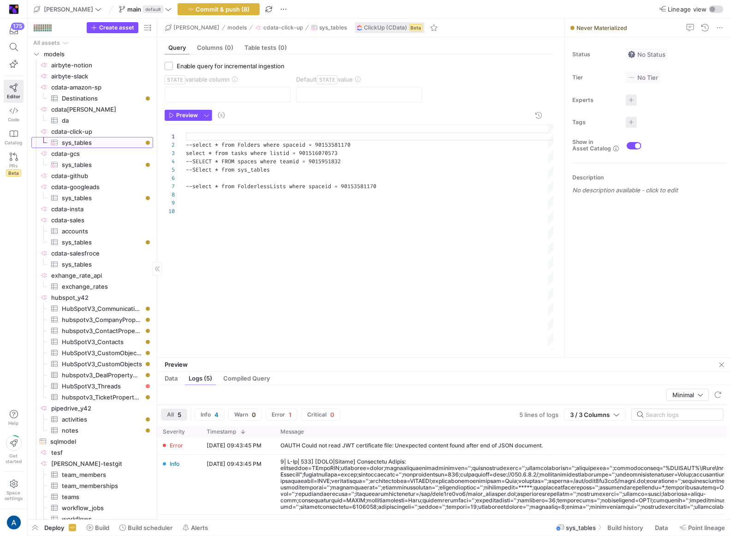
scroll to position [74, 0]
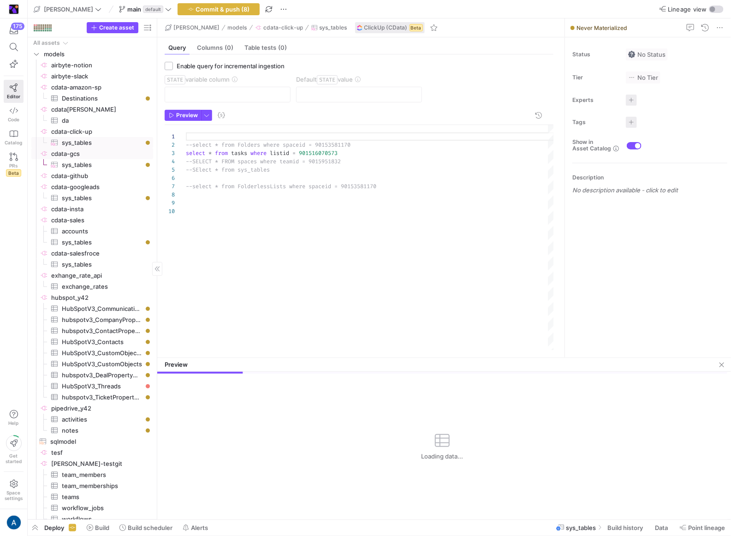
click at [98, 150] on span "cdata-gcs​​​​​​​​" at bounding box center [101, 154] width 101 height 11
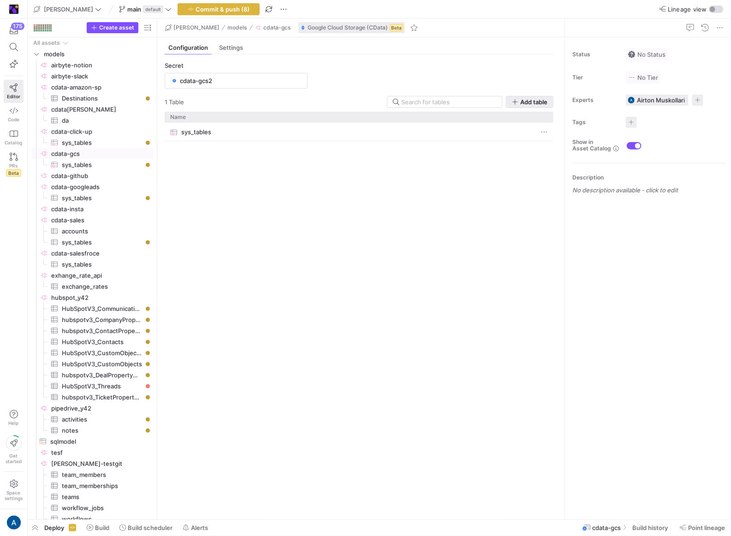
click at [539, 98] on span "Add table" at bounding box center [534, 101] width 27 height 7
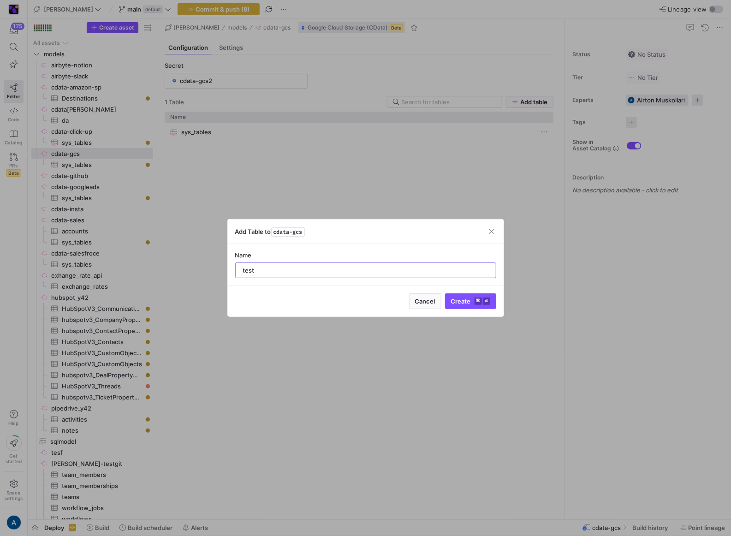
type input "tes"
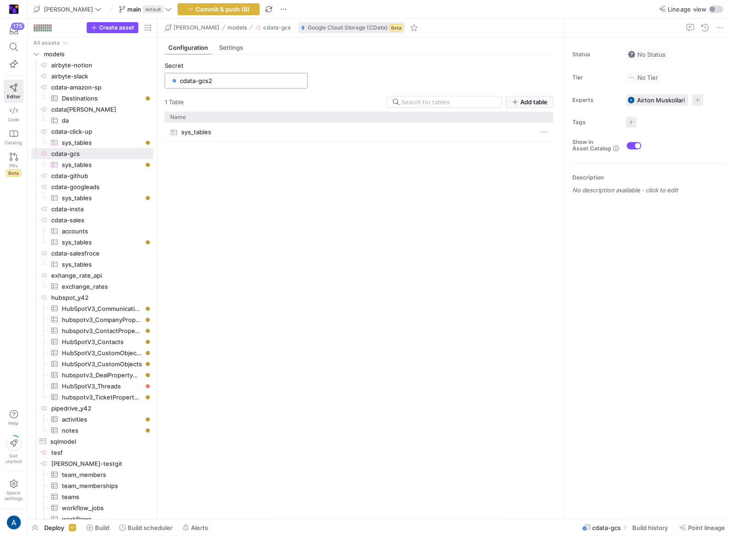
click at [227, 79] on input "cdata-gcs2" at bounding box center [241, 80] width 122 height 7
click at [277, 105] on div "1 secret Add new" at bounding box center [236, 117] width 142 height 24
click at [281, 114] on span "Add new" at bounding box center [284, 117] width 25 height 7
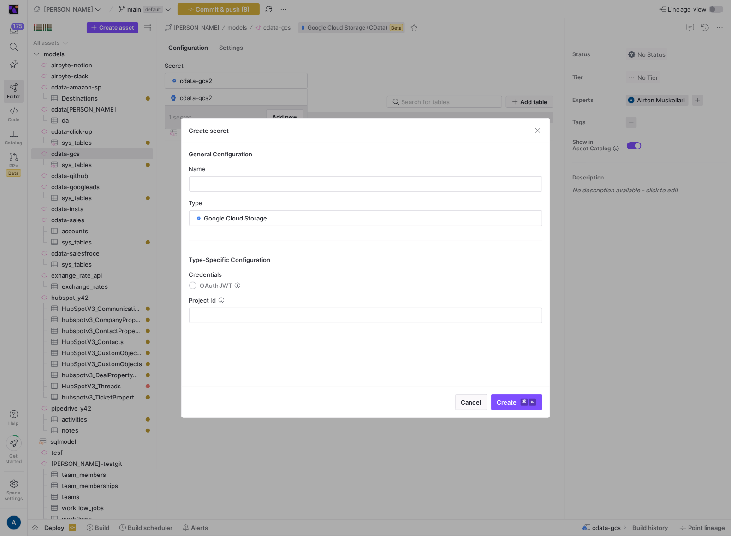
click at [260, 174] on div "Name" at bounding box center [366, 178] width 354 height 27
click at [261, 192] on y42-credential-form "General Configuration Name Type Google Cloud Storage Type-Specific Configuratio…" at bounding box center [366, 236] width 354 height 173
click at [261, 186] on input "text" at bounding box center [366, 183] width 338 height 7
type input "cdata-gcs3"
click at [235, 283] on icon at bounding box center [238, 286] width 6 height 6
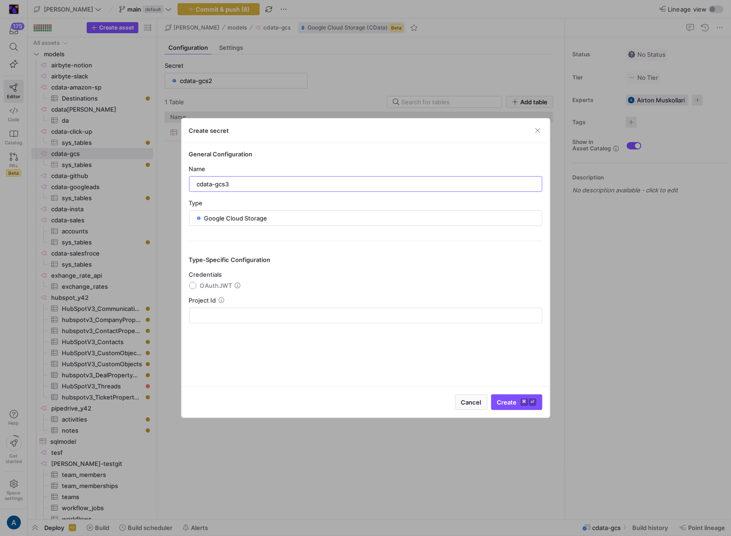
click at [197, 282] on input "OAuthJWT" at bounding box center [192, 285] width 7 height 7
radio input "true"
click at [228, 316] on textarea at bounding box center [366, 319] width 338 height 15
paste textarea "{ "auth_provider_x509_cert_url": "https://www.googleapis.com/oauth2/v1/certs", …"
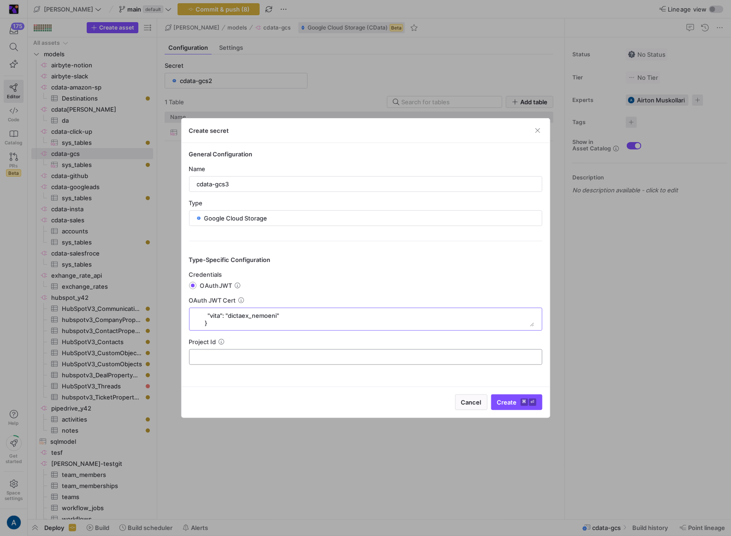
type textarea "{ "auth_provider_x509_cert_url": "https://www.googleapis.com/oauth2/v1/certs", …"
click at [227, 355] on input "text" at bounding box center [366, 357] width 338 height 7
type input "datos-tech"
click at [492, 395] on button "Create ⌘ ⏎" at bounding box center [517, 403] width 51 height 16
type input "cdata-gcs3"
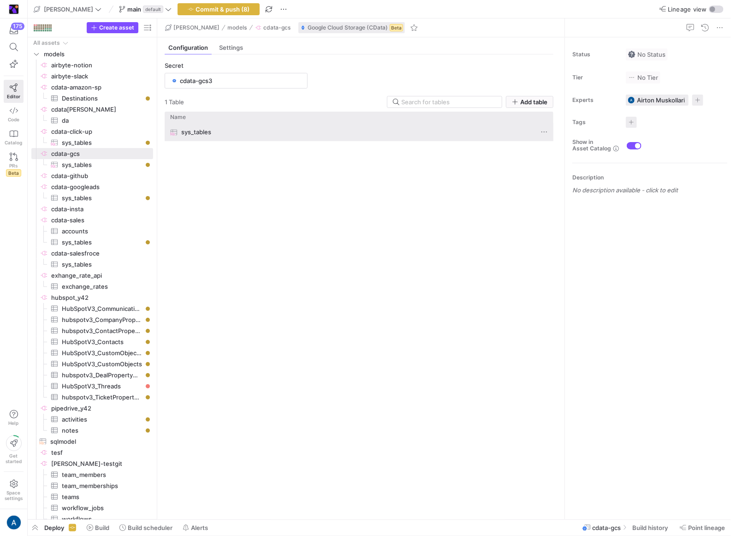
click at [210, 138] on span "sys_tables" at bounding box center [196, 132] width 30 height 18
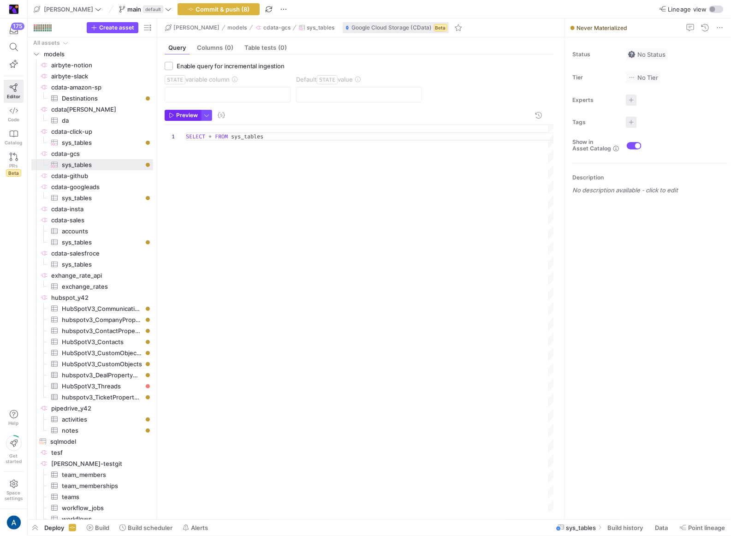
click at [175, 116] on span "Preview" at bounding box center [183, 115] width 29 height 6
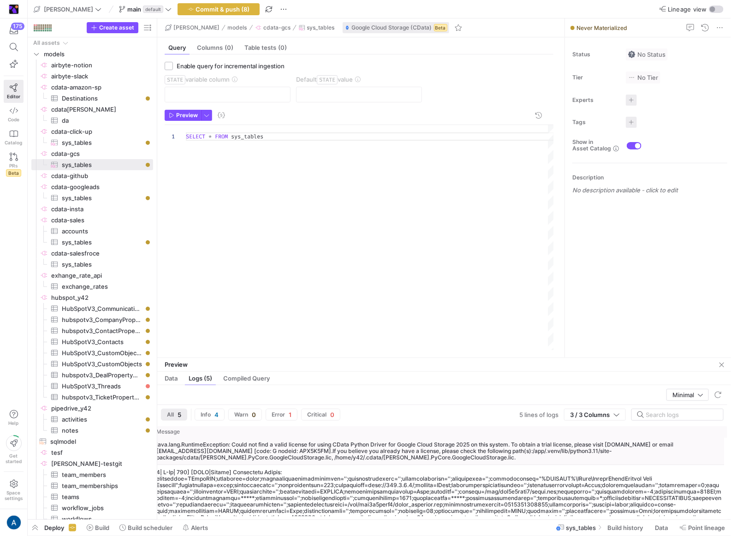
scroll to position [0, 127]
click at [180, 114] on span "Preview" at bounding box center [187, 115] width 22 height 6
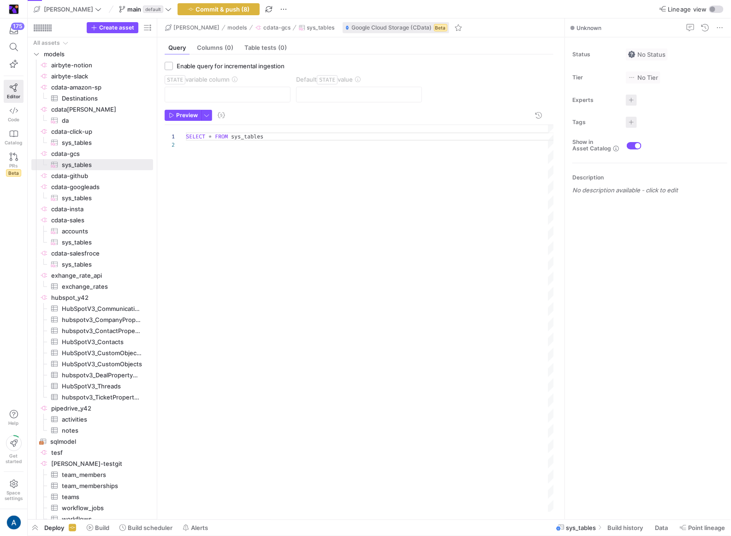
scroll to position [8, 0]
click at [181, 116] on span "Preview" at bounding box center [187, 115] width 22 height 6
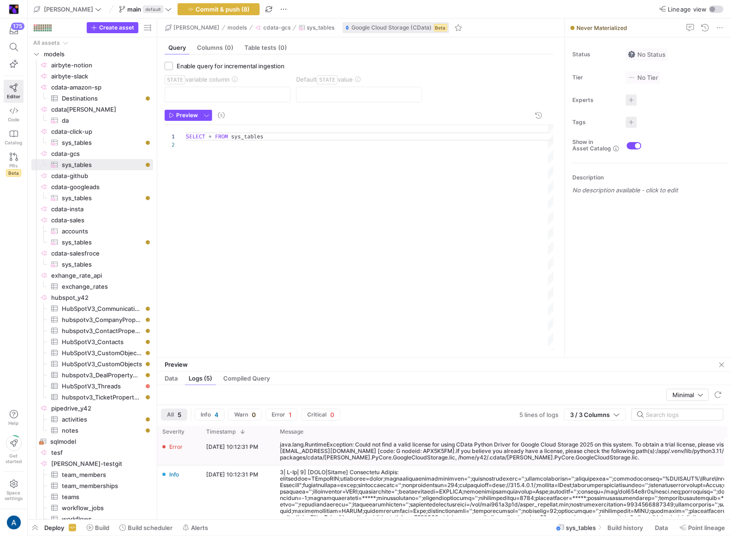
scroll to position [0, 0]
click at [309, 452] on div "java.lang.RuntimeException: Could not find a valid license for using CData Pyth…" at bounding box center [564, 451] width 566 height 19
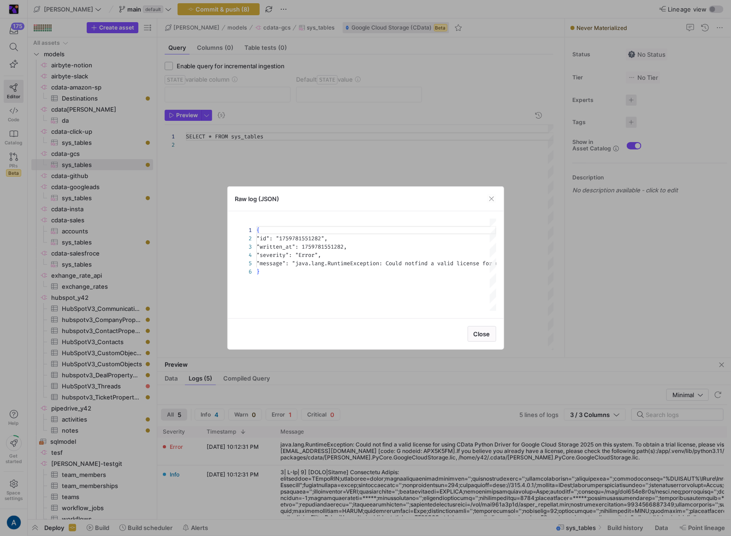
scroll to position [33, 0]
click at [579, 273] on div at bounding box center [365, 268] width 731 height 536
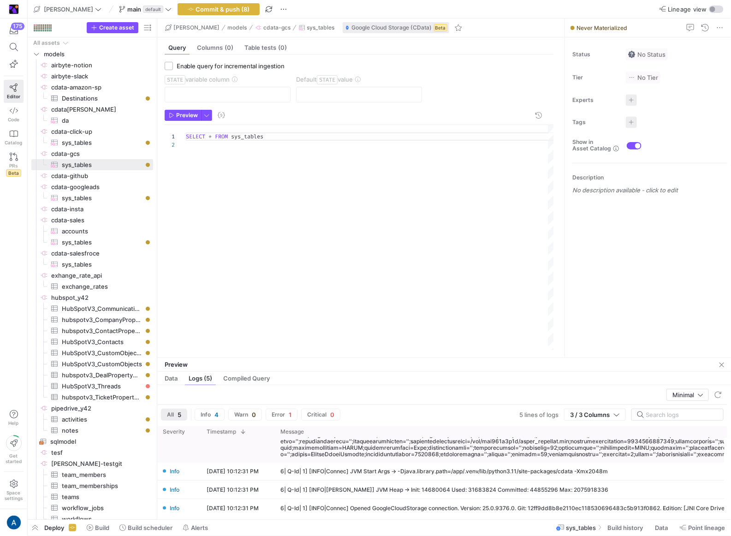
scroll to position [64, 0]
click at [96, 173] on span "cdata-github​​​​​​​​" at bounding box center [101, 176] width 101 height 11
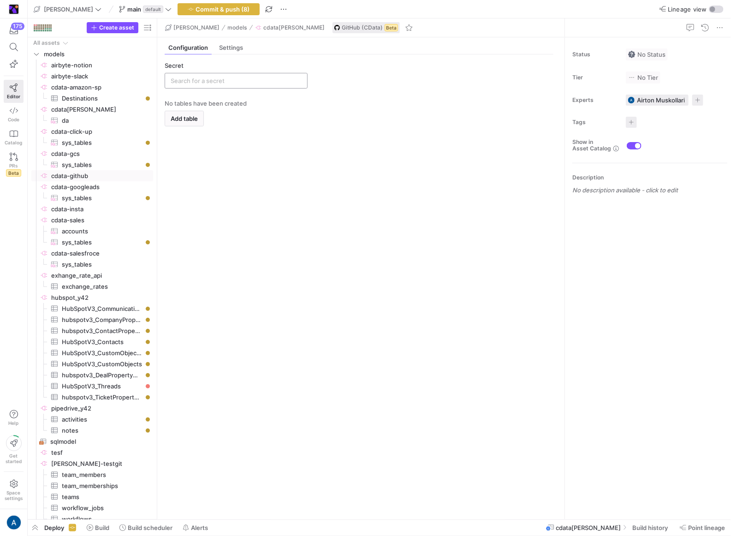
click at [214, 84] on input "text" at bounding box center [236, 80] width 131 height 7
click at [278, 116] on span "Add new" at bounding box center [284, 117] width 25 height 7
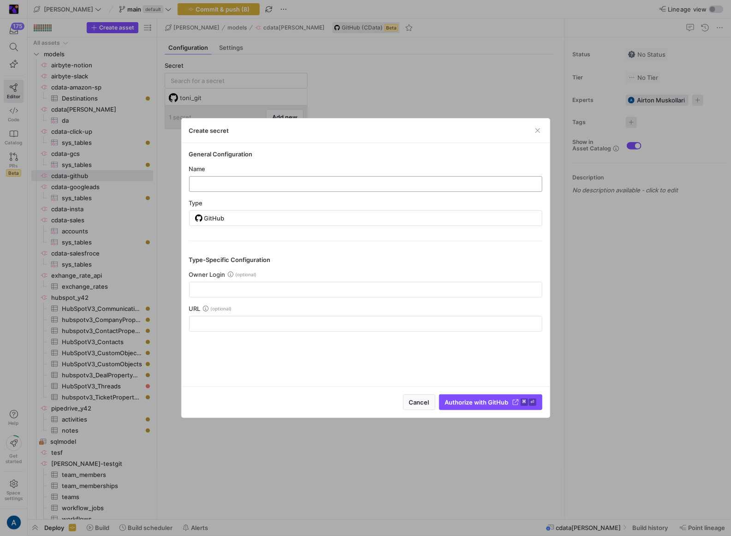
click at [269, 186] on input "text" at bounding box center [366, 183] width 338 height 7
type input "sfafas"
click at [226, 292] on input "text" at bounding box center [366, 289] width 338 height 7
click at [497, 408] on span "submit" at bounding box center [491, 402] width 102 height 15
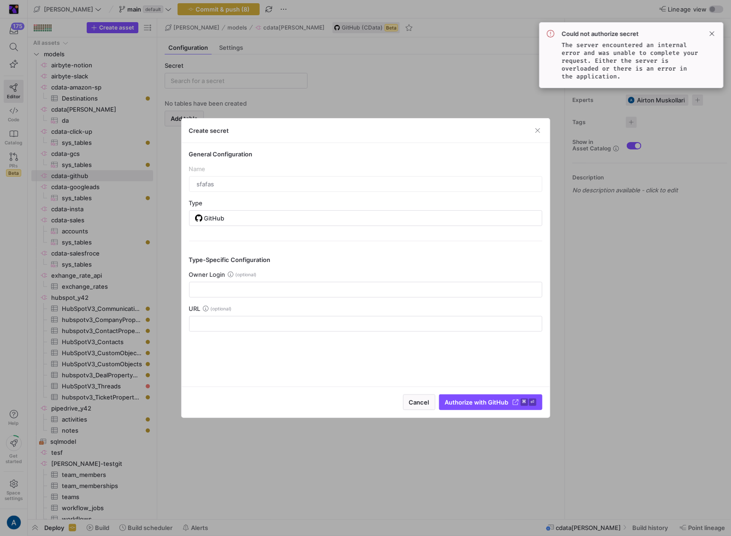
click at [609, 31] on span "Could not authorize secret" at bounding box center [631, 33] width 139 height 7
click at [602, 56] on code "The server encountered an internal error and was unable to complete your reques…" at bounding box center [630, 60] width 137 height 39
copy code "The server encountered an internal error and was unable to complete your reques…"
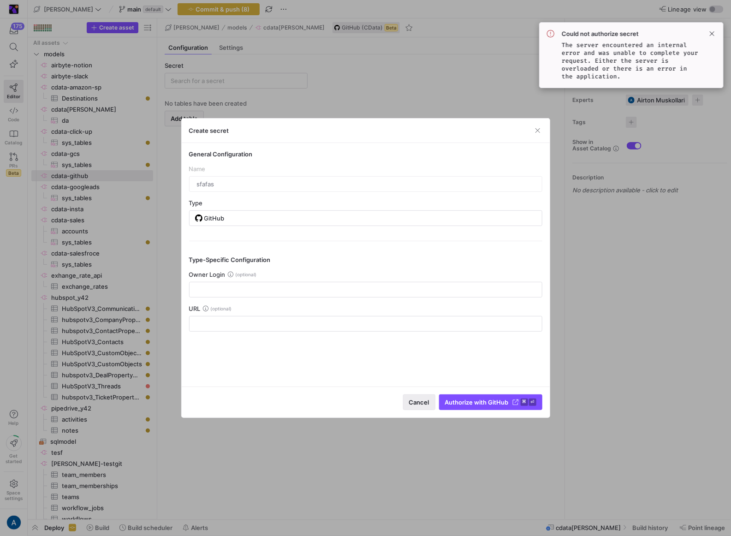
click at [415, 402] on span "Cancel" at bounding box center [419, 402] width 20 height 7
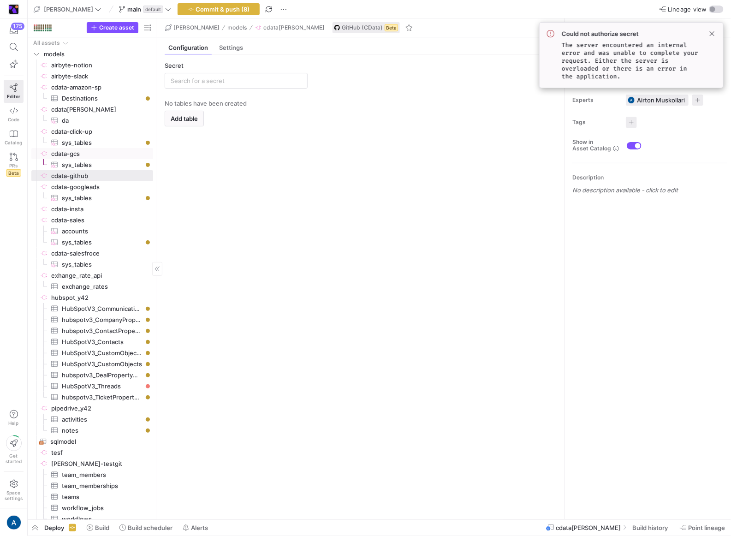
click at [103, 154] on span "cdata-gcs​​​​​​​​" at bounding box center [101, 154] width 101 height 11
type input "cdata-gcs3"
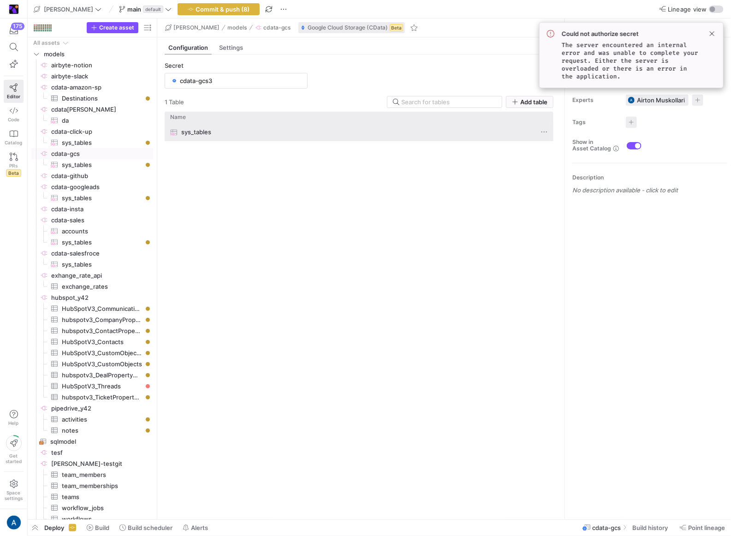
click at [216, 126] on div "sys_tables" at bounding box center [350, 132] width 360 height 18
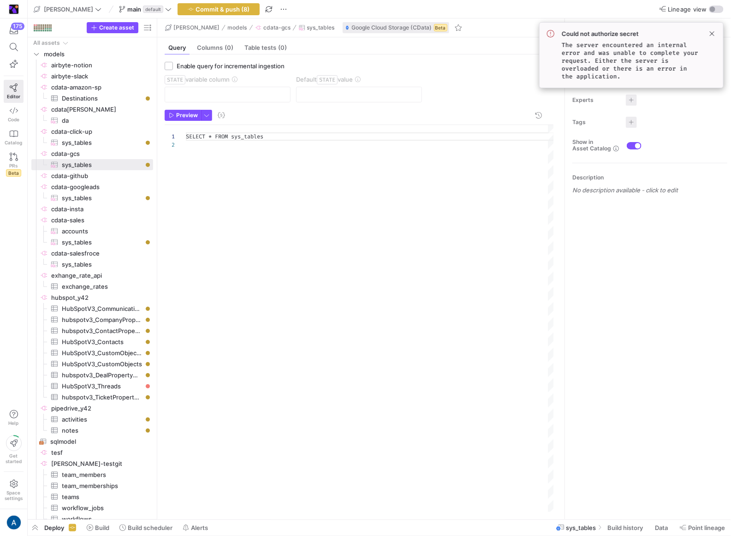
scroll to position [8, 0]
click at [190, 114] on span "Preview" at bounding box center [187, 115] width 22 height 6
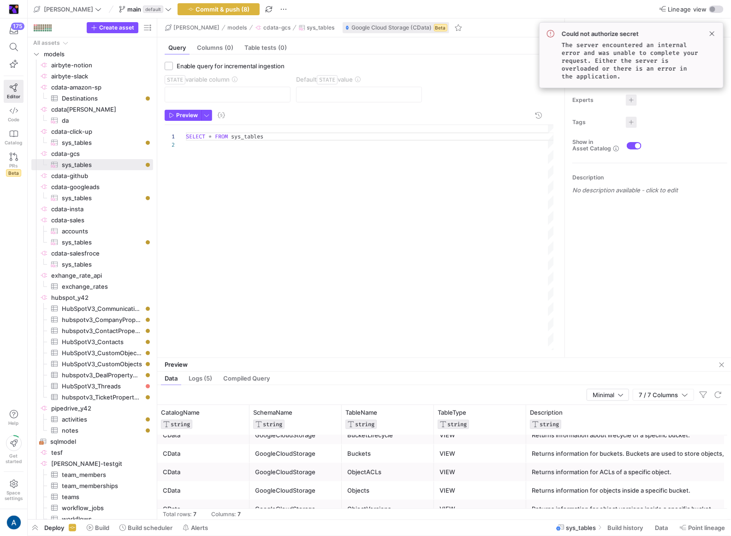
scroll to position [45, 0]
click at [387, 457] on div "Buckets" at bounding box center [388, 456] width 81 height 18
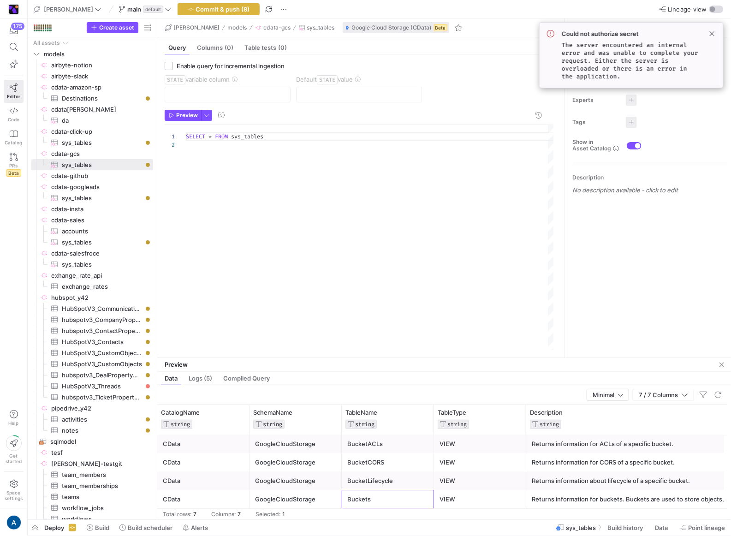
scroll to position [0, 0]
click at [259, 136] on div "SELECT * FROM sys_tables" at bounding box center [370, 237] width 369 height 225
type textarea "SELECT * FROM Buckets"
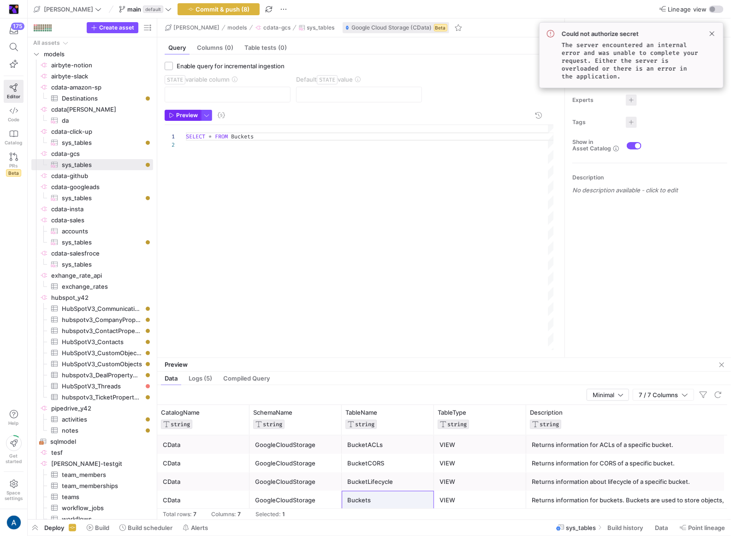
click at [191, 114] on span "Preview" at bounding box center [187, 115] width 22 height 6
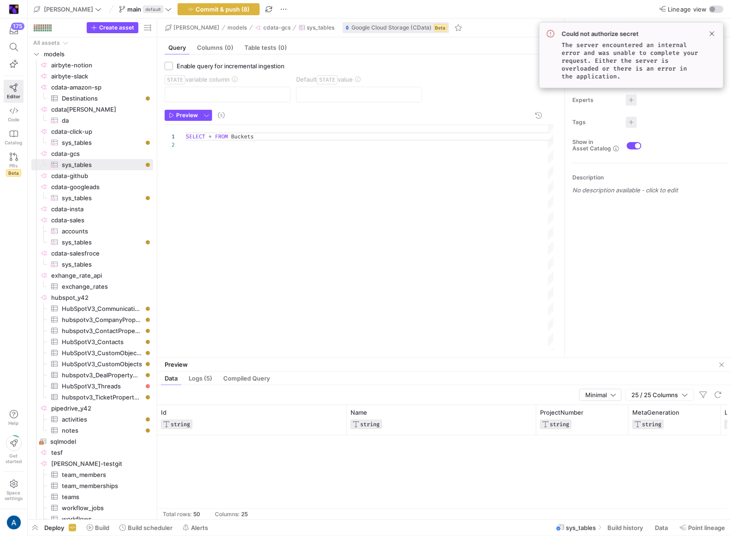
scroll to position [842, 0]
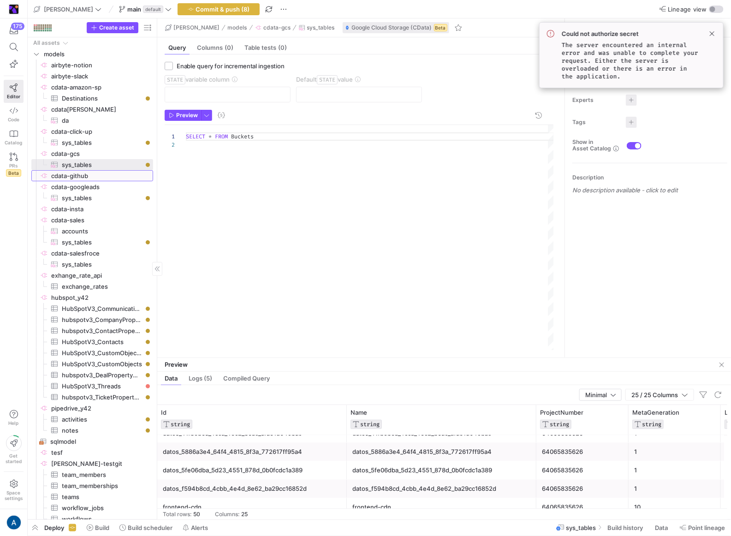
click at [88, 172] on span "cdata-github​​​​​​​​" at bounding box center [101, 176] width 101 height 11
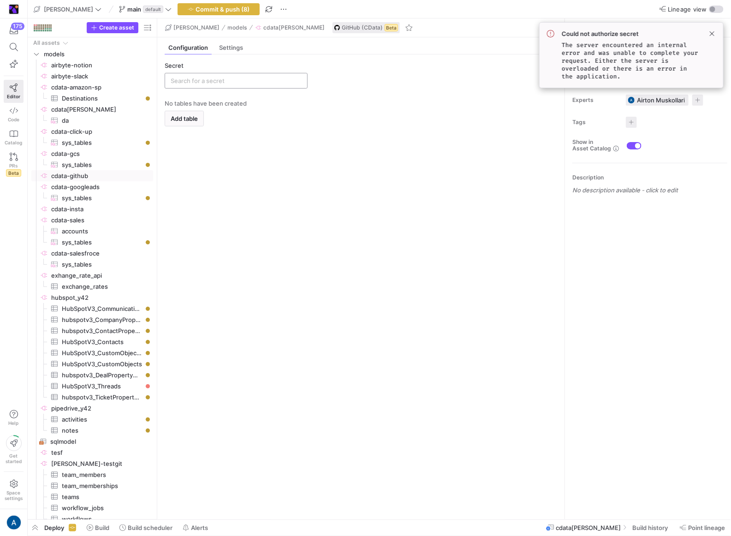
click at [209, 80] on input "text" at bounding box center [236, 80] width 131 height 7
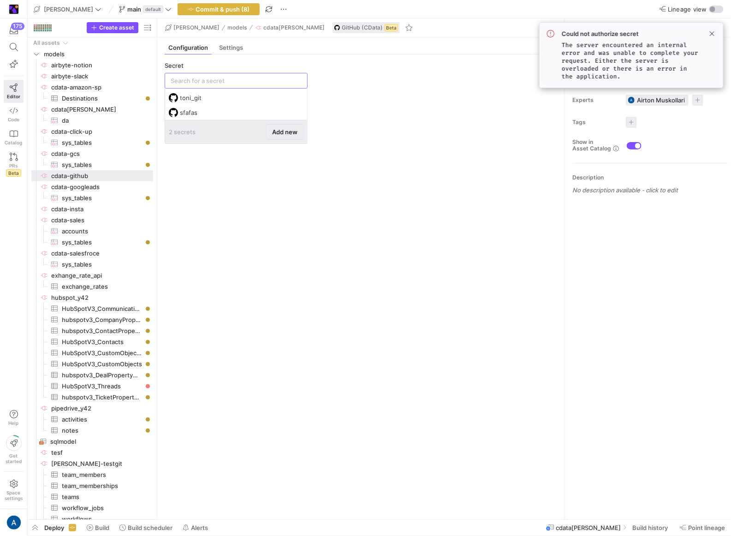
click at [286, 130] on span "Add new" at bounding box center [284, 131] width 25 height 7
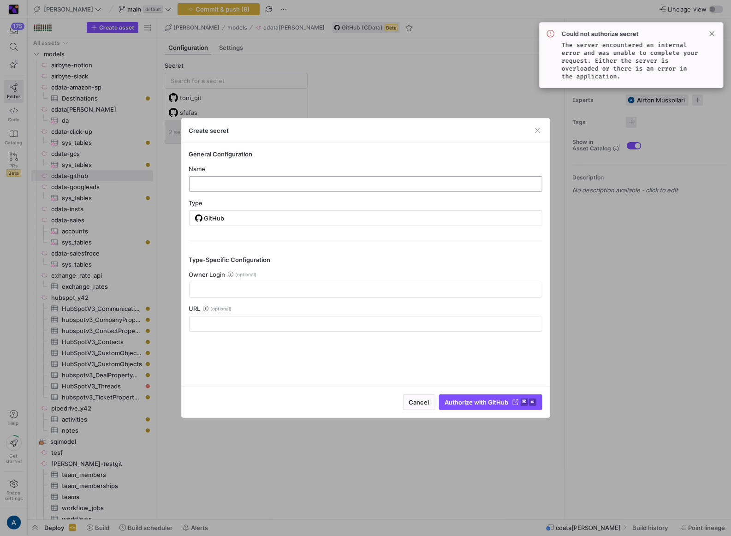
click at [265, 177] on div at bounding box center [366, 184] width 338 height 15
type input "dfasasf"
click at [256, 280] on div "Owner Login" at bounding box center [366, 284] width 354 height 27
click at [462, 394] on div "Cancel Authorize with GitHub ⌘ ⏎" at bounding box center [366, 402] width 368 height 31
click at [468, 404] on span "Authorize with GitHub" at bounding box center [477, 402] width 64 height 7
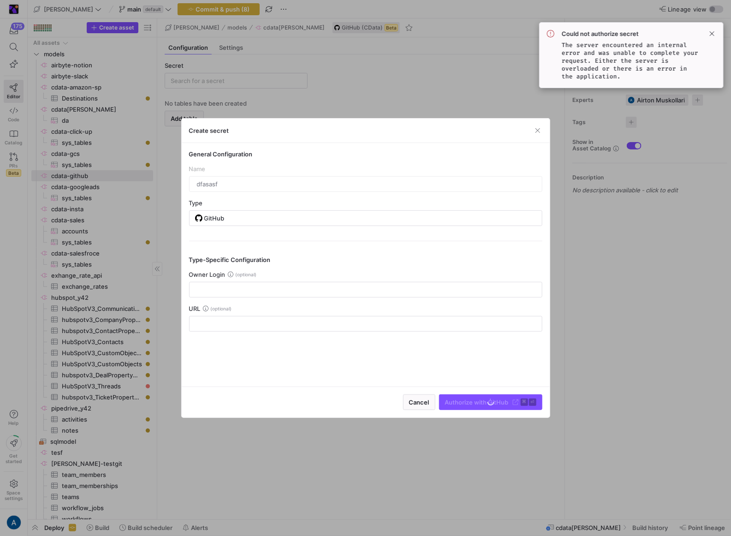
type input "dfasasf"
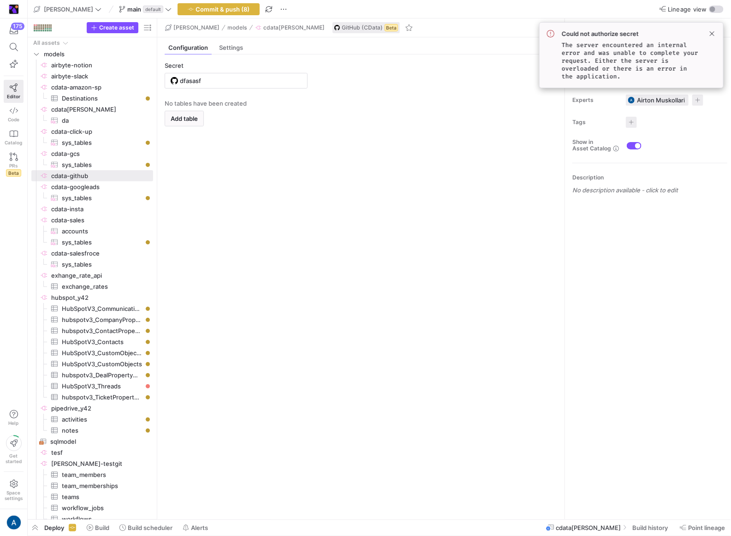
click at [200, 153] on y42-empty-state "No tables have been created Add table" at bounding box center [359, 306] width 389 height 413
click at [191, 119] on span "Add table" at bounding box center [184, 118] width 27 height 7
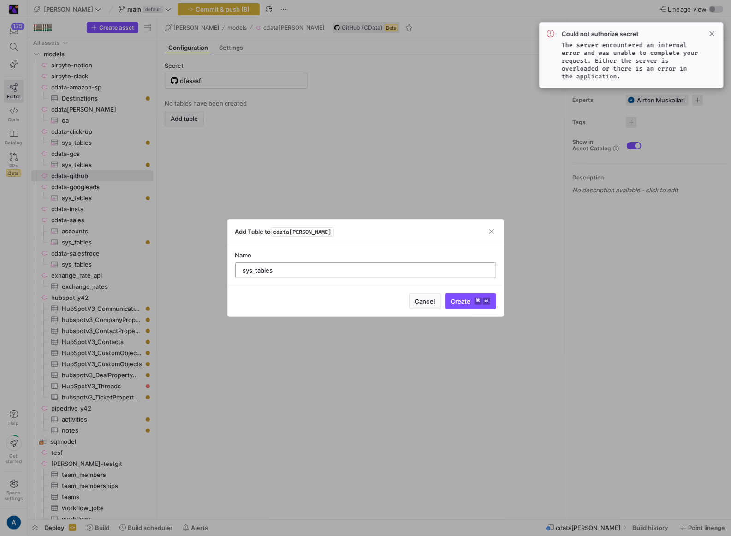
type input "sys_tables"
click at [445, 294] on button "Create ⌘ ⏎" at bounding box center [470, 302] width 51 height 16
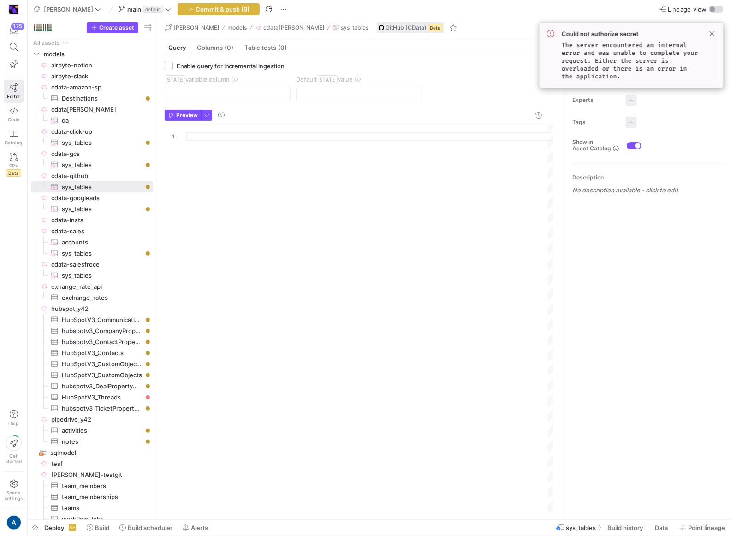
click at [282, 144] on div at bounding box center [370, 318] width 369 height 387
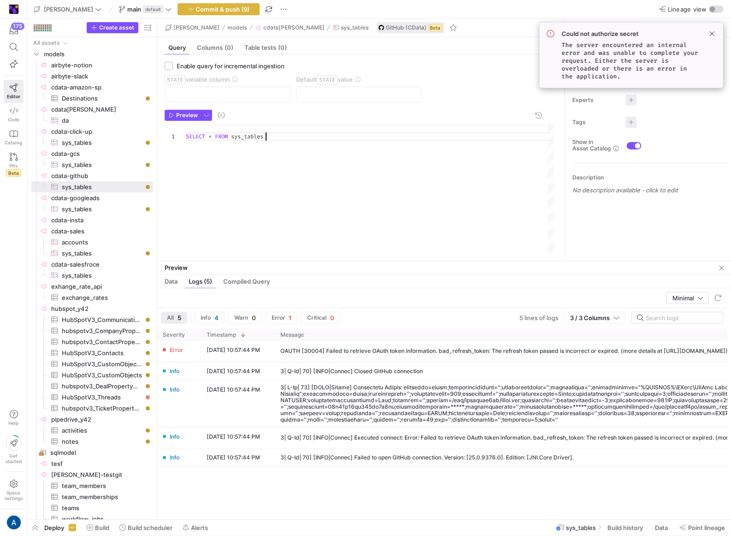
drag, startPoint x: 421, startPoint y: 356, endPoint x: 441, endPoint y: 259, distance: 98.9
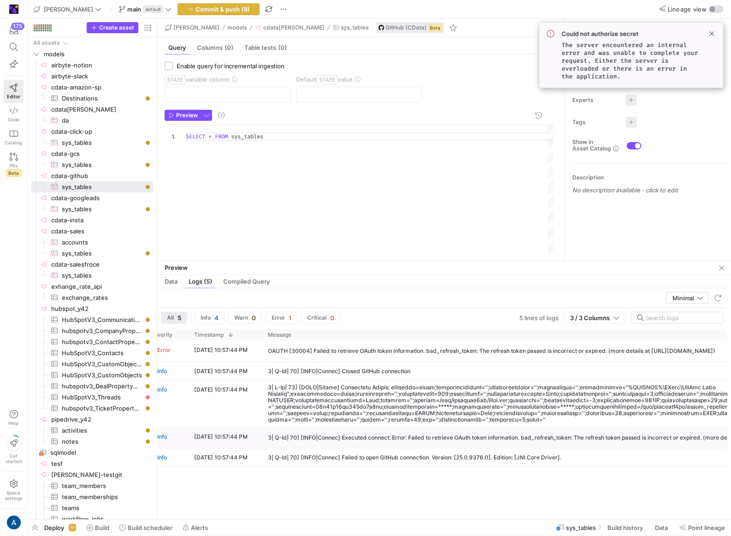
scroll to position [0, 124]
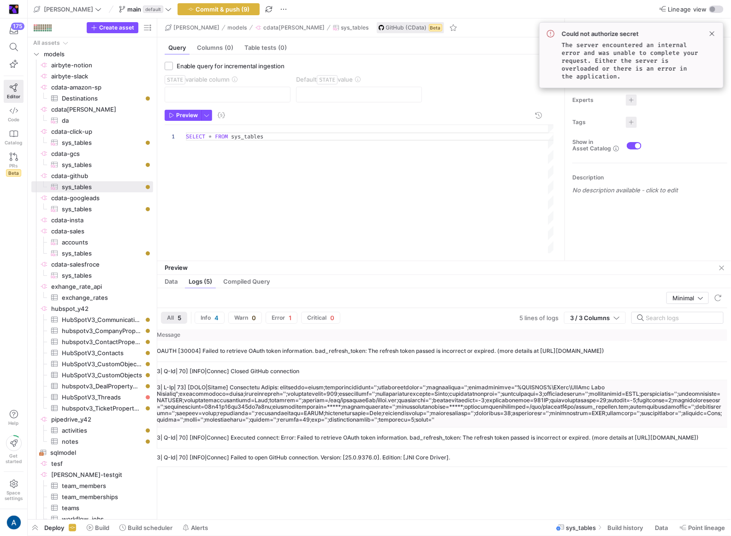
type textarea "SELECT * FROM sys_tables"
click at [333, 391] on div at bounding box center [440, 403] width 566 height 39
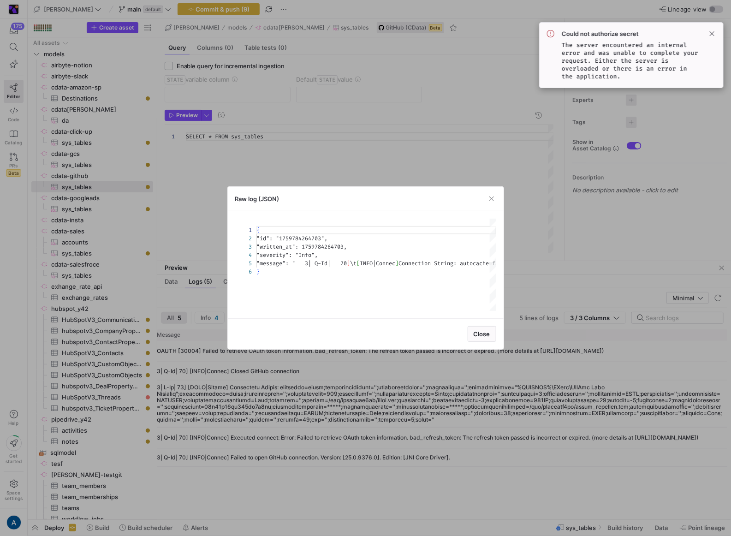
scroll to position [33, 0]
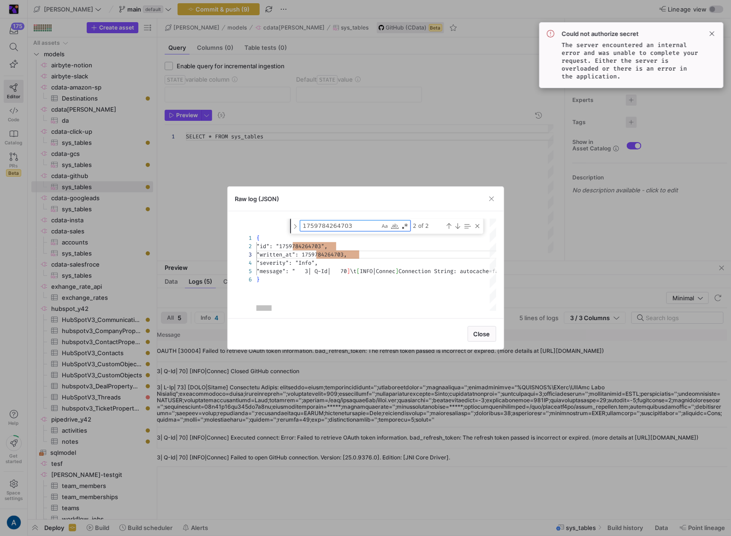
type textarea "{ "id": "1759784264703", "written_at": 1759784264703, "severity": "Info", "mess…"
type textarea "s"
type textarea "{ "id": "1759784264703", "written_at": 1759784264703, "severity": "Info", "mess…"
type textarea "sc"
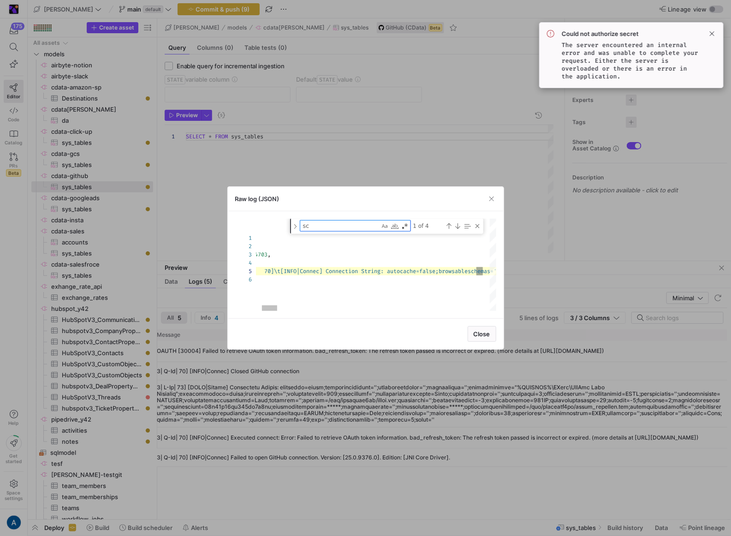
type textarea "{ "id": "1759784264703", "written_at": 1759784264703, "severity": "Info", "mess…"
type textarea "sch"
type textarea "{ "id": "1759784264703", "written_at": 1759784264703, "severity": "Info", "mess…"
type textarea "sche"
type textarea "{ "id": "1759784264703", "written_at": 1759784264703, "severity": "Info", "mess…"
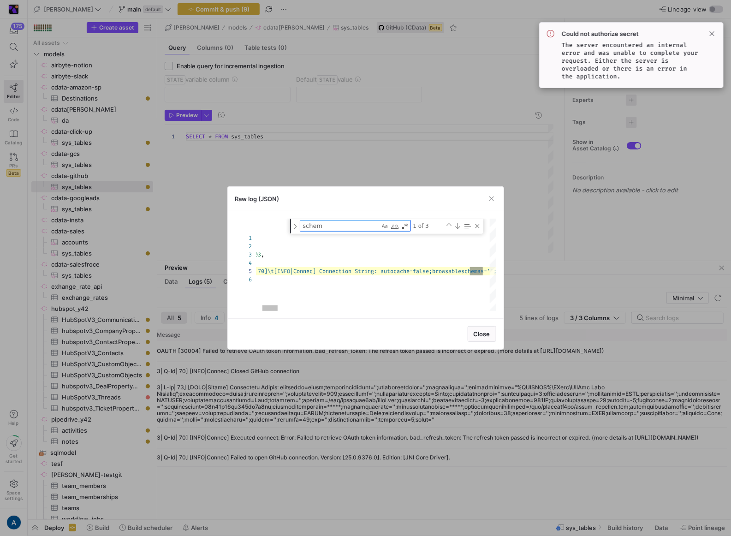
type textarea "schema"
type textarea "maxlogfilecount=-1;maxlogfilesize=100MB;maxpointspercall=50;maxrows=-1;maxthrea…"
type textarea "schema"
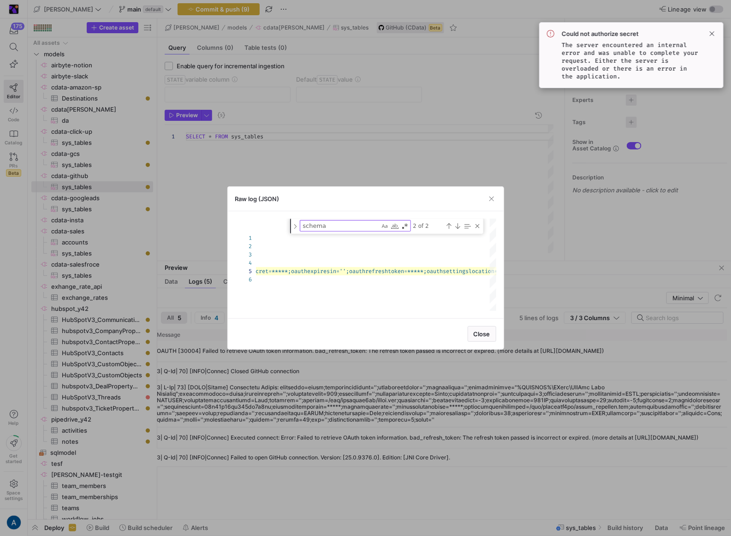
click at [379, 387] on div at bounding box center [365, 268] width 731 height 536
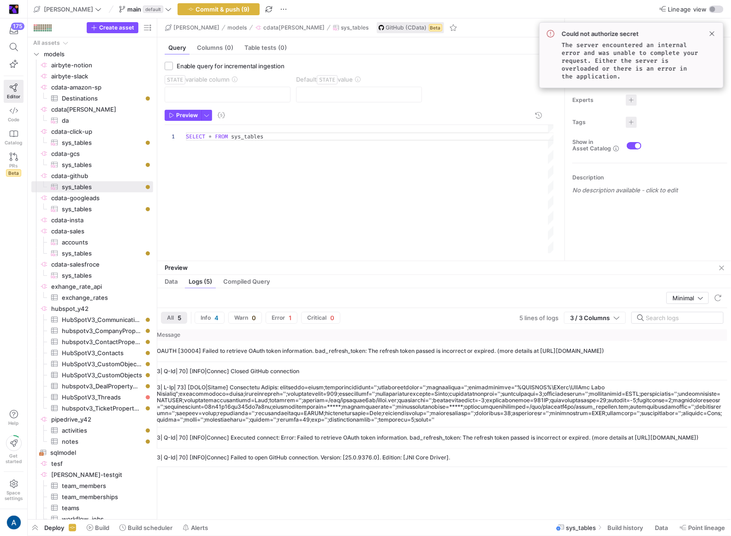
click at [318, 120] on header "Preview" at bounding box center [359, 117] width 389 height 15
click at [310, 139] on div "SELECT * FROM sys_tables" at bounding box center [370, 189] width 369 height 128
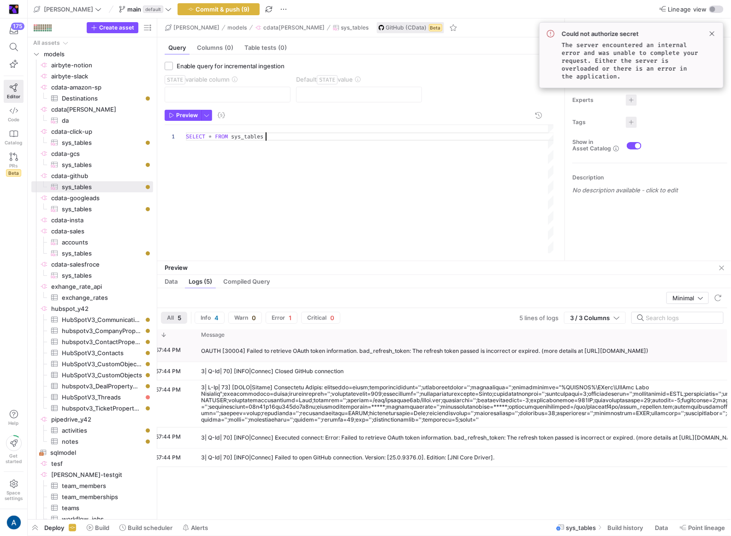
scroll to position [0, 72]
click at [235, 354] on div "OAUTH [30004] Failed to retrieve OAuth token information. bad_refresh_token: Th…" at bounding box center [432, 351] width 448 height 6
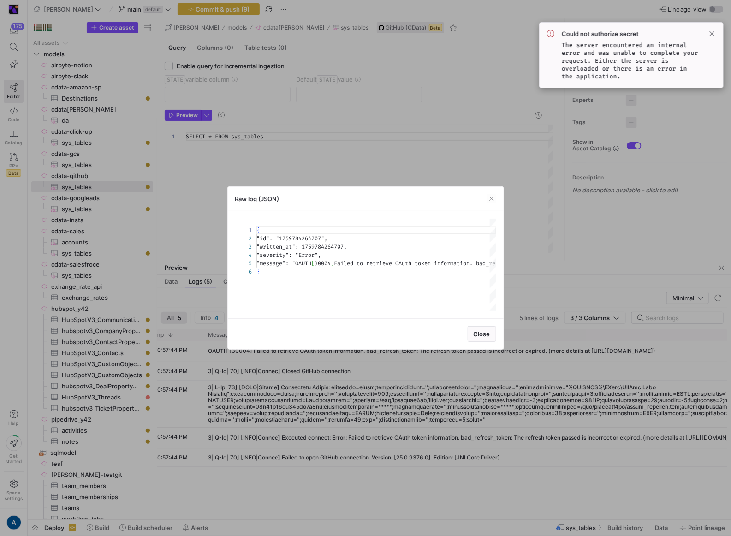
scroll to position [42, 0]
click at [323, 264] on div "{ "id" : "1759784264707" , "written_at" : 1759784264707 , "severity" : "Error" …" at bounding box center [115, 265] width 973 height 92
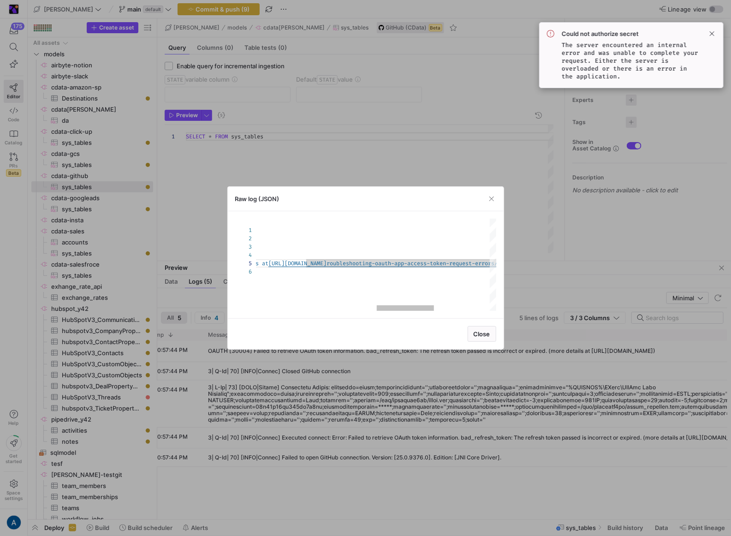
click at [300, 261] on div "{ "id" : "1759784264707" , "written_at" : 1759784264707 , "severity" : "Error" …" at bounding box center [241, 265] width 973 height 92
click at [243, 210] on div "Raw log (JSON)" at bounding box center [366, 199] width 276 height 24
click at [202, 132] on div at bounding box center [365, 268] width 731 height 536
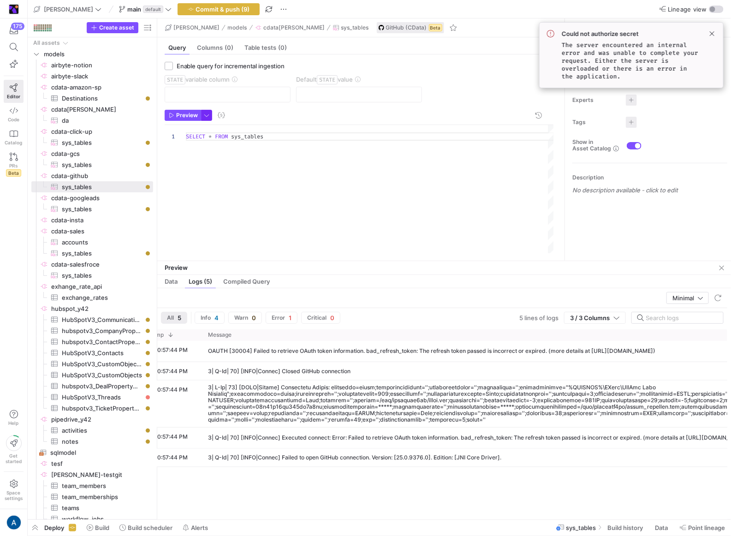
click at [211, 116] on span "button" at bounding box center [207, 115] width 10 height 10
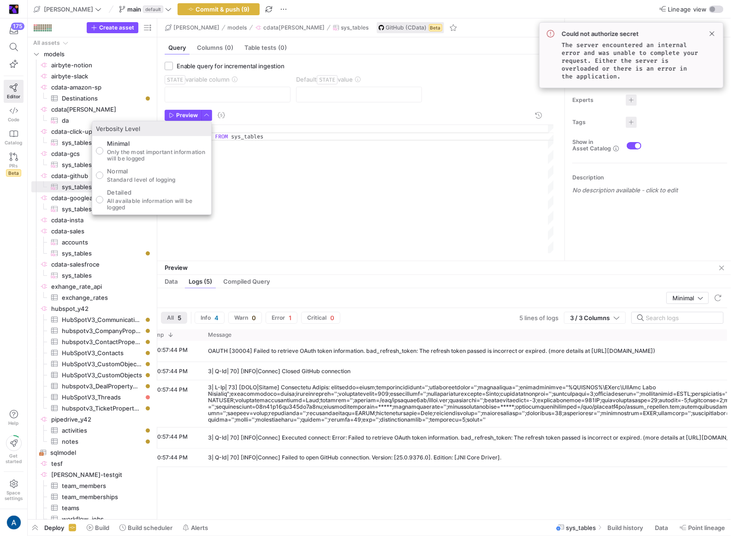
click at [168, 193] on p "Detailed" at bounding box center [157, 192] width 101 height 7
click at [103, 196] on input "Detailed All available information will be logged" at bounding box center [99, 199] width 7 height 7
radio input "true"
click at [214, 127] on div at bounding box center [365, 268] width 731 height 536
click at [195, 113] on span "Preview" at bounding box center [187, 115] width 22 height 6
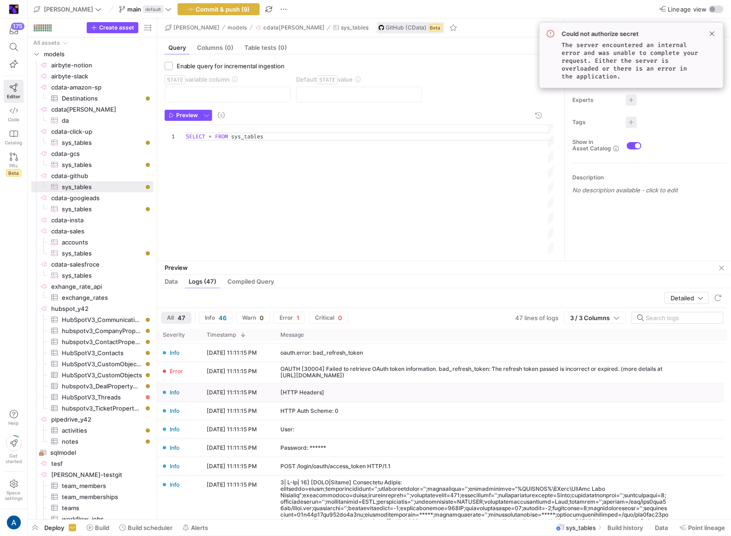
scroll to position [0, 0]
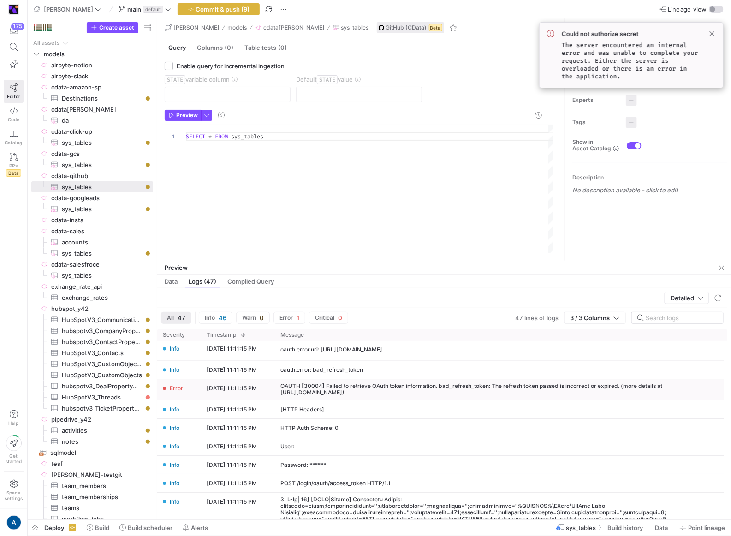
click at [334, 385] on div "OAUTH [30004] Failed to retrieve OAuth token information. bad_refresh_token: Th…" at bounding box center [475, 390] width 389 height 13
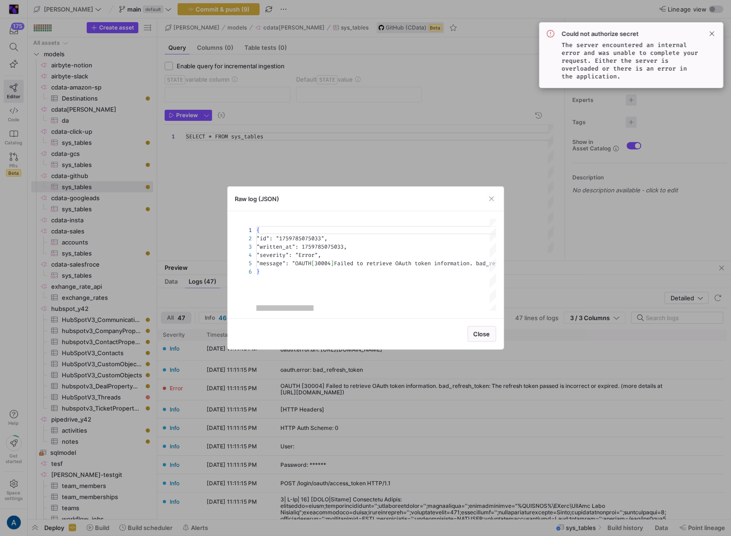
click at [342, 264] on div "{ "id": "1759785075033", "written_at": 1759785075033, "severity": "Error", "mes…" at bounding box center [743, 265] width 973 height 92
click at [342, 264] on div "{ "id" : "1759785075033" , "written_at" : 1759785075033 , "severity" : "Error" …" at bounding box center [743, 265] width 973 height 92
